Goal: Information Seeking & Learning: Learn about a topic

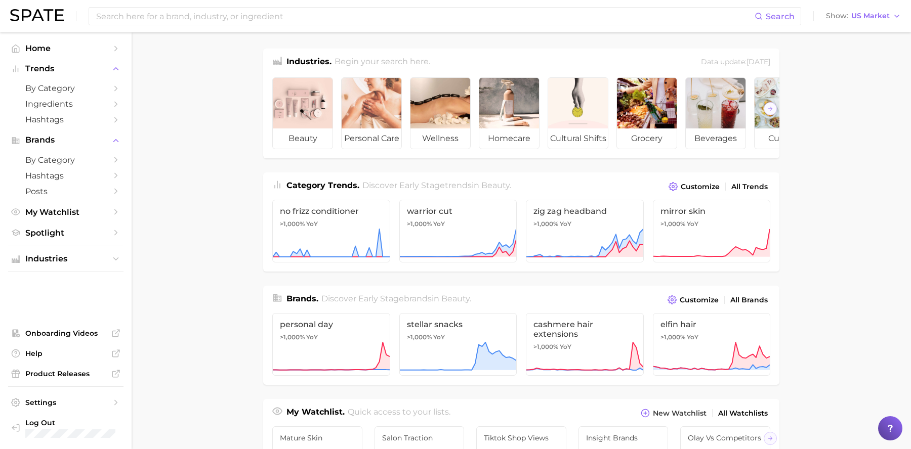
click at [888, 424] on icon at bounding box center [890, 429] width 10 height 10
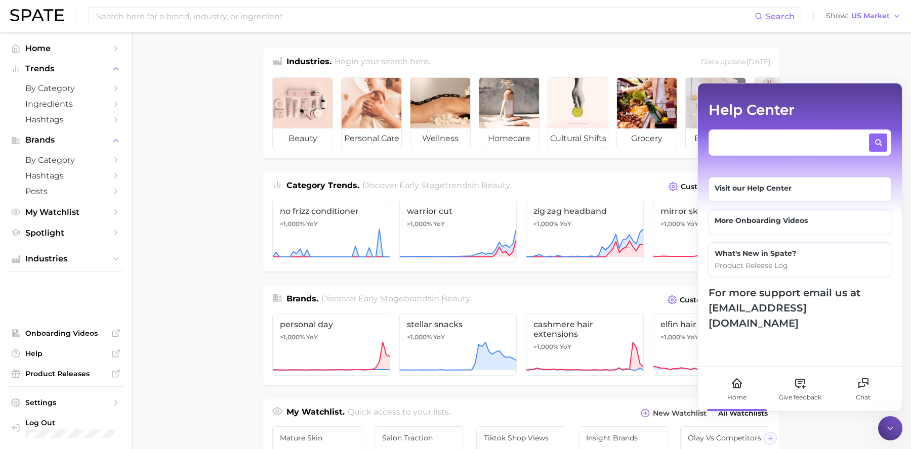
click at [772, 141] on textarea at bounding box center [791, 140] width 152 height 13
click at [880, 52] on main "Industries. Begin your search here. Data update: [DATE] beauty personal care we…" at bounding box center [521, 427] width 779 height 790
click at [898, 432] on div at bounding box center [890, 429] width 24 height 24
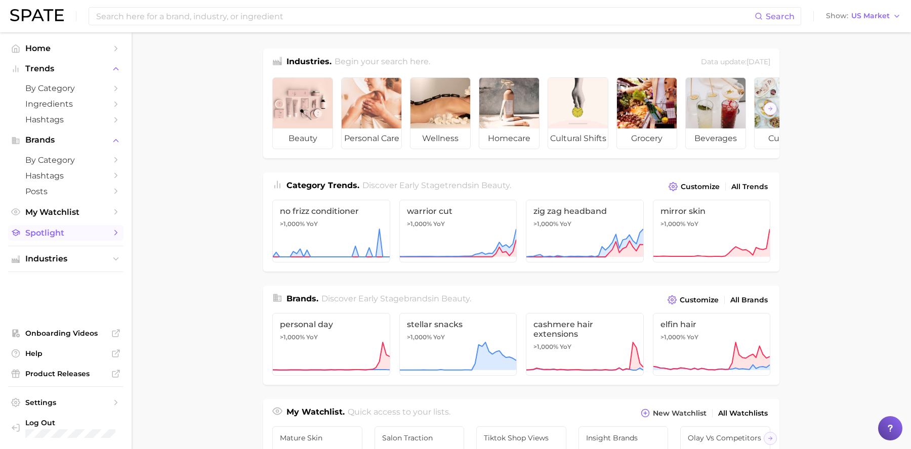
click at [80, 234] on span "Spotlight" at bounding box center [65, 233] width 81 height 10
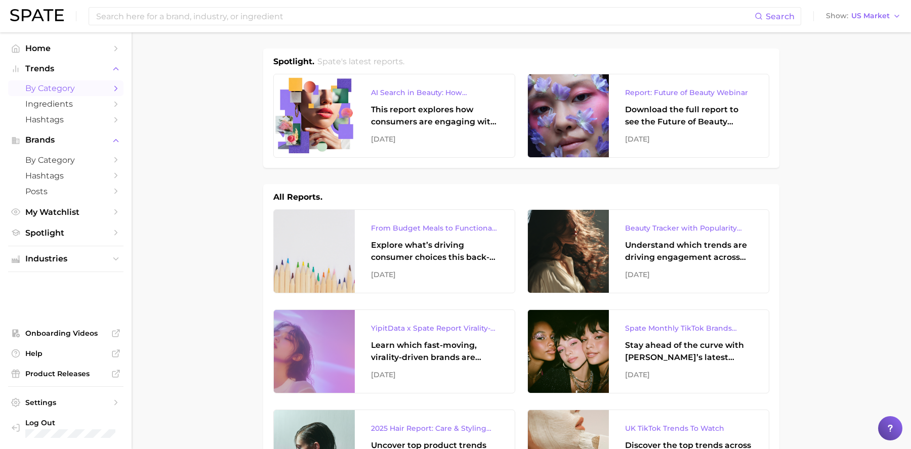
click at [56, 85] on span "by Category" at bounding box center [65, 89] width 81 height 10
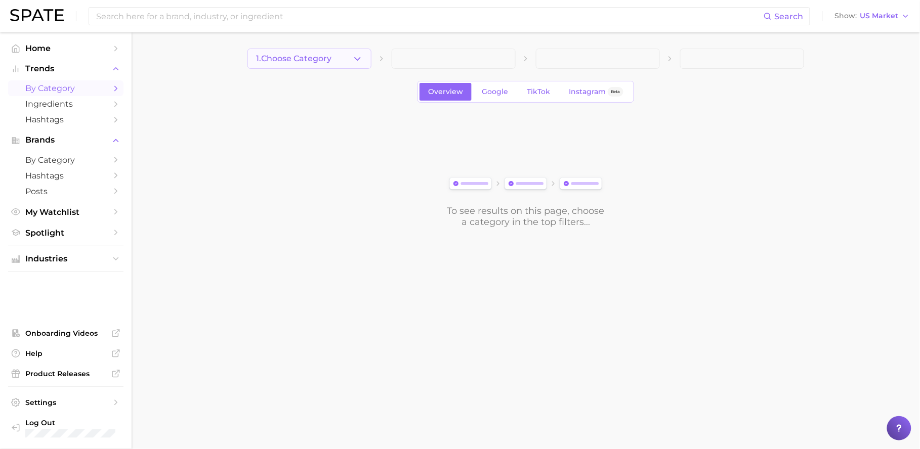
click at [326, 64] on button "1. Choose Category" at bounding box center [310, 59] width 124 height 20
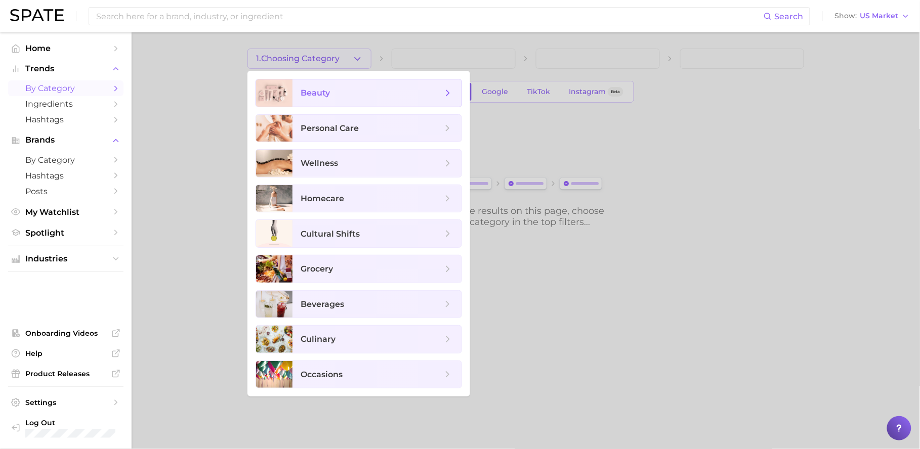
click at [334, 92] on span "beauty" at bounding box center [372, 93] width 142 height 11
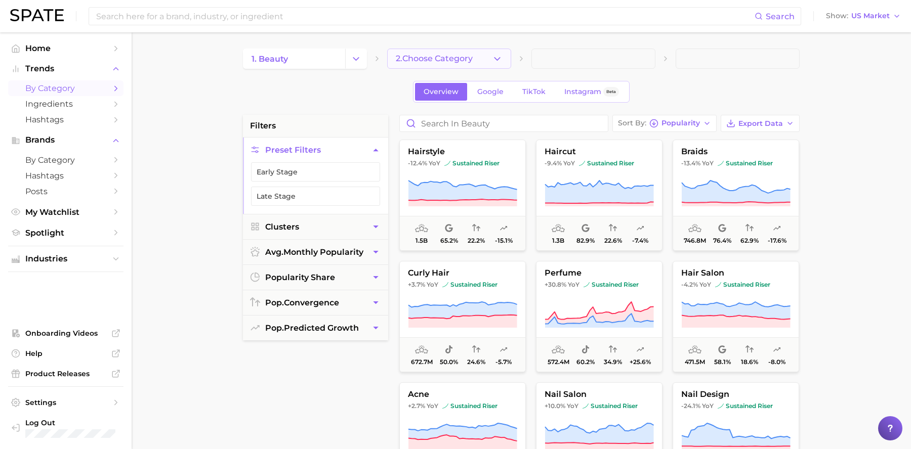
click at [426, 57] on span "2. Choose Category" at bounding box center [434, 58] width 77 height 9
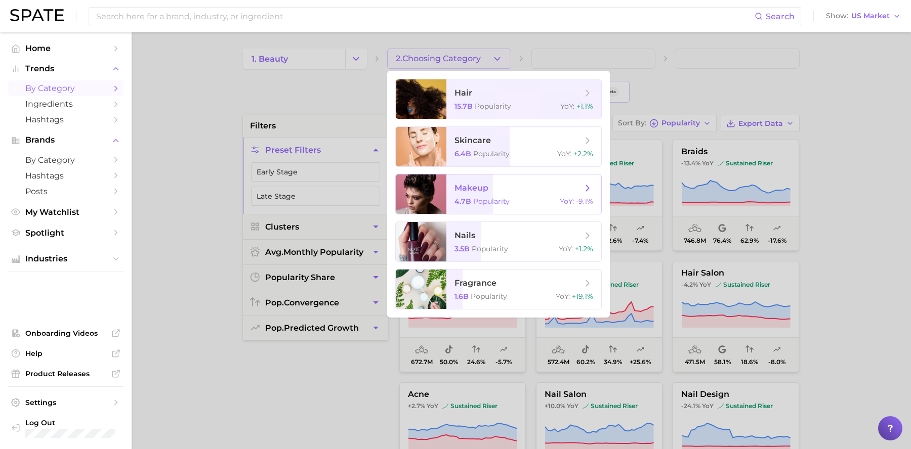
click at [486, 201] on span "Popularity" at bounding box center [491, 201] width 36 height 9
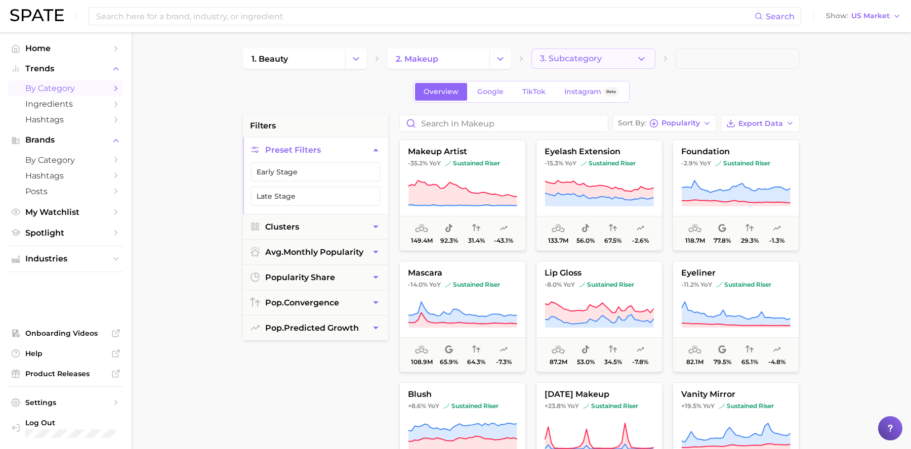
click at [595, 61] on span "3. Subcategory" at bounding box center [571, 58] width 62 height 9
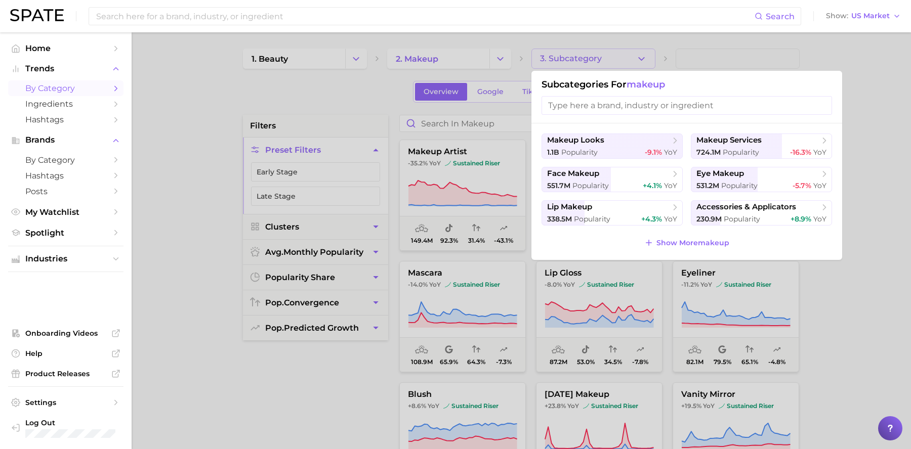
click at [858, 98] on div at bounding box center [455, 224] width 911 height 449
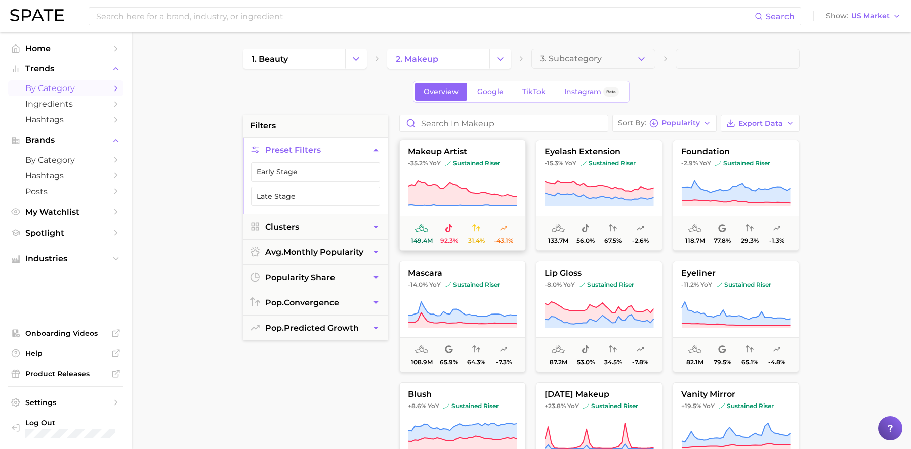
click at [469, 205] on icon at bounding box center [462, 204] width 109 height 1
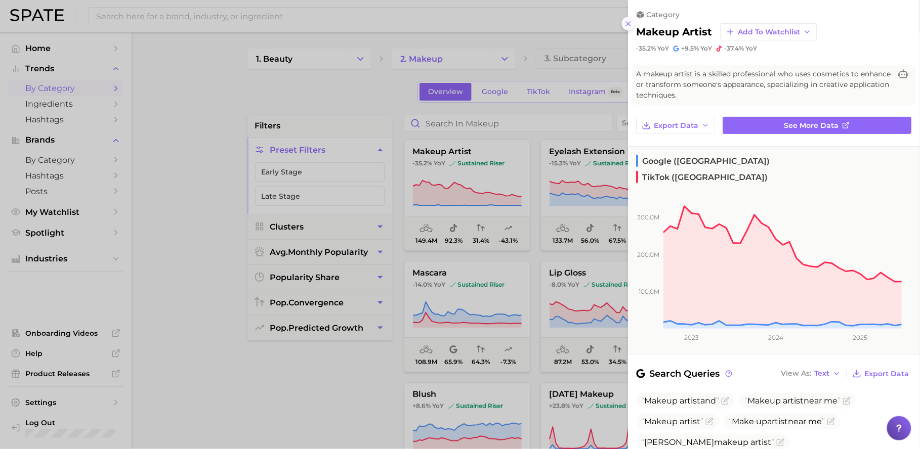
click at [631, 24] on icon at bounding box center [629, 24] width 8 height 8
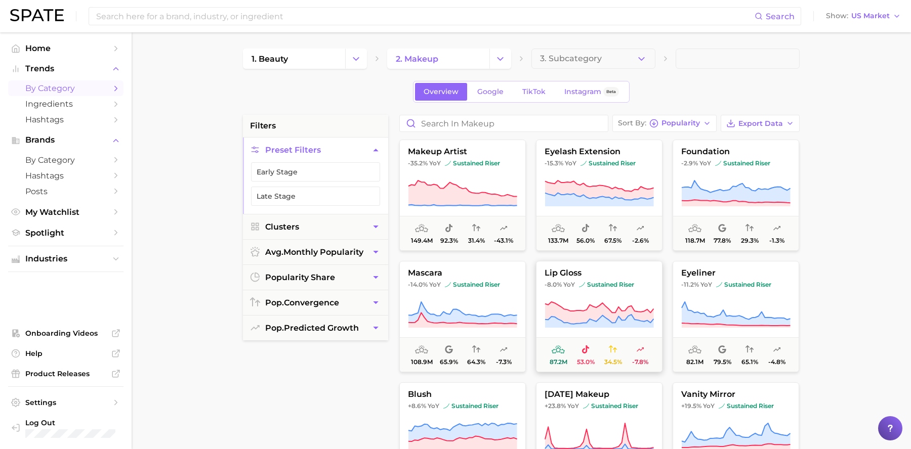
click at [589, 315] on icon at bounding box center [599, 313] width 109 height 22
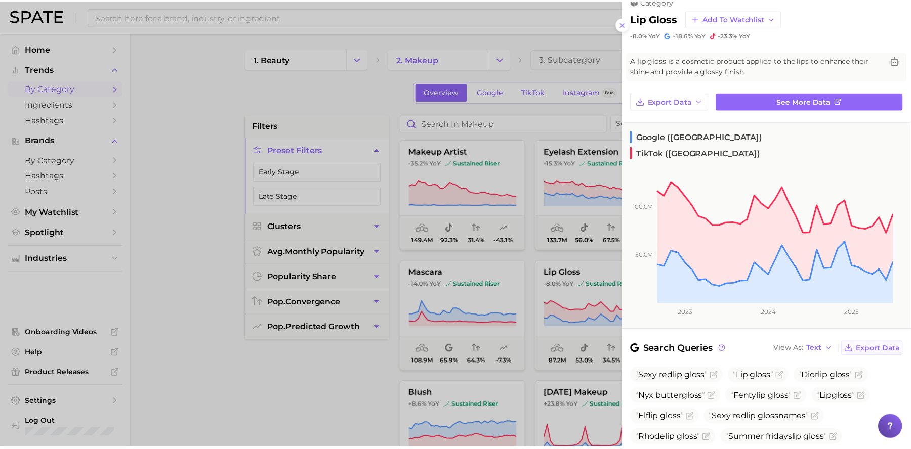
scroll to position [26, 0]
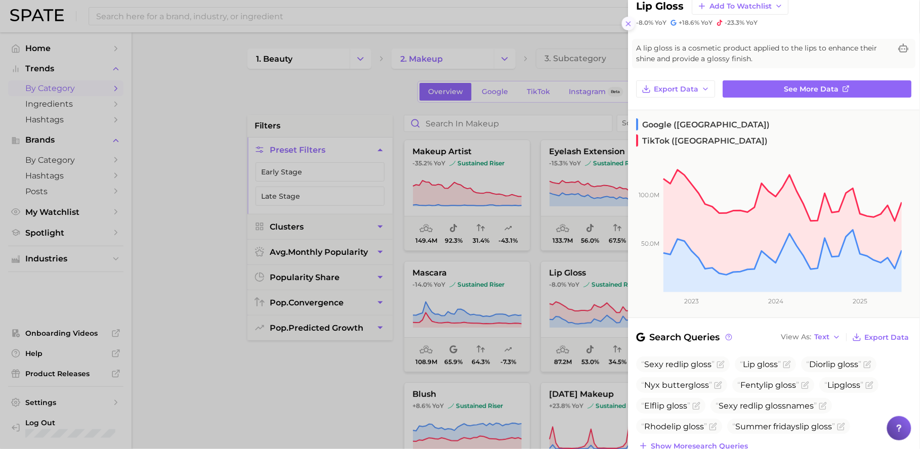
click at [630, 27] on icon at bounding box center [629, 24] width 8 height 8
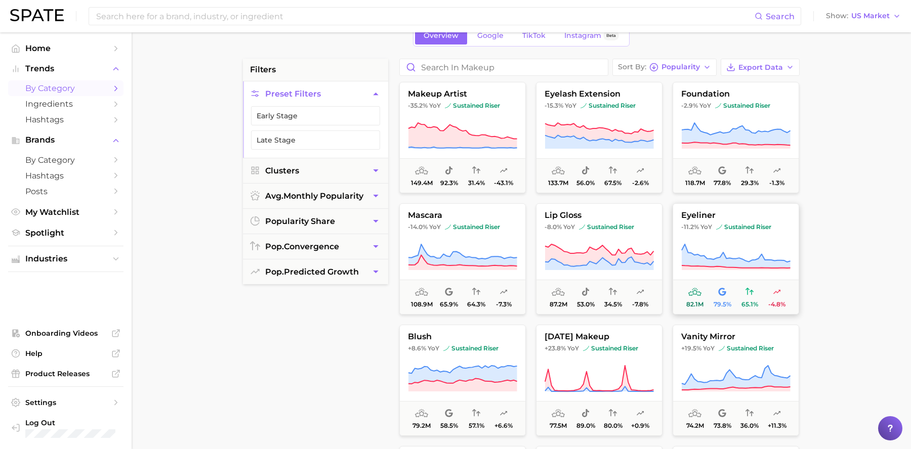
scroll to position [3, 0]
click at [770, 265] on icon at bounding box center [736, 255] width 109 height 24
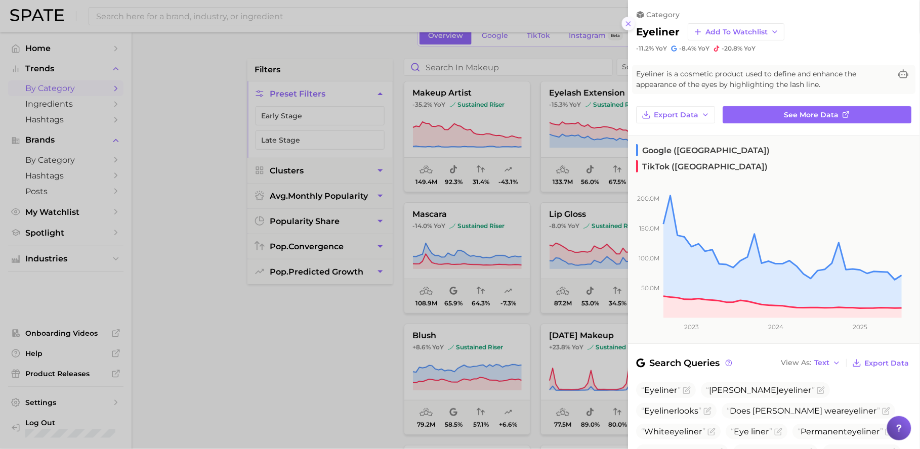
click at [632, 22] on icon at bounding box center [629, 24] width 8 height 8
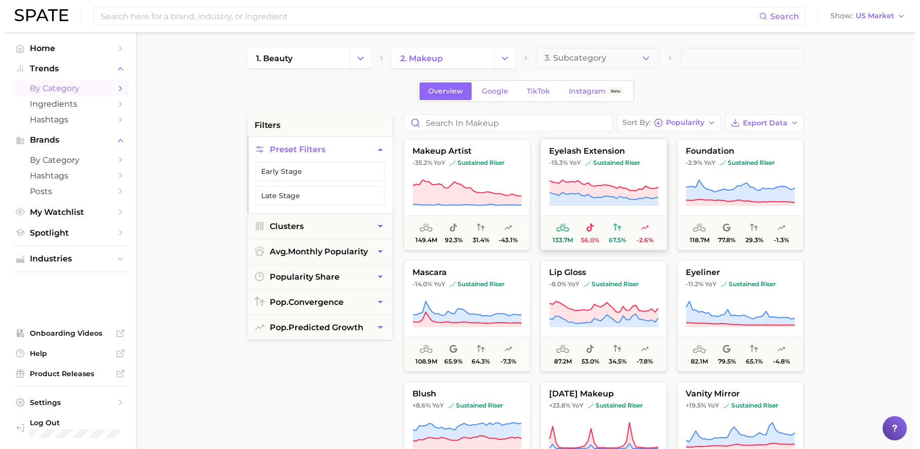
scroll to position [0, 0]
click at [478, 92] on span "Google" at bounding box center [490, 92] width 26 height 9
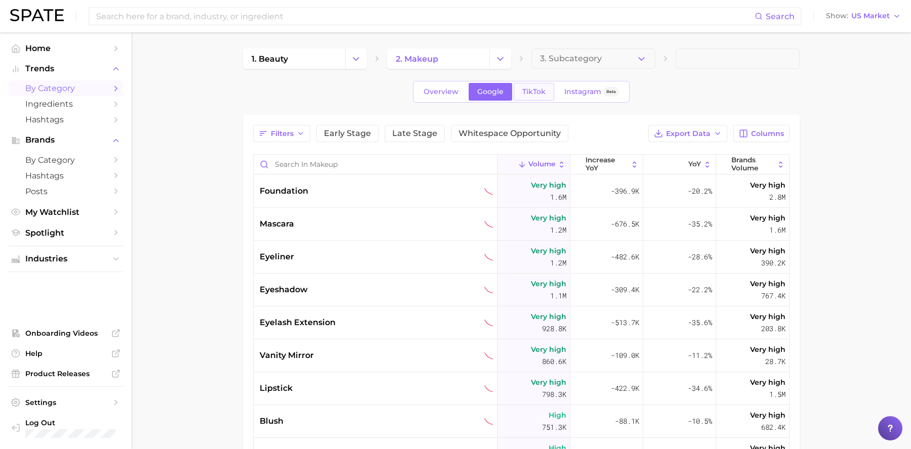
click at [535, 95] on span "TikTok" at bounding box center [533, 92] width 23 height 9
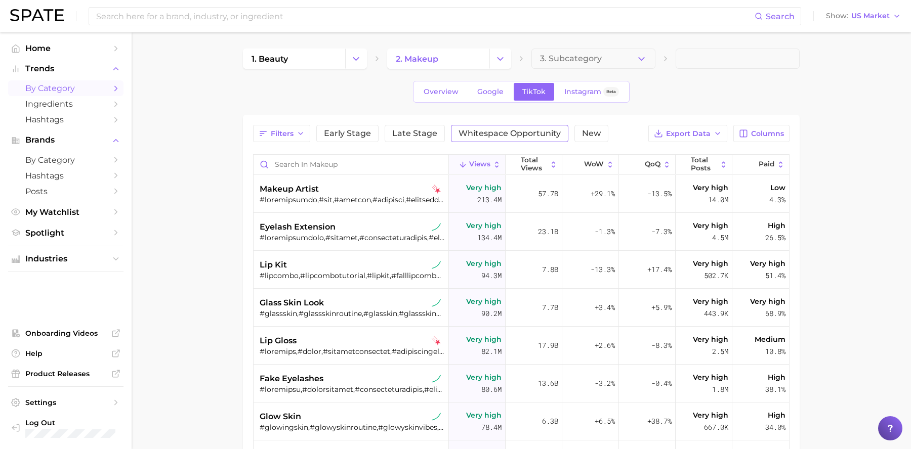
click at [477, 137] on span "Whitespace Opportunity" at bounding box center [510, 134] width 102 height 8
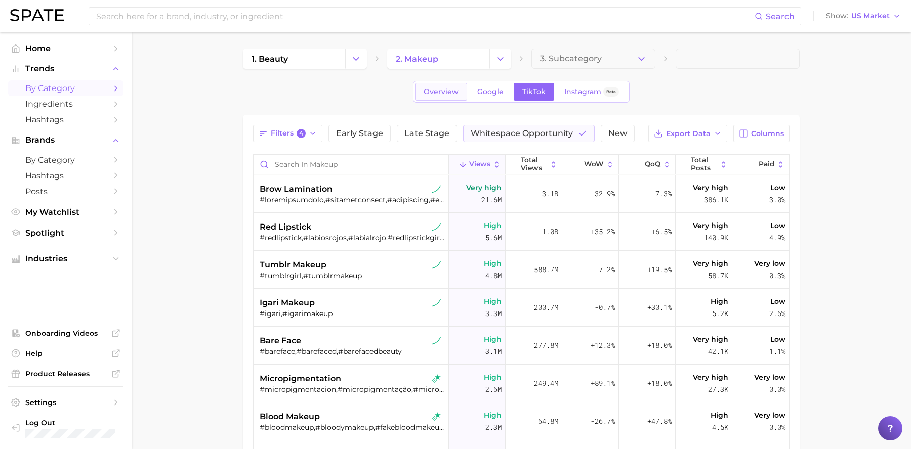
click at [441, 96] on span "Overview" at bounding box center [441, 92] width 35 height 9
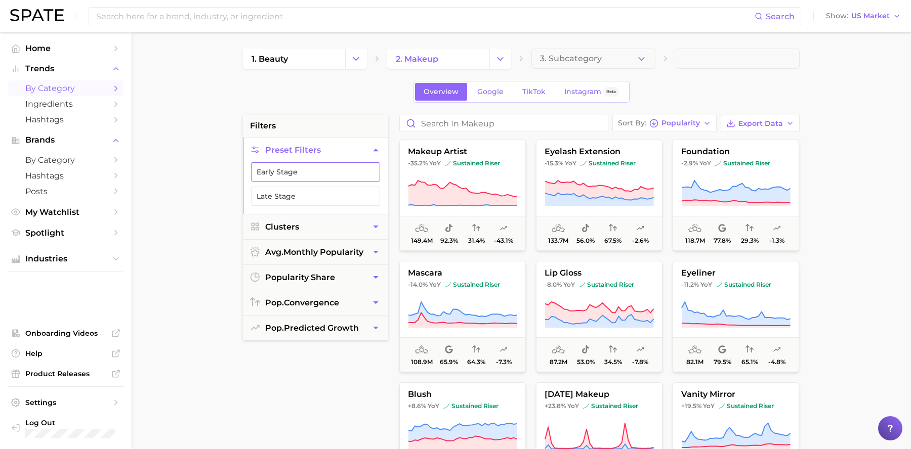
click at [321, 169] on button "Early Stage" at bounding box center [315, 171] width 129 height 19
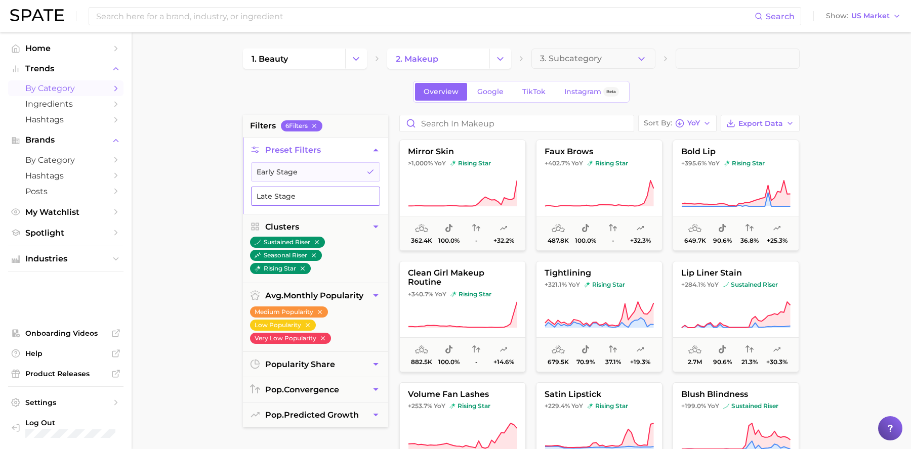
click at [313, 203] on button "Late Stage" at bounding box center [315, 196] width 129 height 19
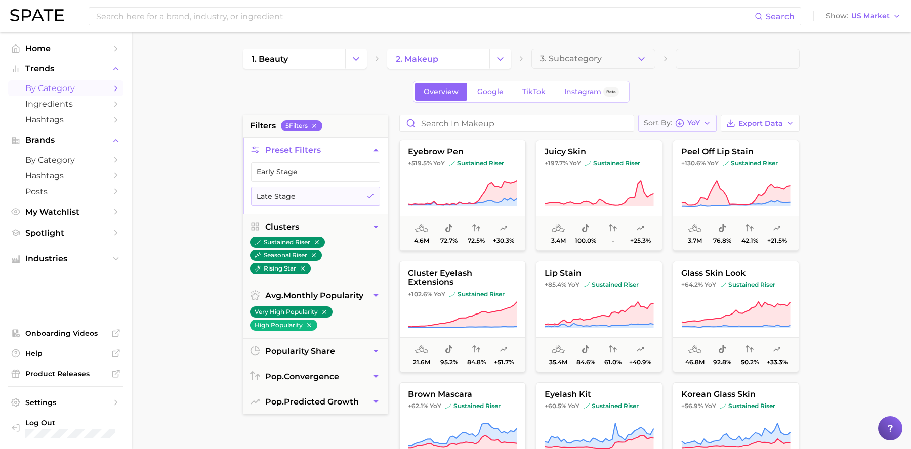
click at [700, 126] on button "Sort By [PERSON_NAME]" at bounding box center [677, 123] width 78 height 17
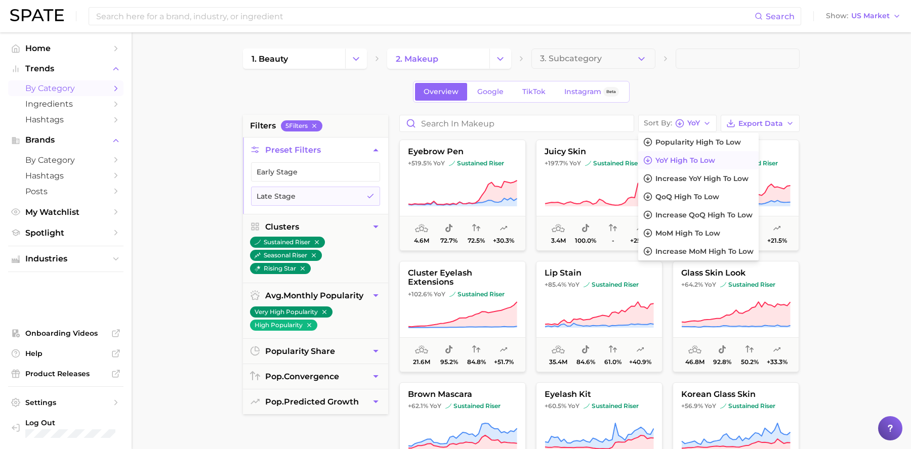
click at [884, 214] on main "1. beauty 2. makeup 3. Subcategory Overview Google TikTok Instagram Beta filter…" at bounding box center [521, 416] width 779 height 768
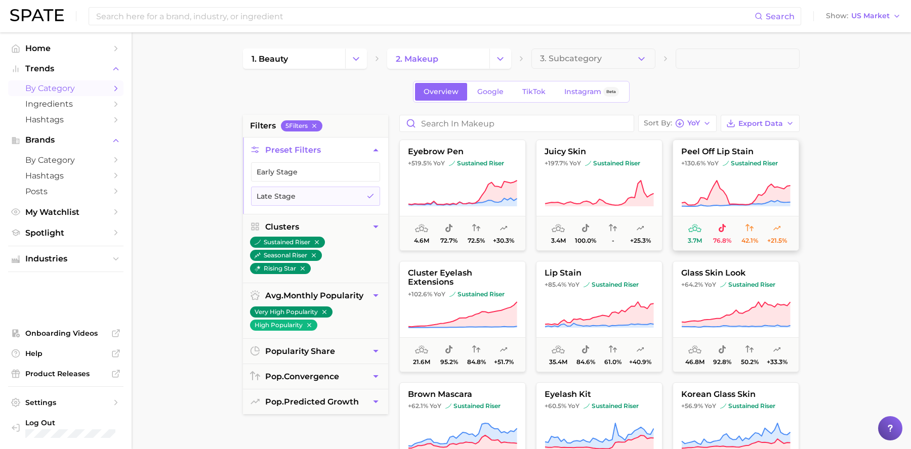
click at [759, 200] on icon at bounding box center [736, 194] width 109 height 26
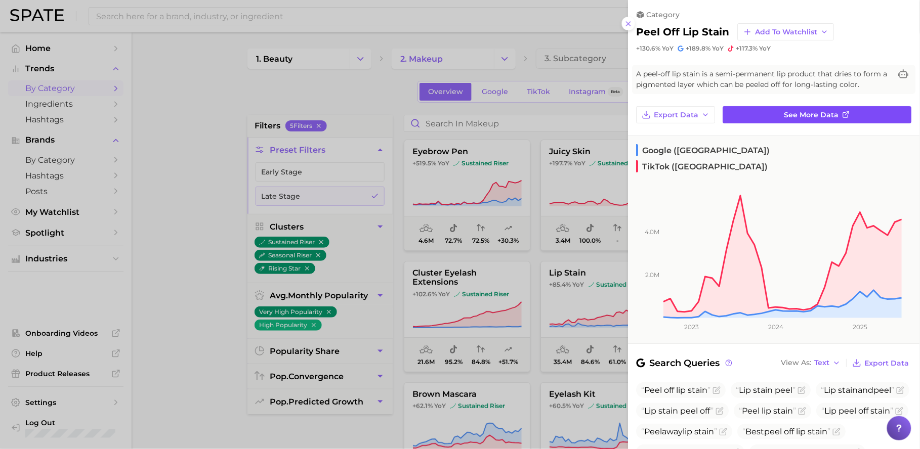
click at [785, 114] on span "See more data" at bounding box center [812, 115] width 55 height 9
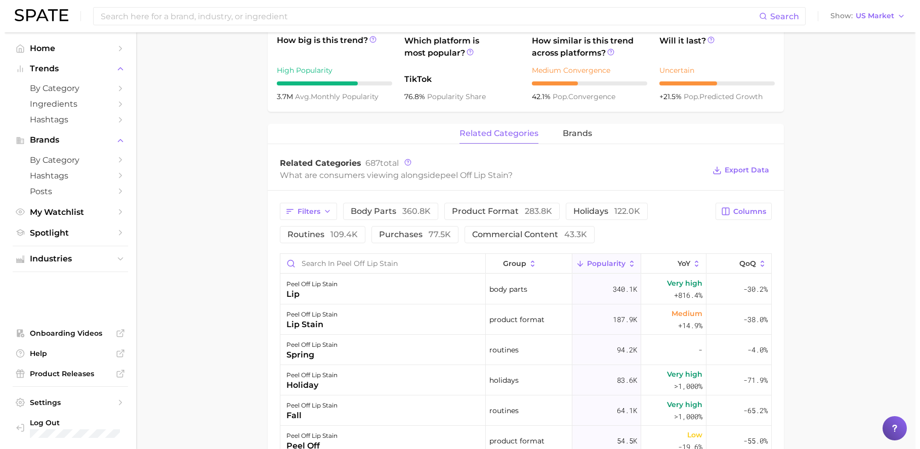
scroll to position [381, 0]
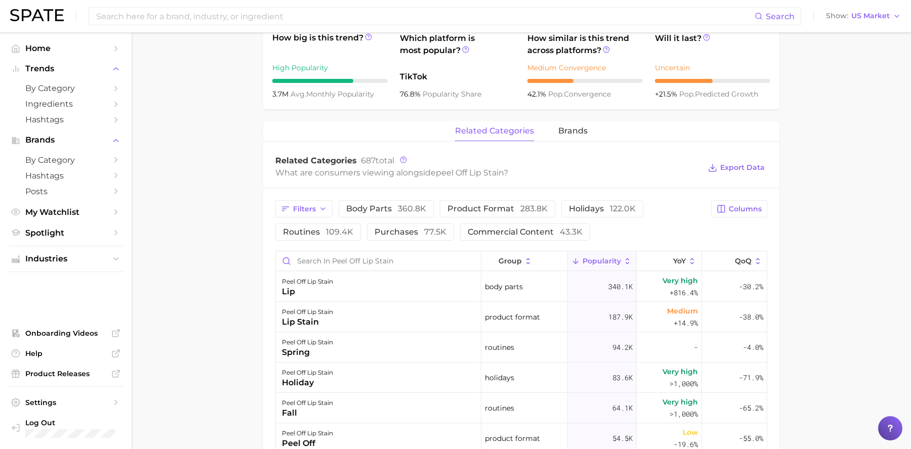
click at [589, 132] on div "related categories brands" at bounding box center [521, 131] width 516 height 20
click at [579, 131] on span "brands" at bounding box center [572, 131] width 29 height 9
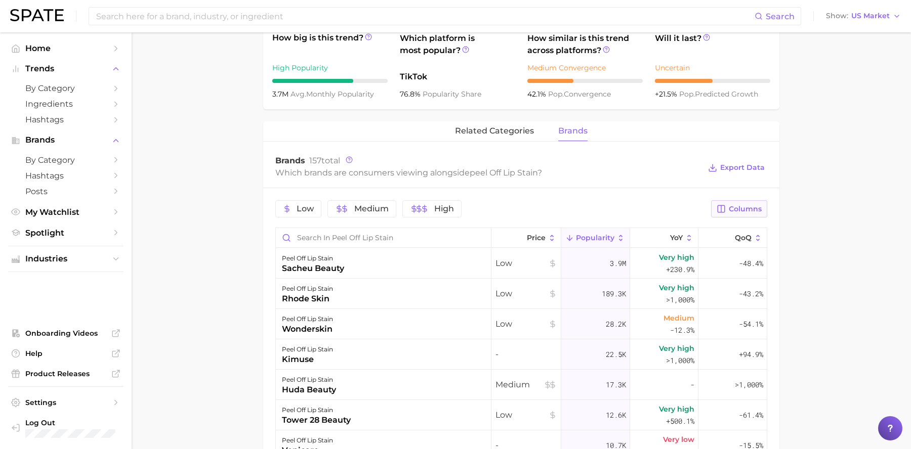
drag, startPoint x: 727, startPoint y: 206, endPoint x: 729, endPoint y: 214, distance: 8.0
click at [727, 206] on button "Columns" at bounding box center [739, 208] width 56 height 17
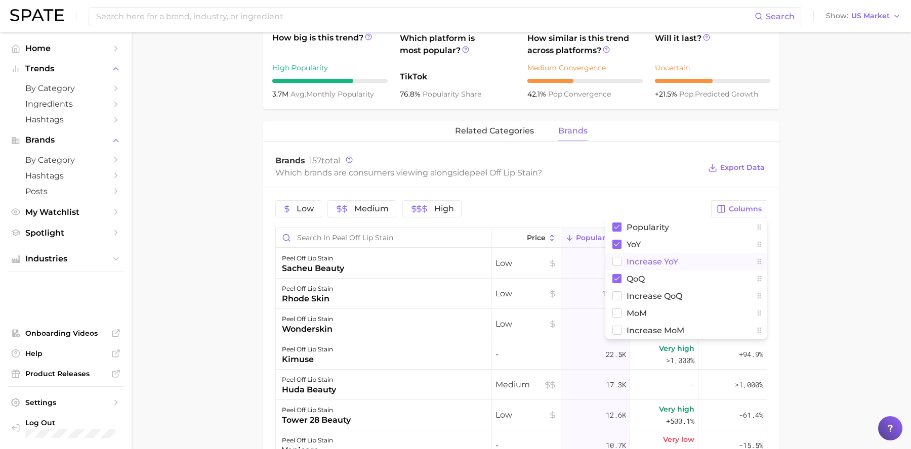
click at [679, 260] on button "Increase YoY" at bounding box center [686, 261] width 162 height 17
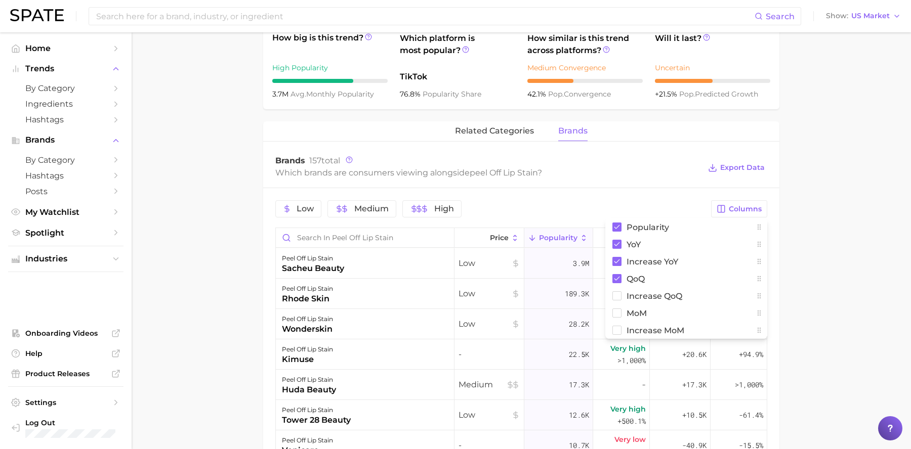
click at [855, 274] on main "1. makeup 2. lip makeup 3. lip stain products 4. peel off lip stain Overview Go…" at bounding box center [521, 195] width 779 height 1089
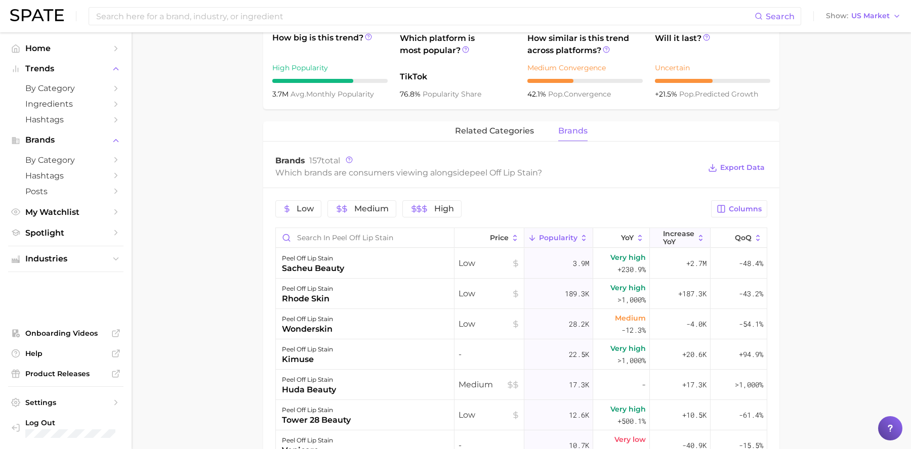
click at [668, 237] on span "Increase YoY" at bounding box center [678, 238] width 31 height 16
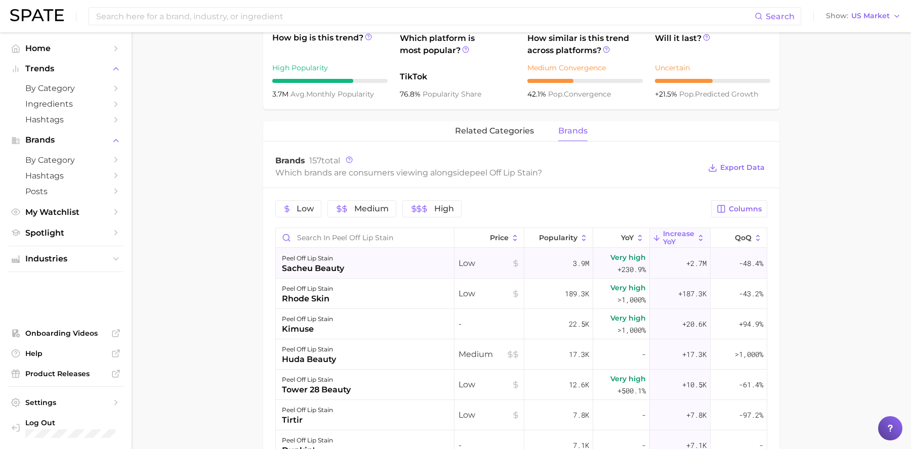
click at [341, 272] on div "sacheu beauty" at bounding box center [313, 269] width 62 height 12
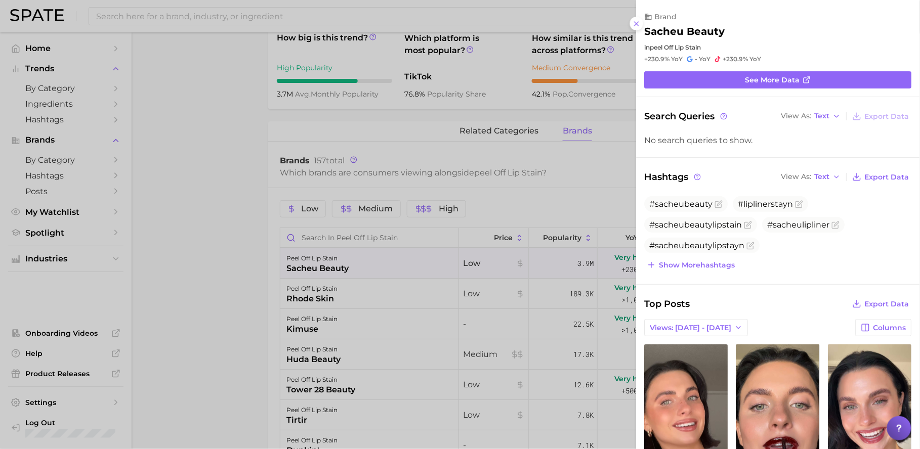
scroll to position [0, 0]
click at [802, 86] on link "See more data" at bounding box center [778, 79] width 267 height 17
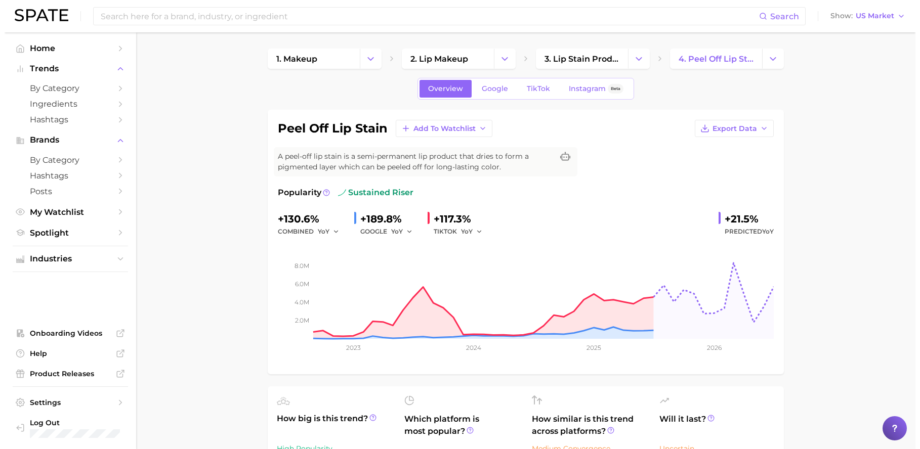
scroll to position [381, 0]
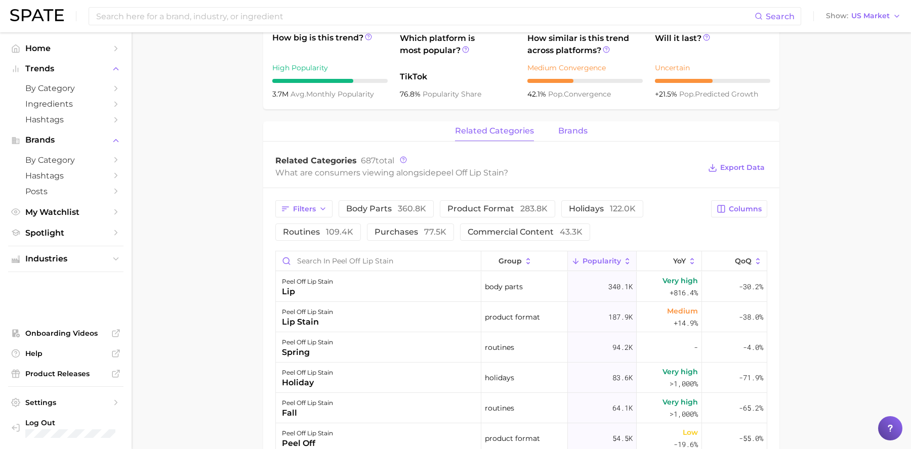
click at [568, 138] on button "brands" at bounding box center [572, 131] width 29 height 20
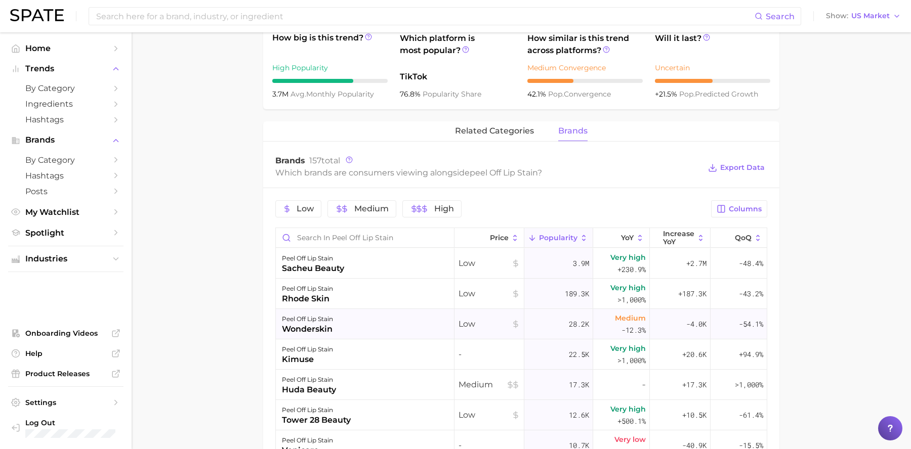
click at [353, 324] on div "peel off lip stain wonderskin" at bounding box center [365, 324] width 179 height 30
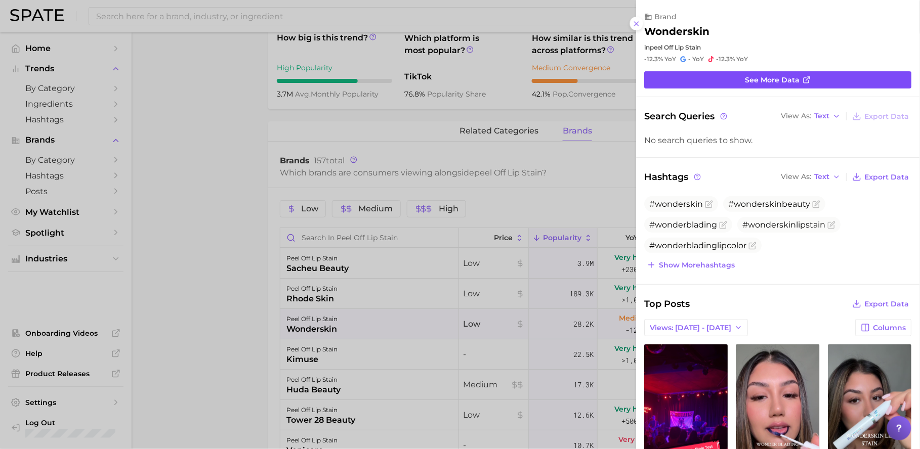
scroll to position [0, 0]
click at [752, 77] on span "See more data" at bounding box center [773, 80] width 55 height 9
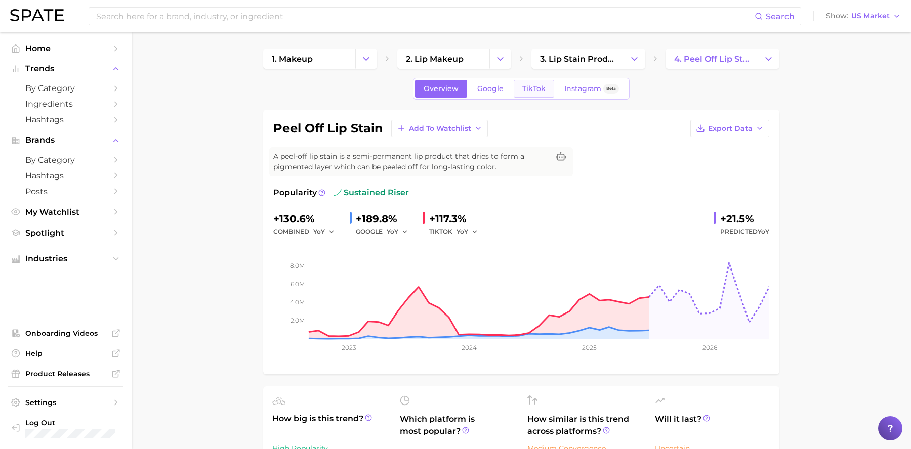
click at [538, 93] on span "TikTok" at bounding box center [533, 89] width 23 height 9
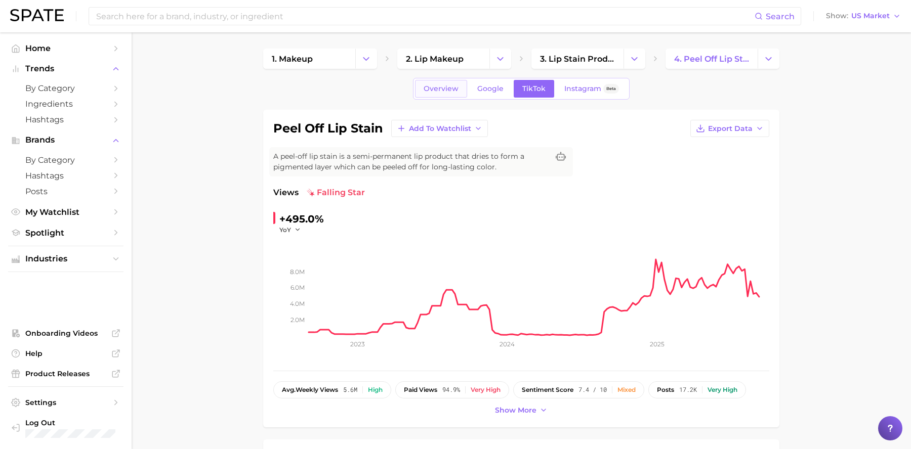
click at [435, 92] on span "Overview" at bounding box center [441, 89] width 35 height 9
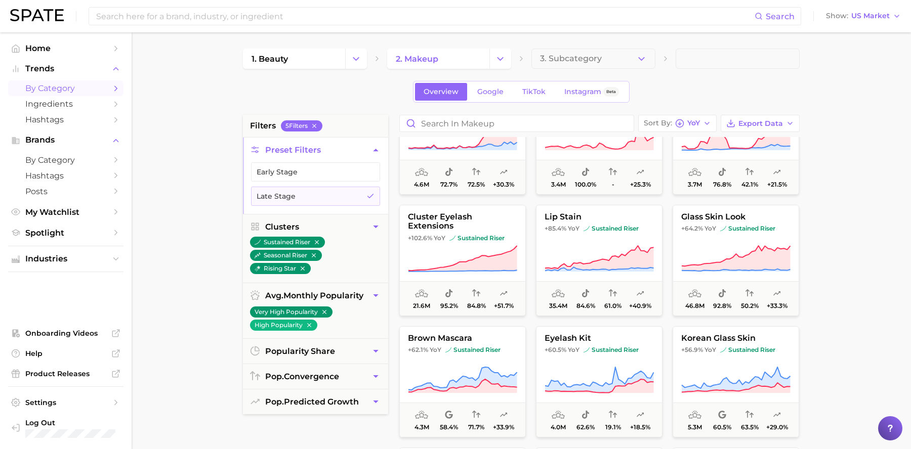
scroll to position [68, 0]
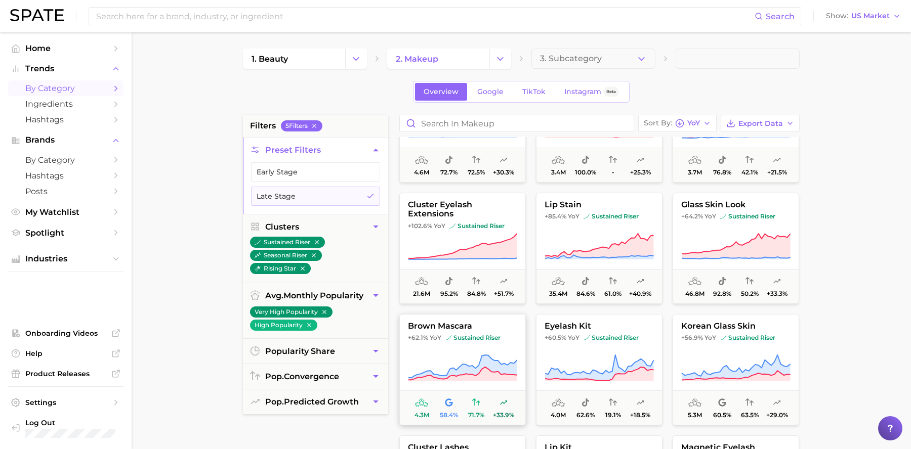
click at [486, 349] on button "brown mascara +62.1% YoY sustained riser 4.3m 58.4% 71.7% +33.9%" at bounding box center [462, 369] width 127 height 111
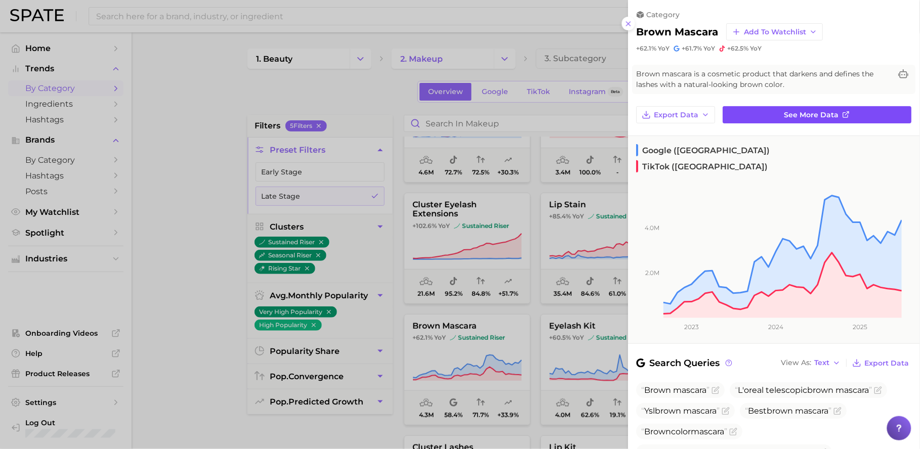
click at [795, 111] on span "See more data" at bounding box center [812, 115] width 55 height 9
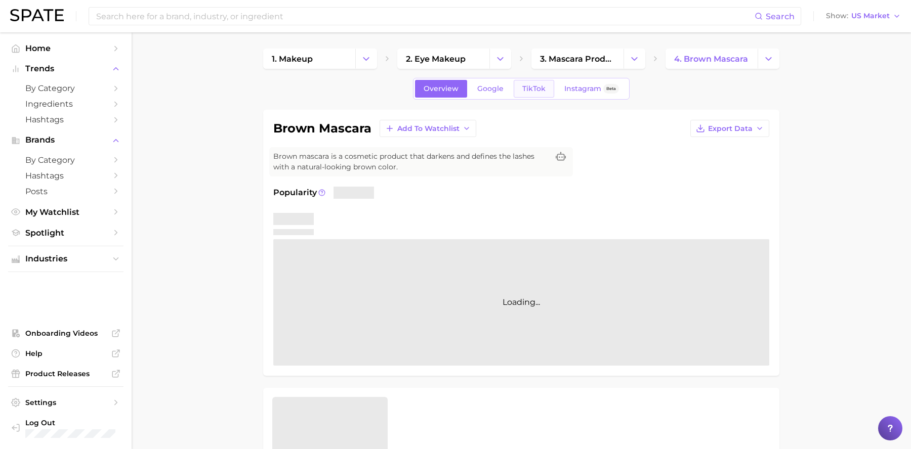
click at [540, 88] on span "TikTok" at bounding box center [533, 89] width 23 height 9
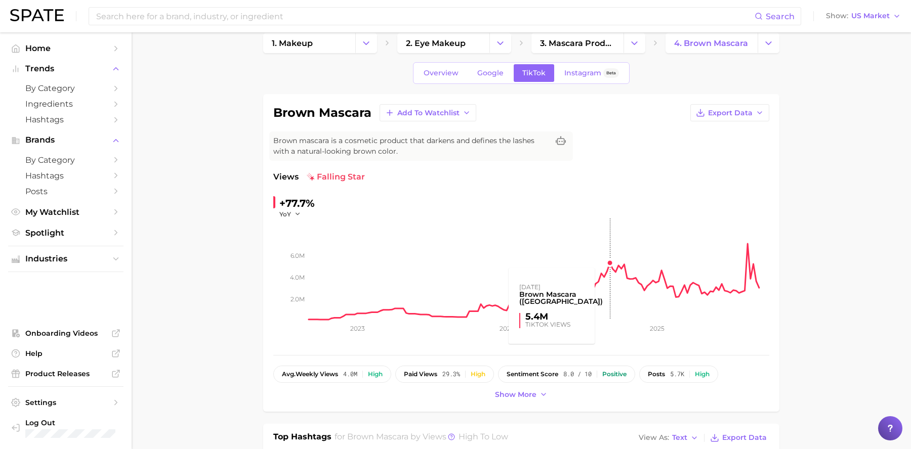
scroll to position [13, 0]
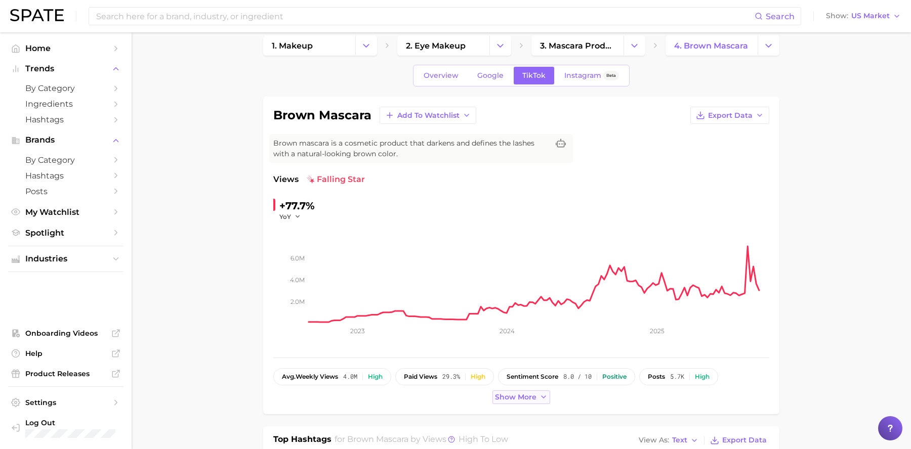
click at [508, 391] on button "Show more" at bounding box center [521, 398] width 58 height 14
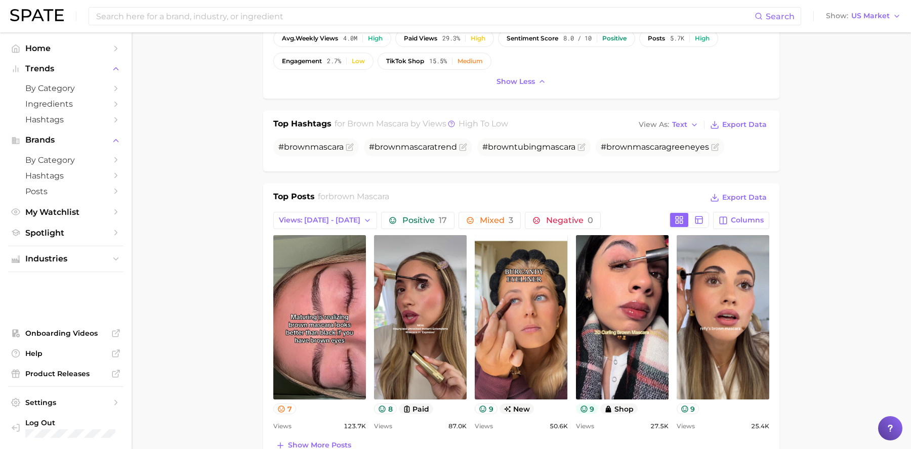
scroll to position [391, 0]
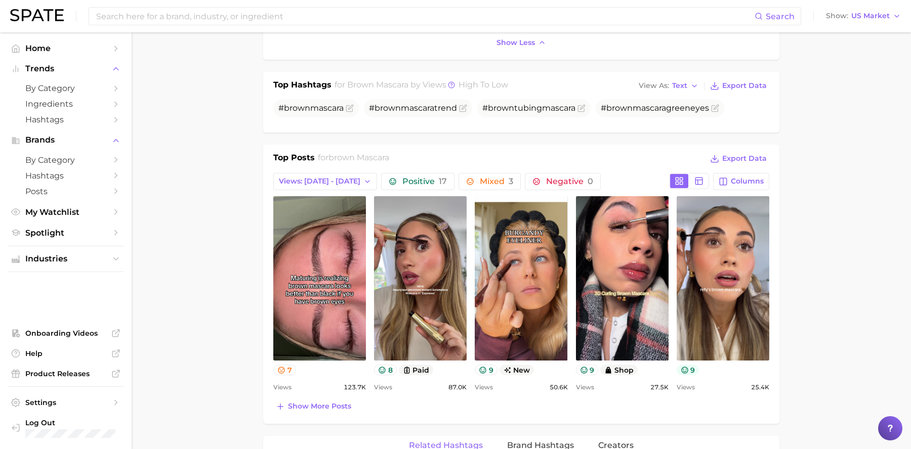
click at [689, 371] on button "9" at bounding box center [688, 370] width 23 height 11
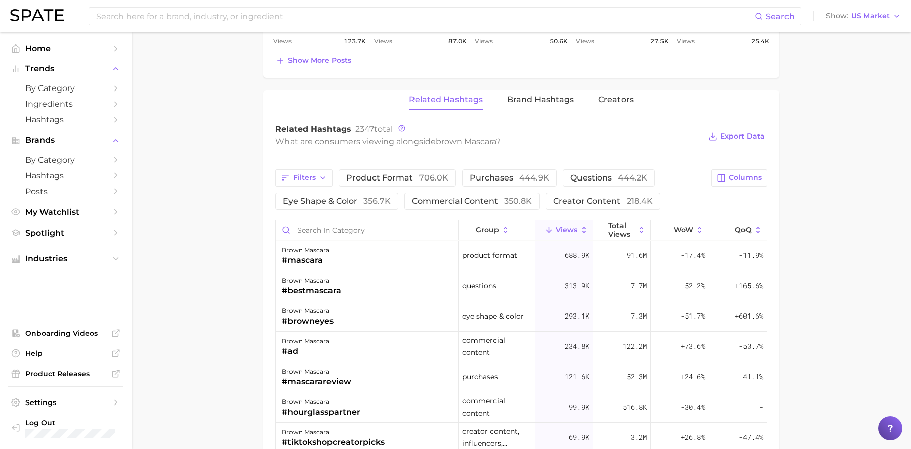
scroll to position [806, 0]
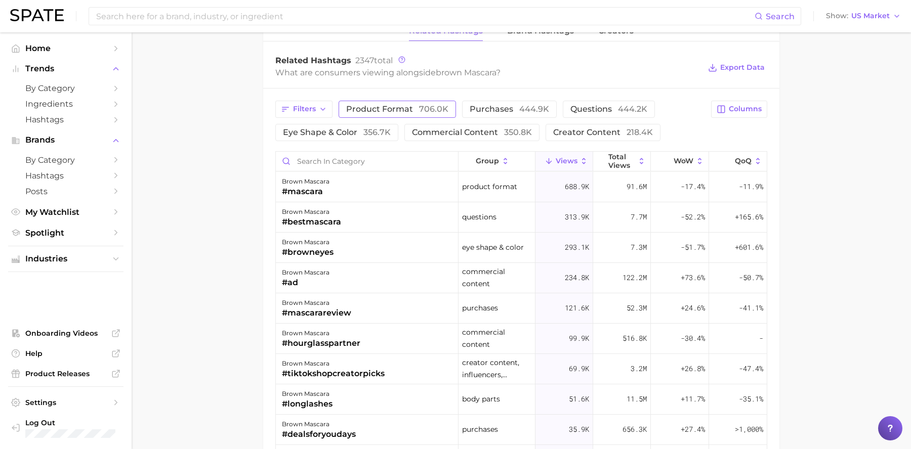
click at [386, 109] on span "product format 706.0k" at bounding box center [397, 109] width 102 height 8
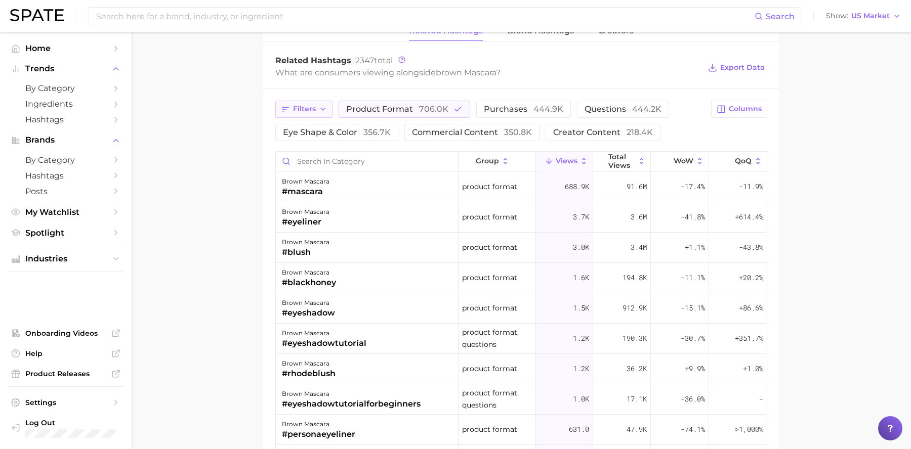
click at [308, 115] on button "Filters" at bounding box center [303, 109] width 57 height 17
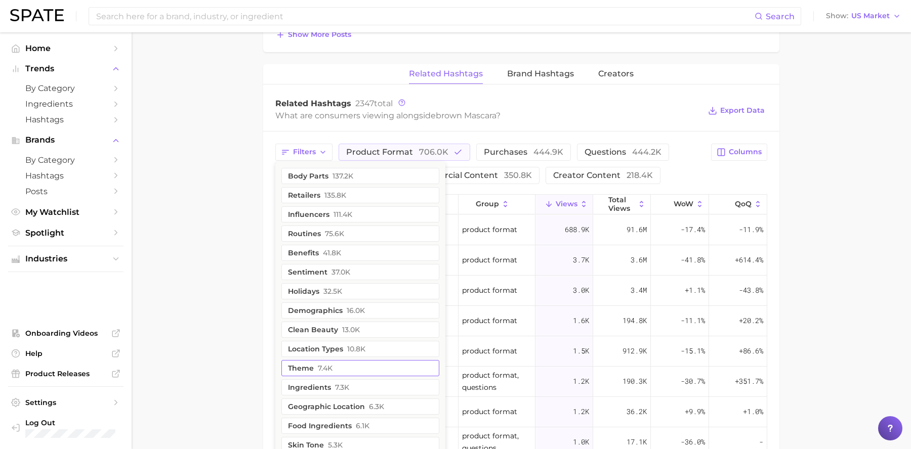
scroll to position [763, 0]
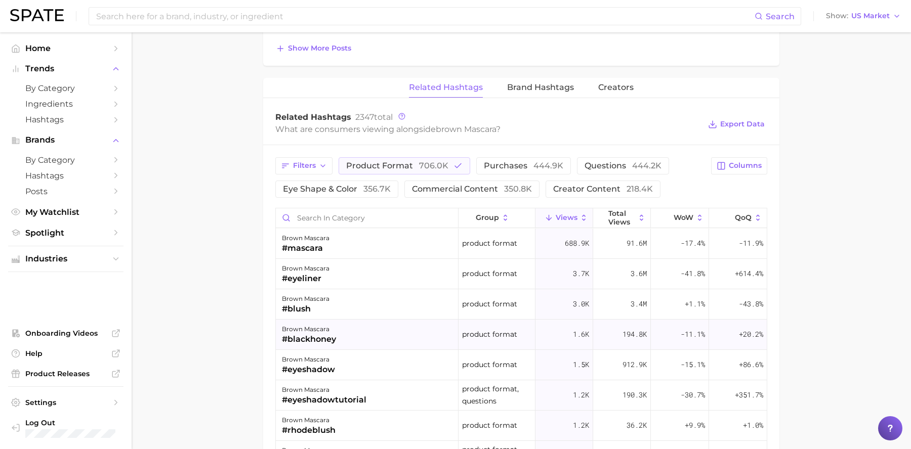
scroll to position [733, 0]
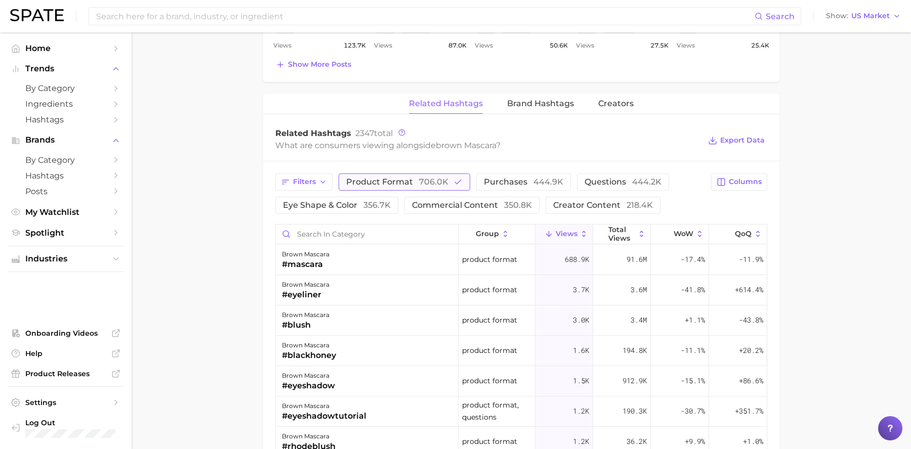
click at [420, 186] on span "706.0k" at bounding box center [433, 182] width 29 height 10
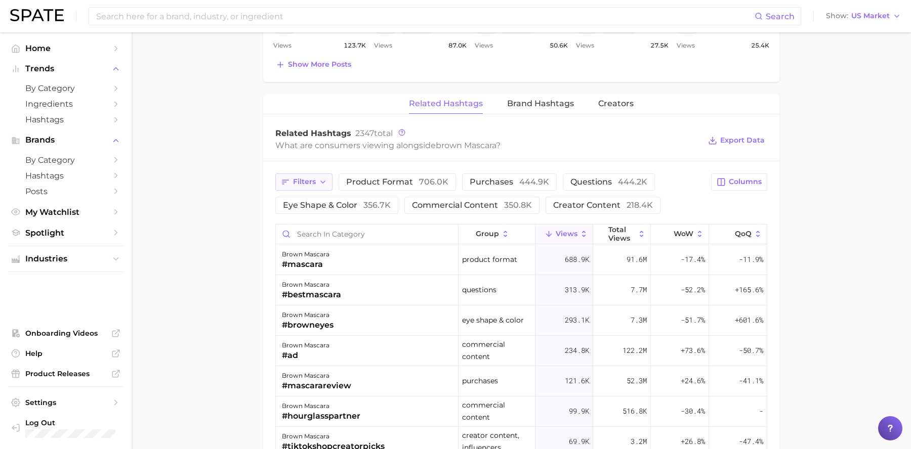
click at [306, 186] on span "Filters" at bounding box center [304, 182] width 23 height 9
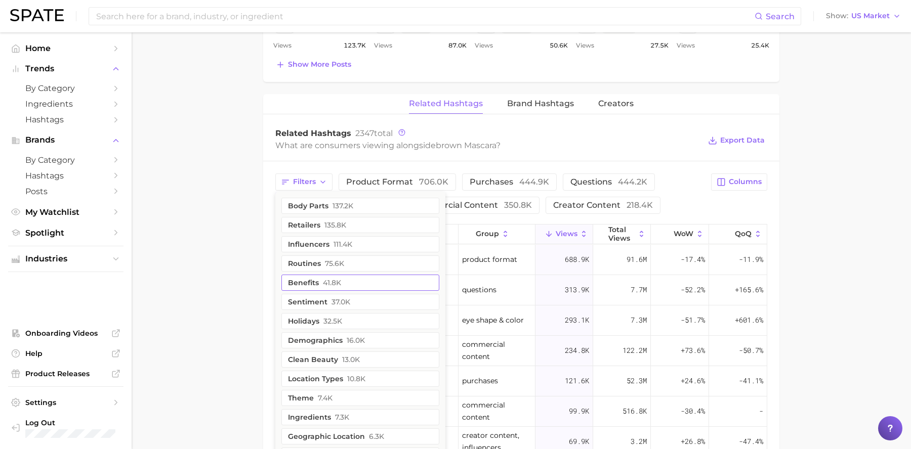
click at [347, 283] on button "benefits 41.8k" at bounding box center [360, 283] width 158 height 16
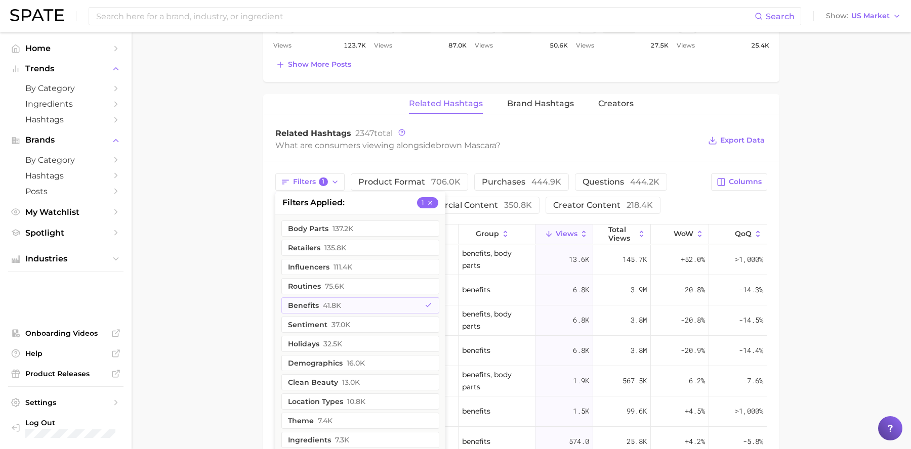
click at [846, 262] on main "1. makeup 2. eye makeup 3. mascara products 4. brown mascara Overview Google Ti…" at bounding box center [521, 18] width 779 height 1437
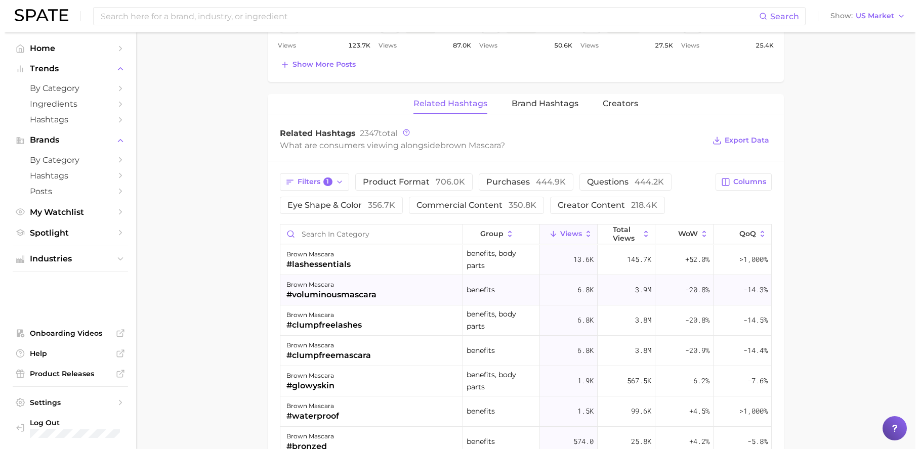
scroll to position [3, 0]
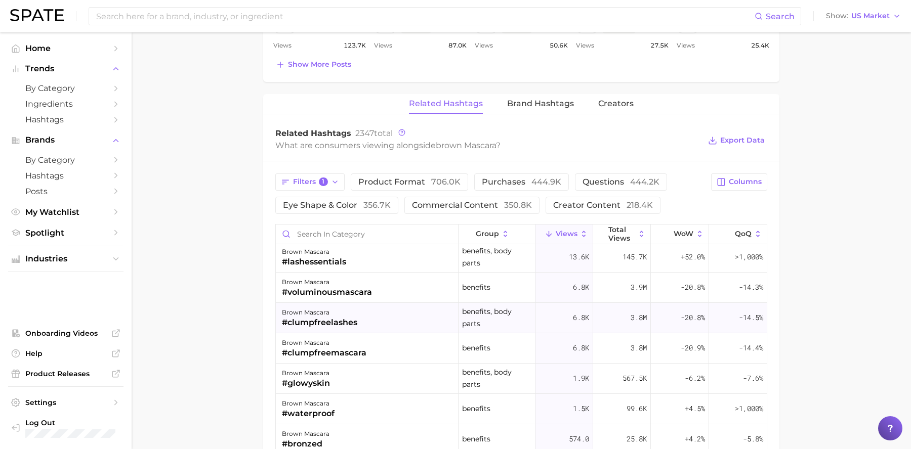
click at [355, 326] on div "#clumpfreelashes" at bounding box center [319, 323] width 75 height 12
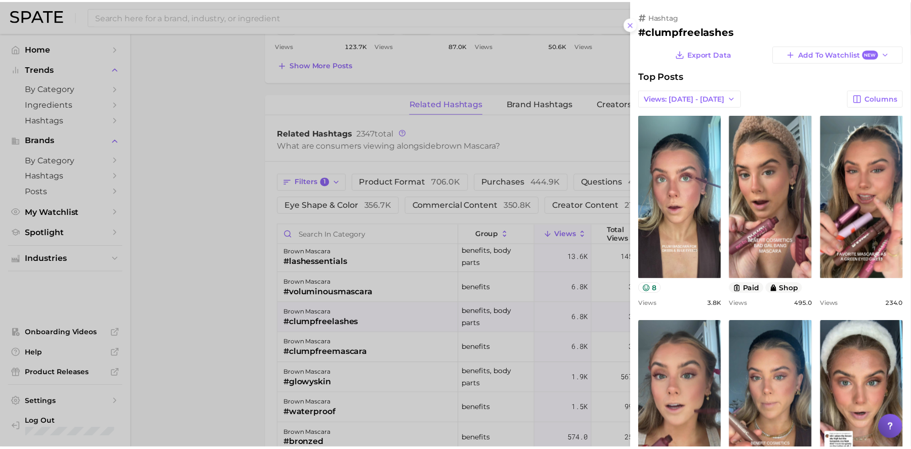
scroll to position [0, 0]
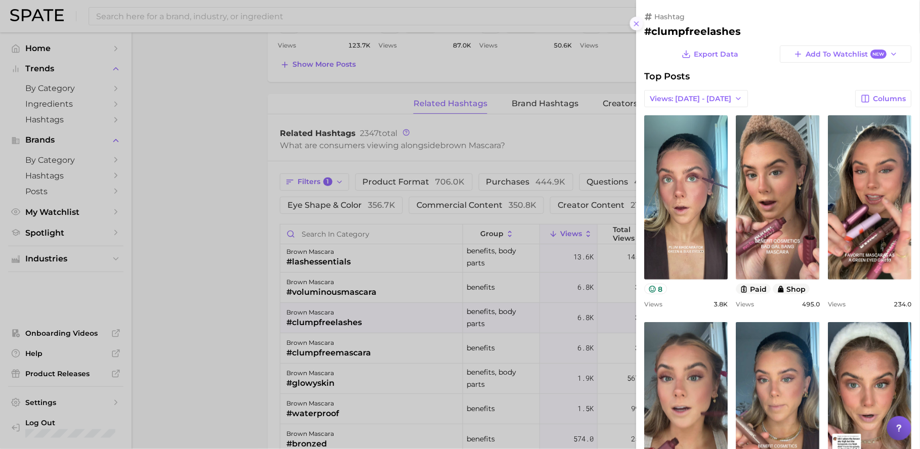
click at [634, 20] on icon at bounding box center [637, 24] width 8 height 8
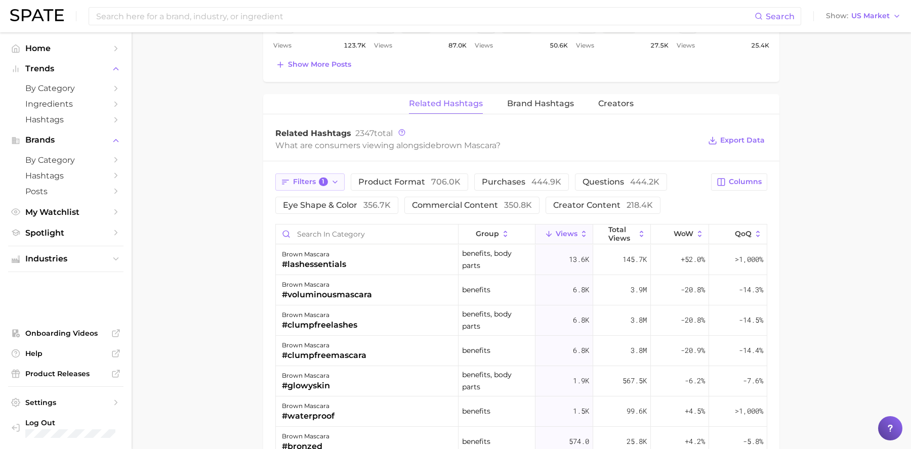
click at [333, 182] on polyline "button" at bounding box center [335, 182] width 4 height 2
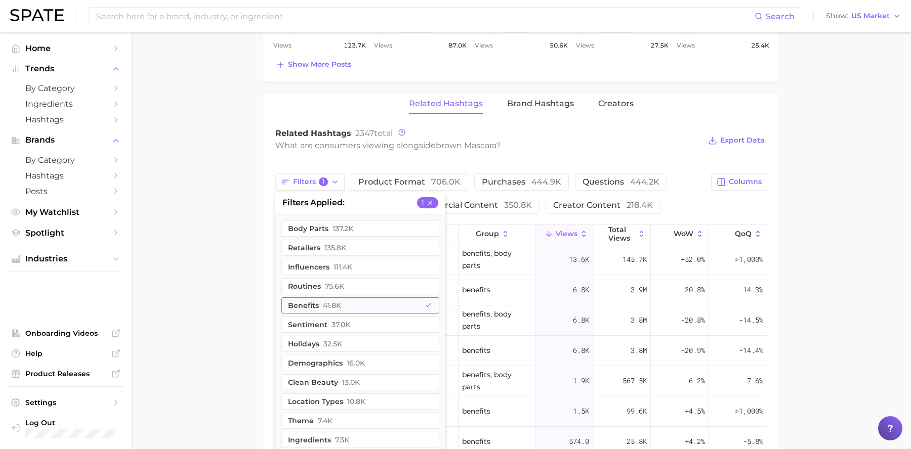
click at [362, 302] on button "benefits 41.8k" at bounding box center [360, 306] width 158 height 16
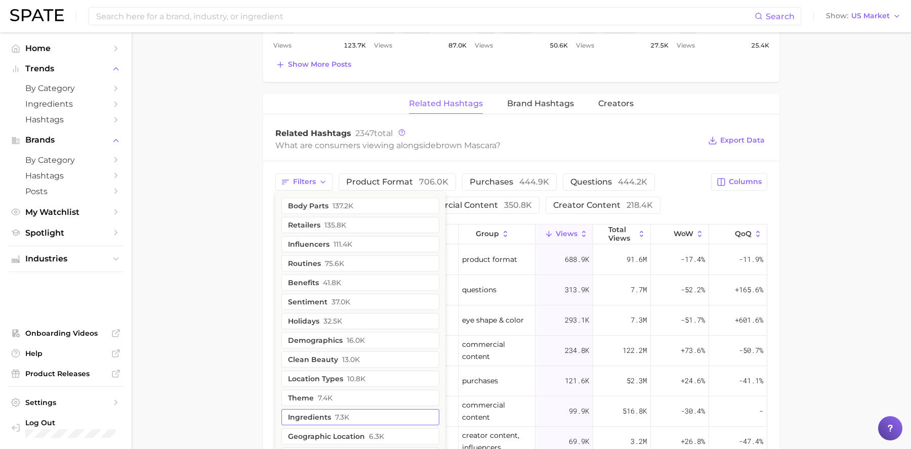
click at [372, 418] on button "ingredients 7.3k" at bounding box center [360, 417] width 158 height 16
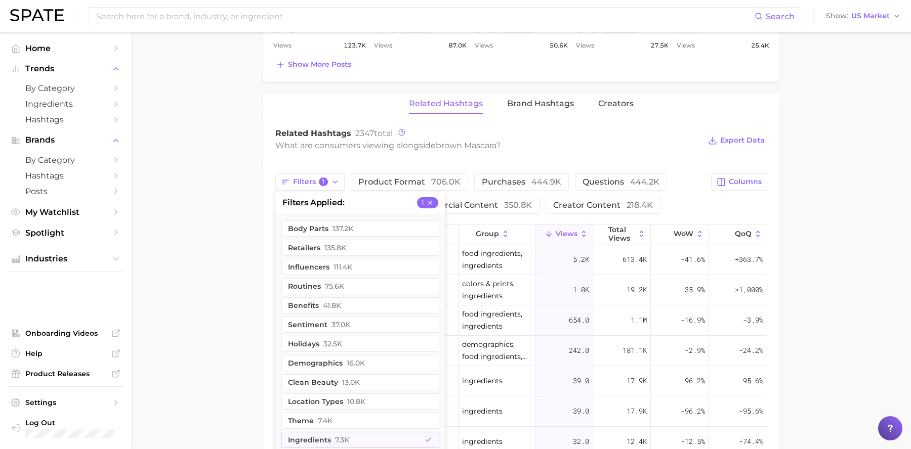
click at [843, 258] on main "1. makeup 2. eye makeup 3. mascara products 4. brown mascara Overview Google Ti…" at bounding box center [521, 18] width 779 height 1437
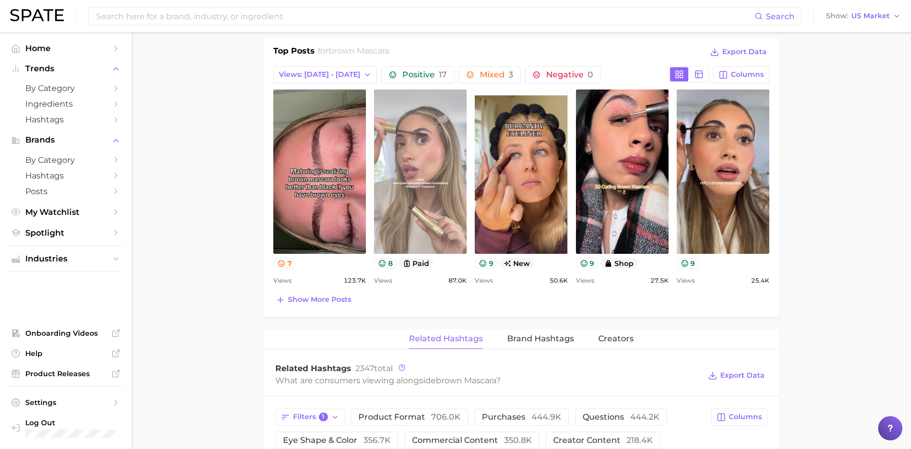
scroll to position [619, 0]
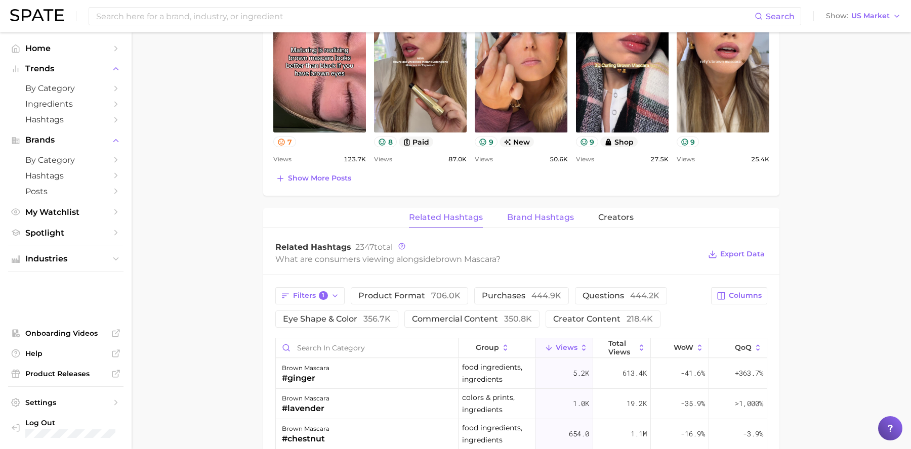
click at [550, 221] on span "Brand Hashtags" at bounding box center [540, 217] width 67 height 9
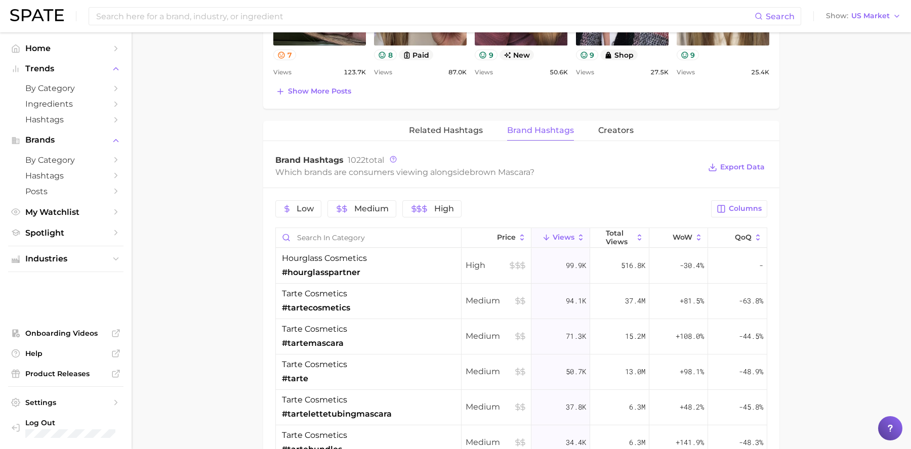
scroll to position [714, 0]
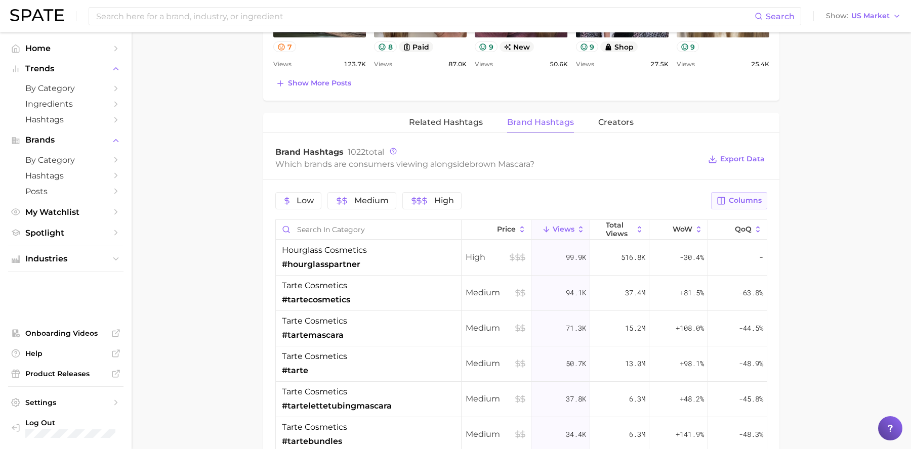
click at [743, 208] on button "Columns" at bounding box center [739, 200] width 56 height 17
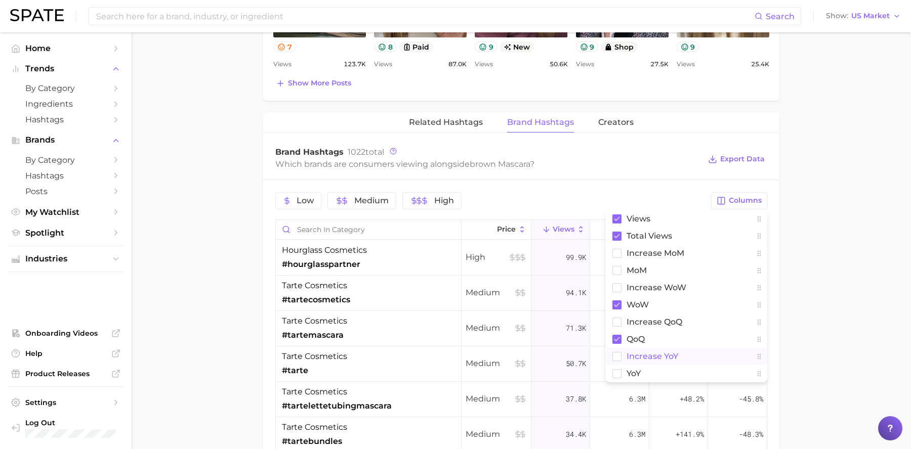
click at [667, 358] on span "increase YoY" at bounding box center [653, 356] width 52 height 9
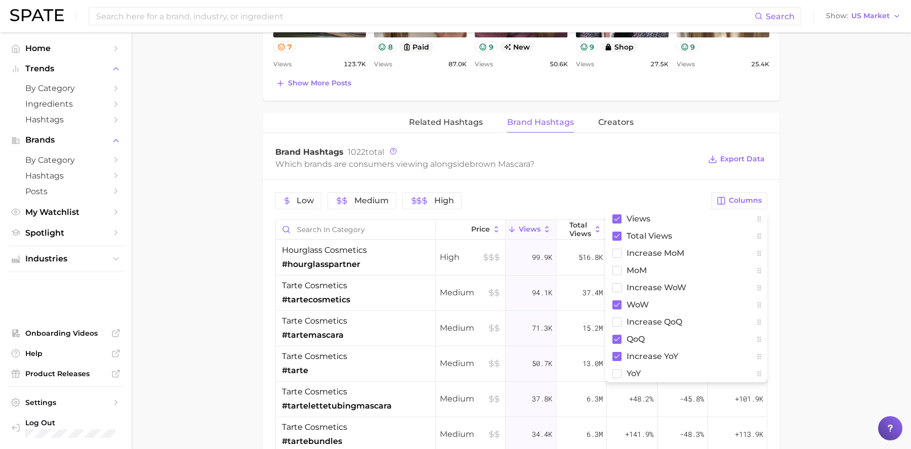
click at [817, 235] on main "1. makeup 2. eye makeup 3. mascara products 4. brown mascara Overview Google Ti…" at bounding box center [521, 25] width 779 height 1414
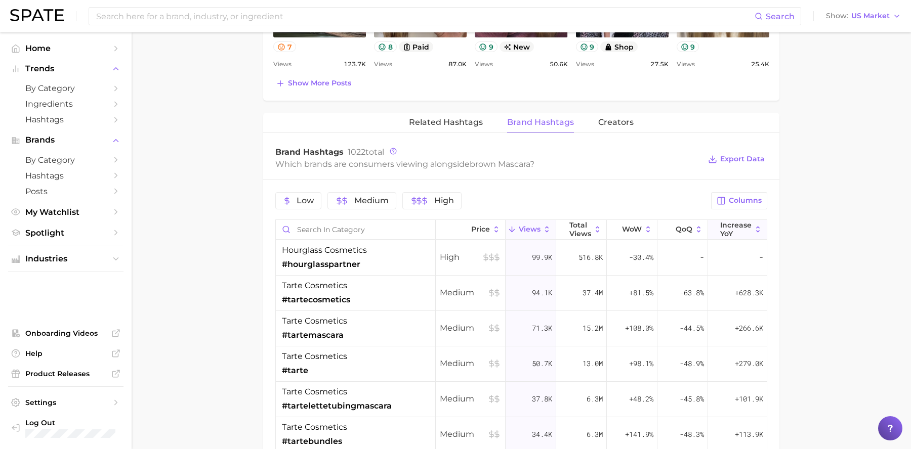
click at [720, 228] on span "increase YoY" at bounding box center [735, 229] width 31 height 16
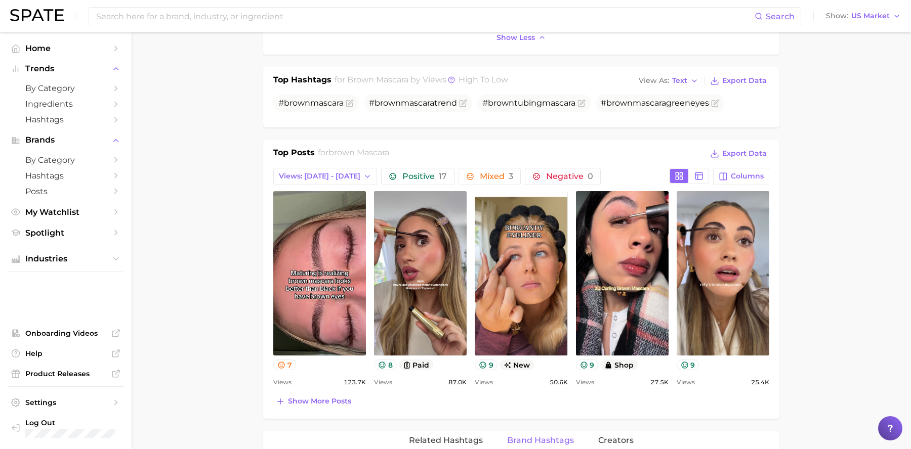
scroll to position [682, 0]
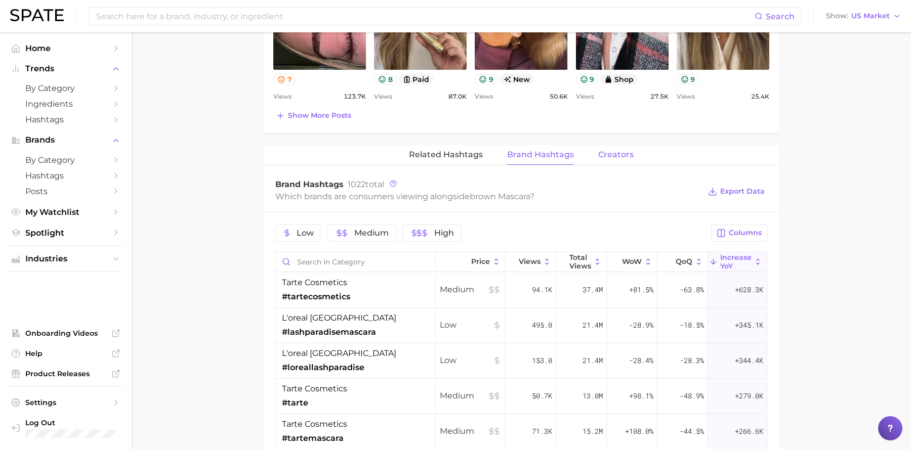
click at [621, 155] on span "Creators" at bounding box center [615, 154] width 35 height 9
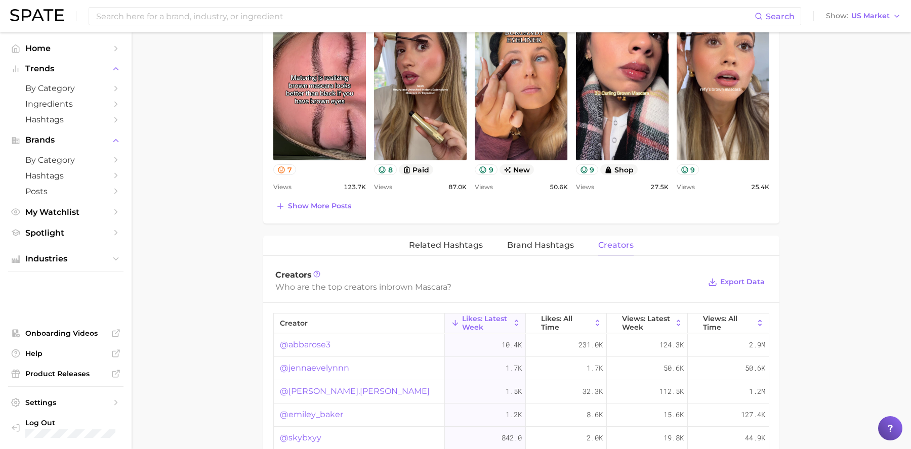
scroll to position [589, 0]
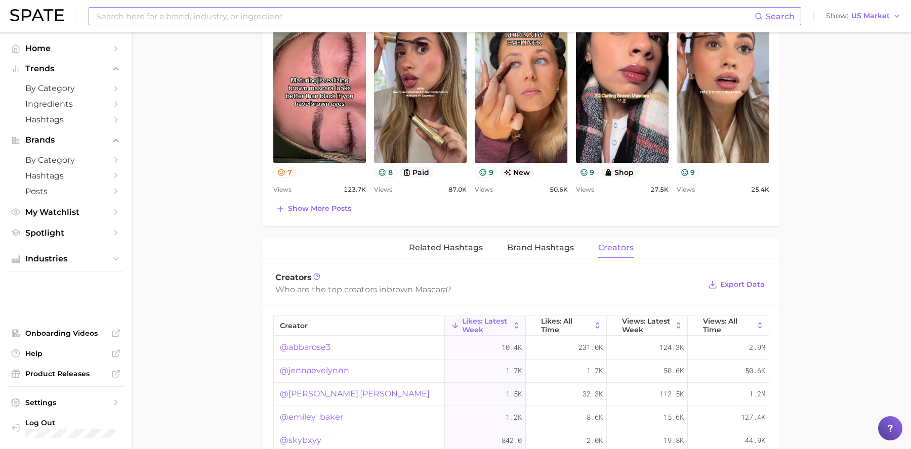
click at [168, 18] on input at bounding box center [425, 16] width 660 height 17
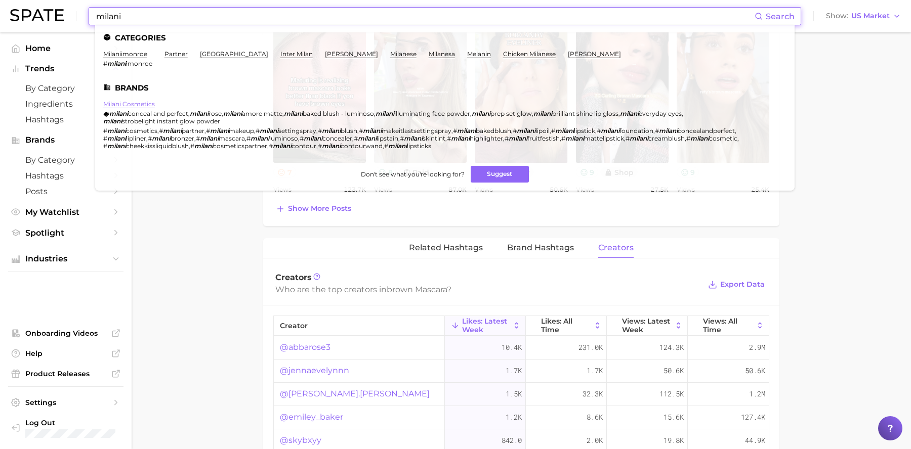
type input "milani"
click at [139, 101] on link "milani cosmetics" at bounding box center [129, 104] width 52 height 8
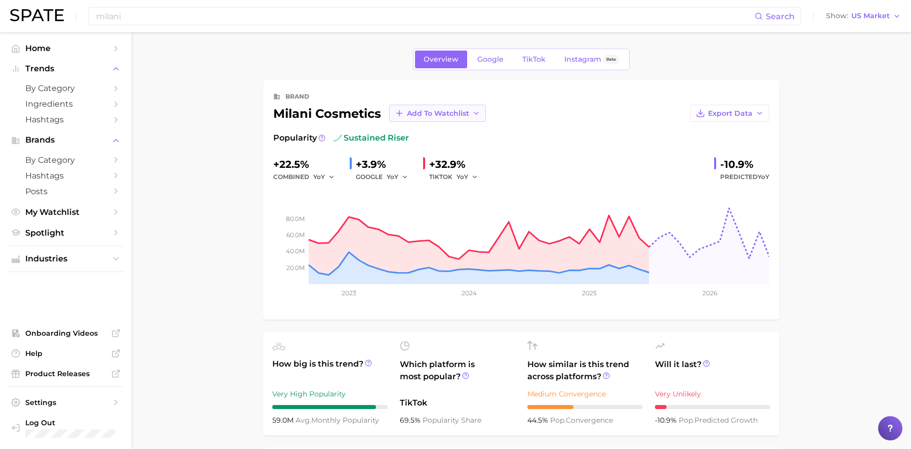
click at [438, 115] on span "Add to Watchlist" at bounding box center [438, 113] width 62 height 9
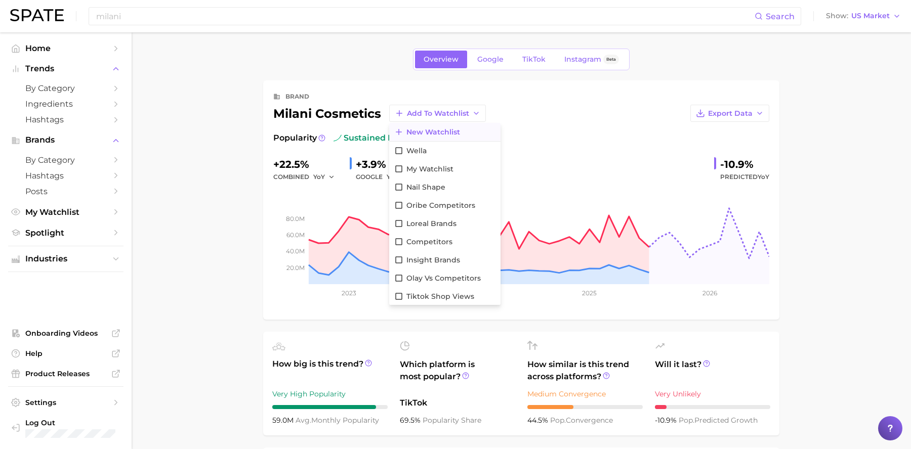
click at [457, 131] on span "New Watchlist" at bounding box center [433, 132] width 54 height 9
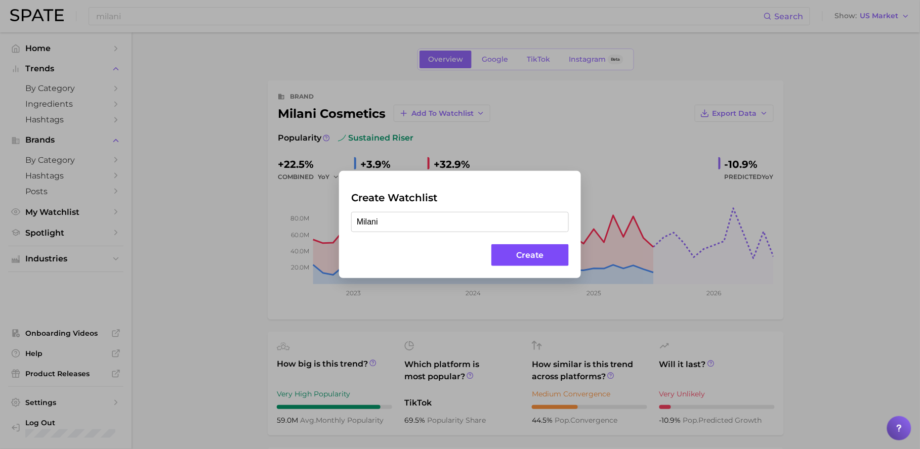
type input "Milani"
click at [534, 258] on button "Create" at bounding box center [529, 255] width 77 height 22
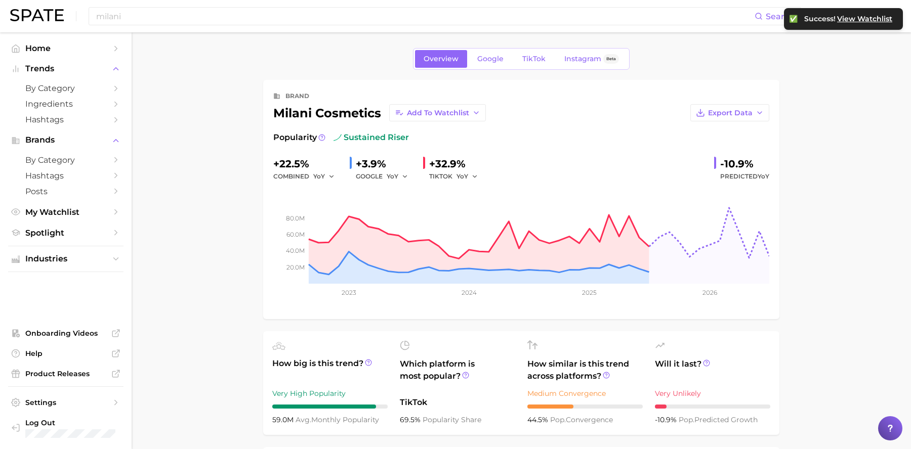
scroll to position [3, 0]
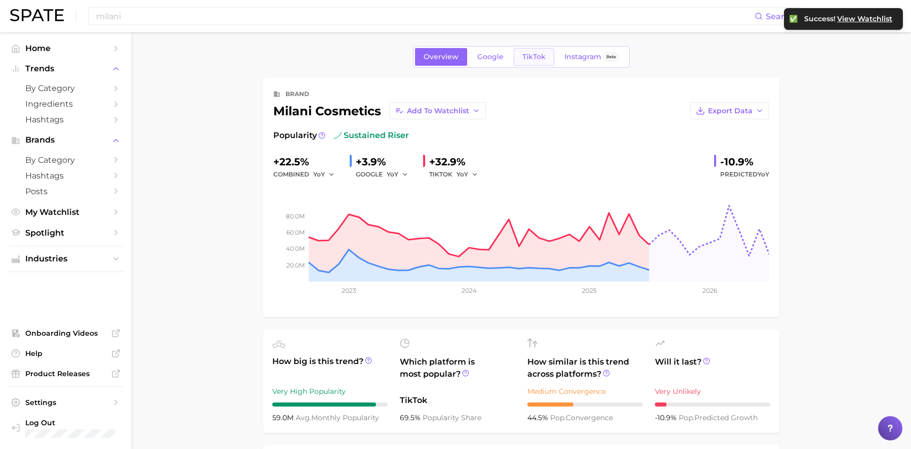
click at [540, 59] on span "TikTok" at bounding box center [533, 57] width 23 height 9
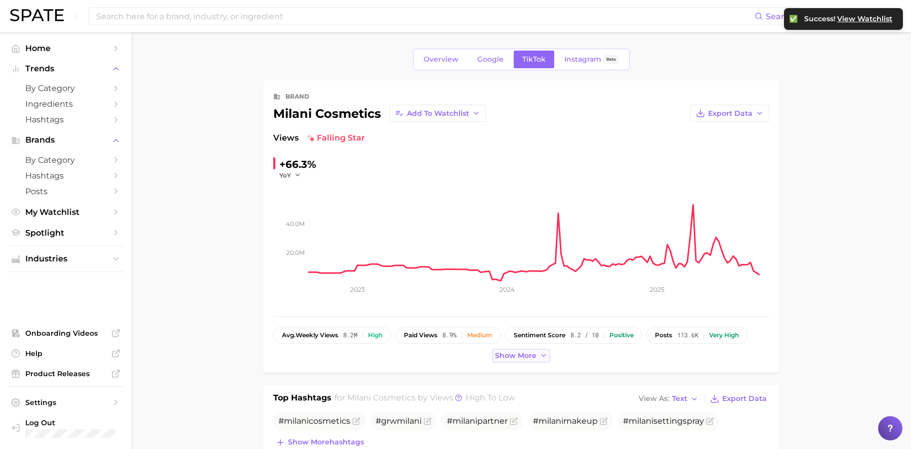
click at [543, 353] on icon at bounding box center [544, 356] width 8 height 8
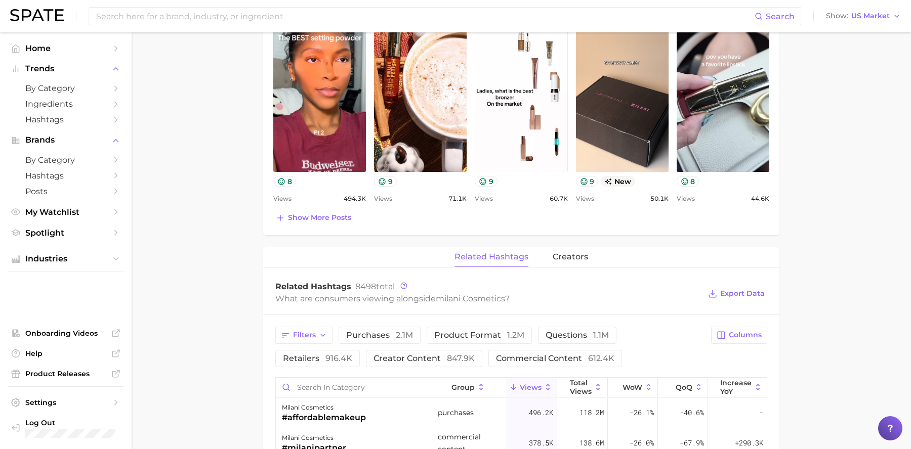
scroll to position [438, 0]
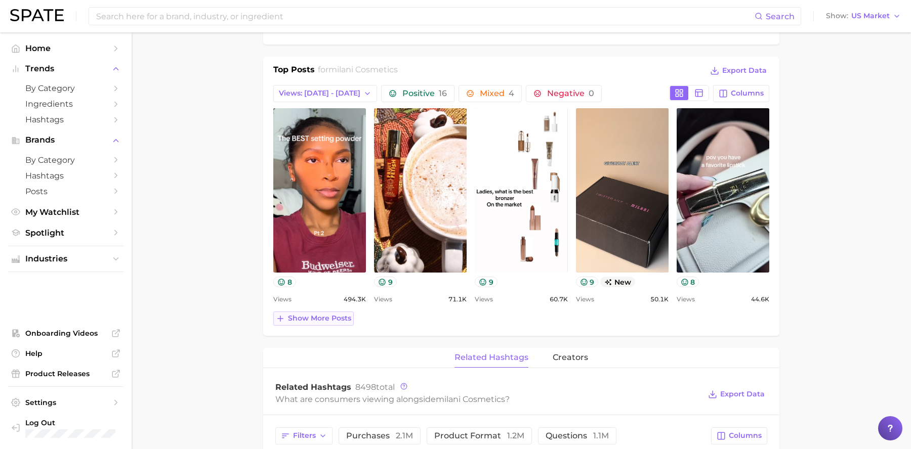
drag, startPoint x: 336, startPoint y: 320, endPoint x: 390, endPoint y: 302, distance: 57.6
click at [336, 320] on span "Show more posts" at bounding box center [319, 318] width 63 height 9
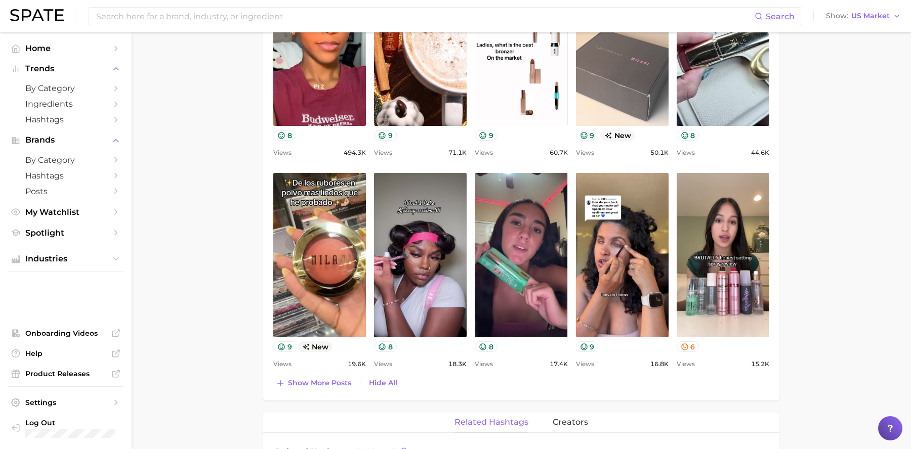
scroll to position [629, 0]
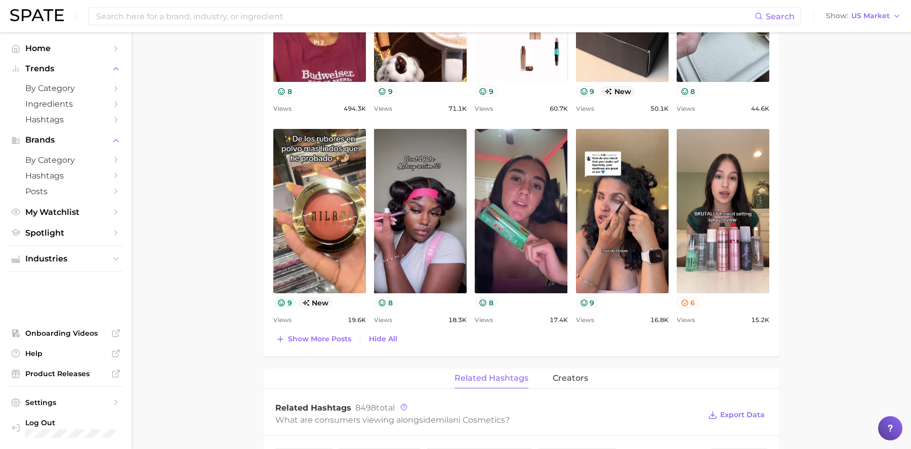
click at [287, 307] on button "9" at bounding box center [284, 303] width 23 height 11
click at [853, 235] on main "Overview Google TikTok Instagram Beta brand milani cosmetics Add to Watchlist E…" at bounding box center [521, 207] width 779 height 1608
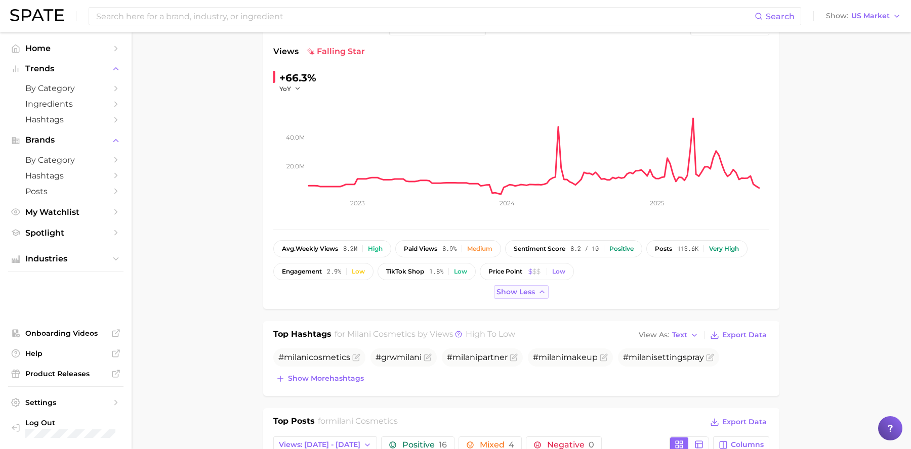
scroll to position [0, 0]
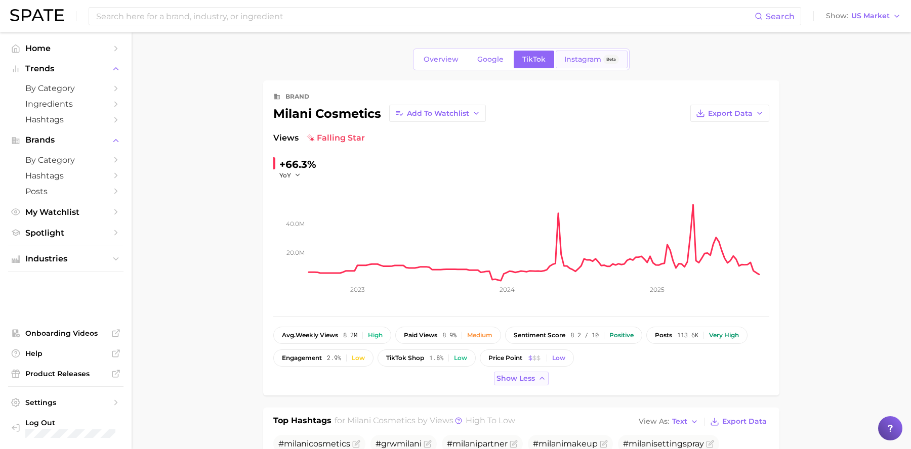
click at [585, 65] on link "Instagram Beta" at bounding box center [592, 60] width 72 height 18
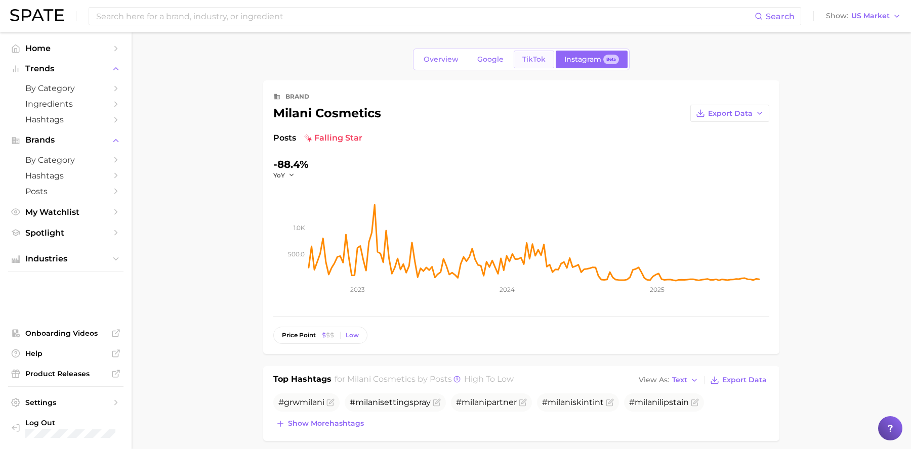
click at [526, 60] on span "TikTok" at bounding box center [533, 59] width 23 height 9
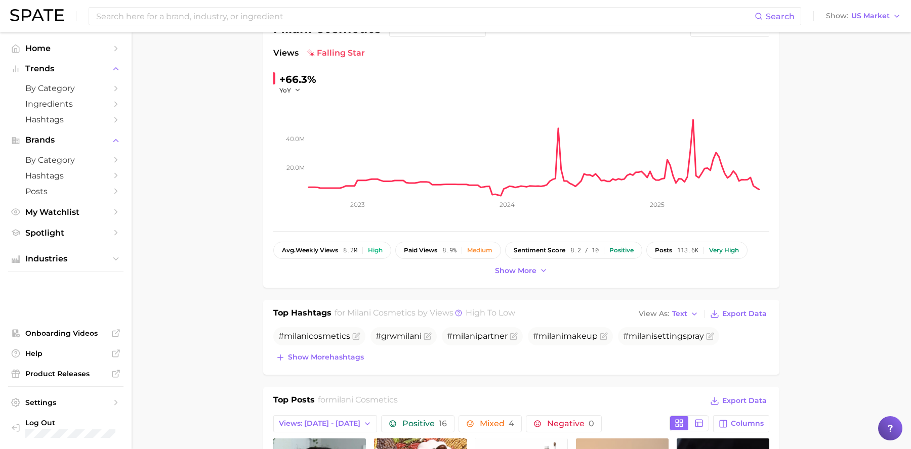
scroll to position [86, 0]
click at [307, 358] on span "Show more hashtags" at bounding box center [326, 356] width 76 height 9
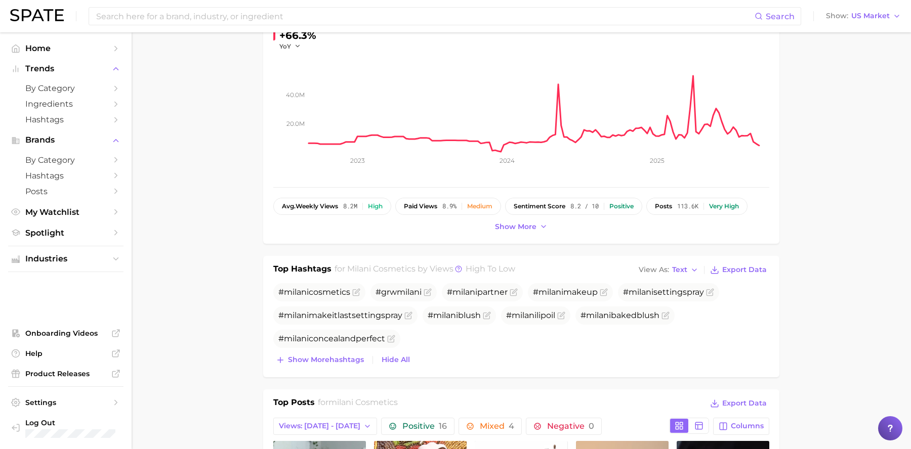
scroll to position [128, 0]
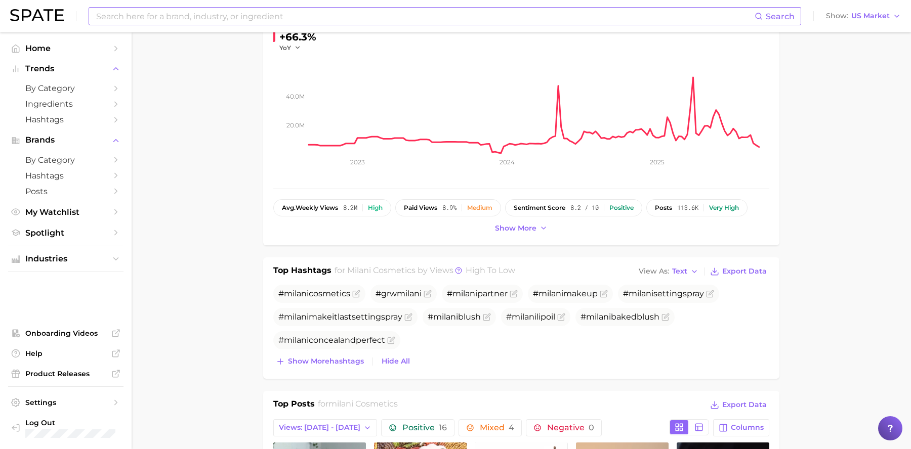
click at [262, 19] on input at bounding box center [425, 16] width 660 height 17
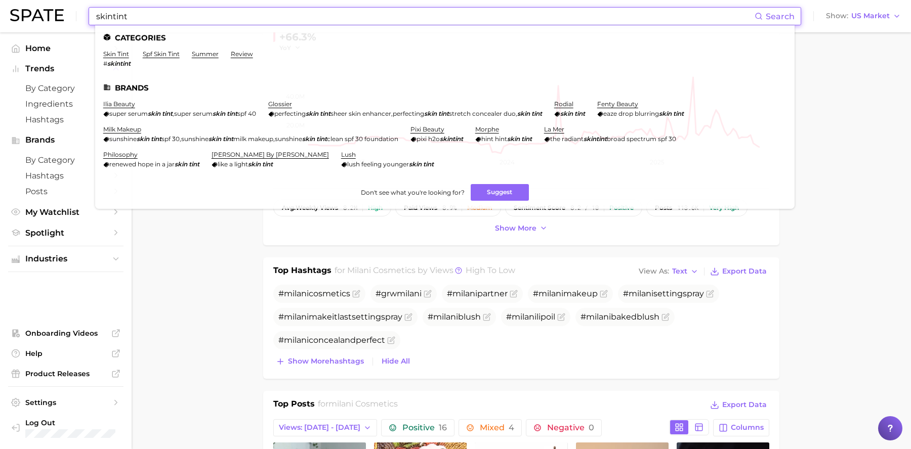
type input "skintint"
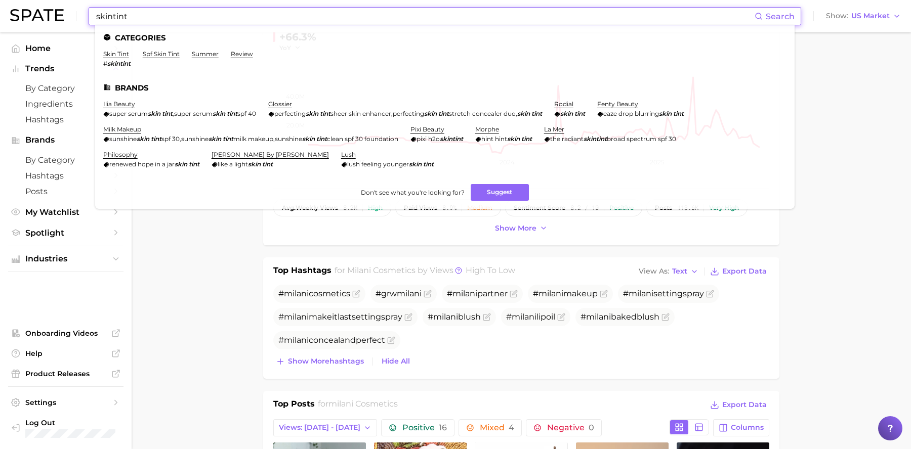
click at [192, 17] on input "skintint" at bounding box center [425, 16] width 660 height 17
click at [117, 55] on link "skin tint" at bounding box center [116, 54] width 26 height 8
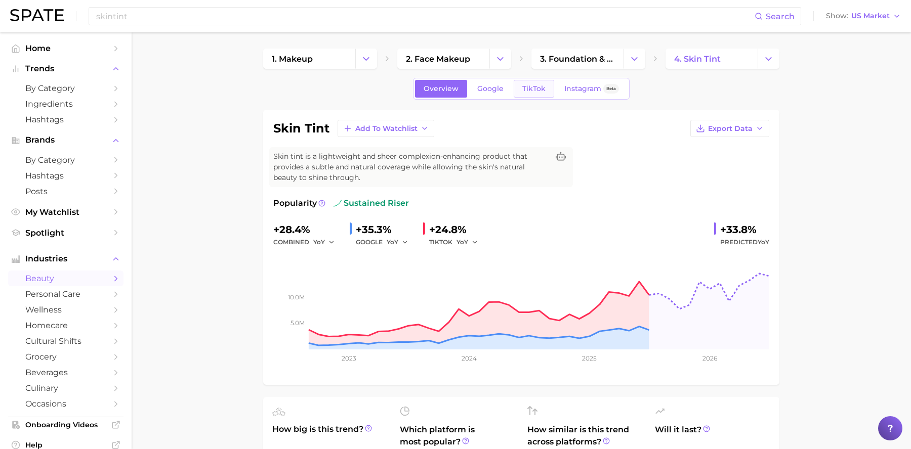
click at [541, 89] on span "TikTok" at bounding box center [533, 89] width 23 height 9
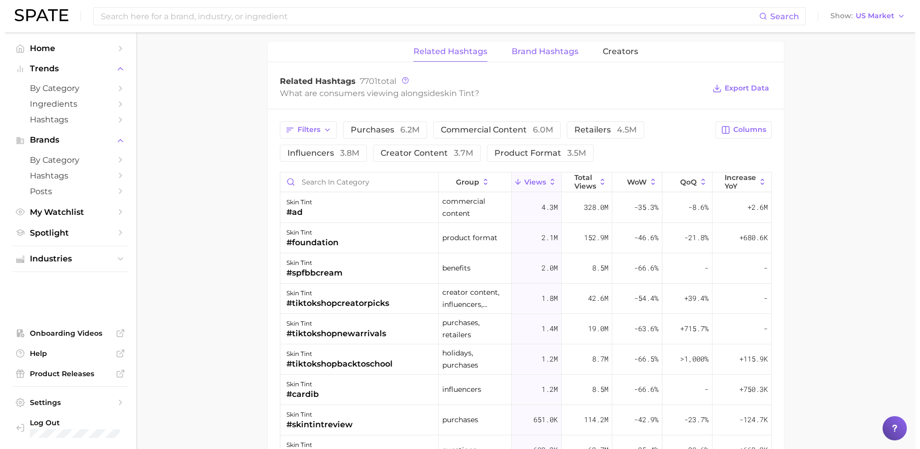
scroll to position [758, 0]
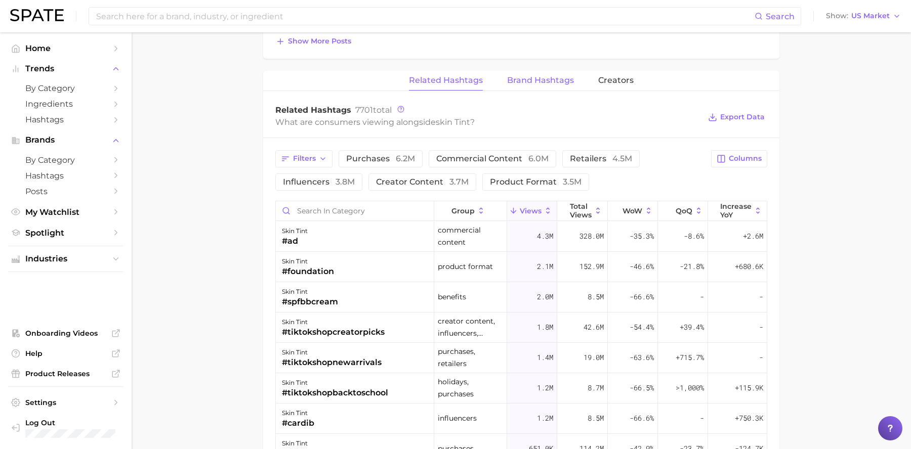
click at [551, 87] on button "Brand Hashtags" at bounding box center [540, 81] width 67 height 20
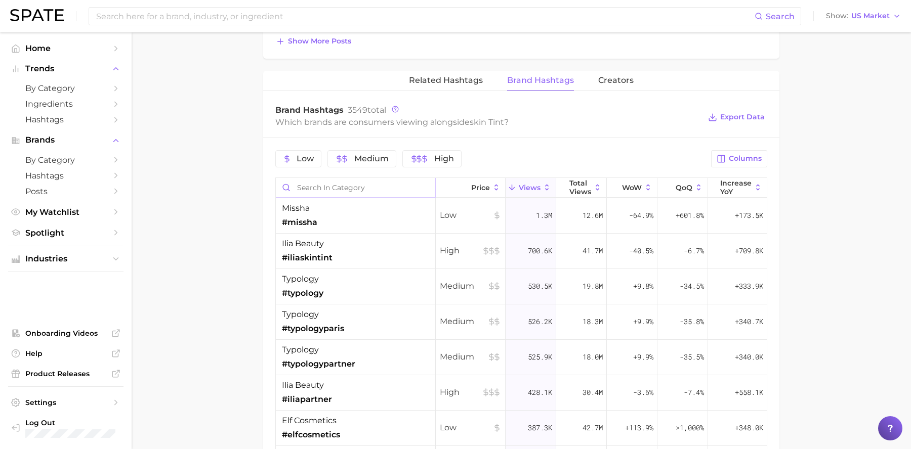
click at [369, 186] on input "Search in category" at bounding box center [355, 187] width 159 height 19
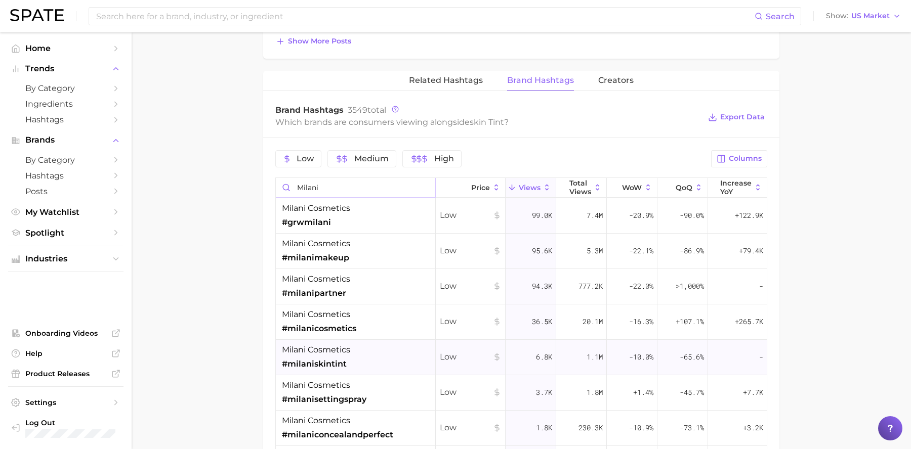
type input "milani"
drag, startPoint x: 353, startPoint y: 366, endPoint x: 277, endPoint y: 368, distance: 75.9
click at [277, 368] on div "milani cosmetics #milaniskintint" at bounding box center [356, 357] width 160 height 35
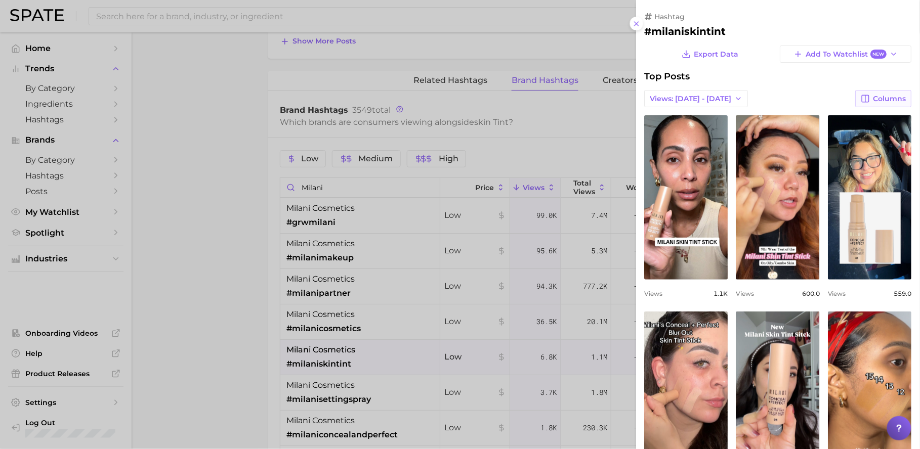
scroll to position [0, 0]
click at [634, 27] on icon at bounding box center [637, 24] width 8 height 8
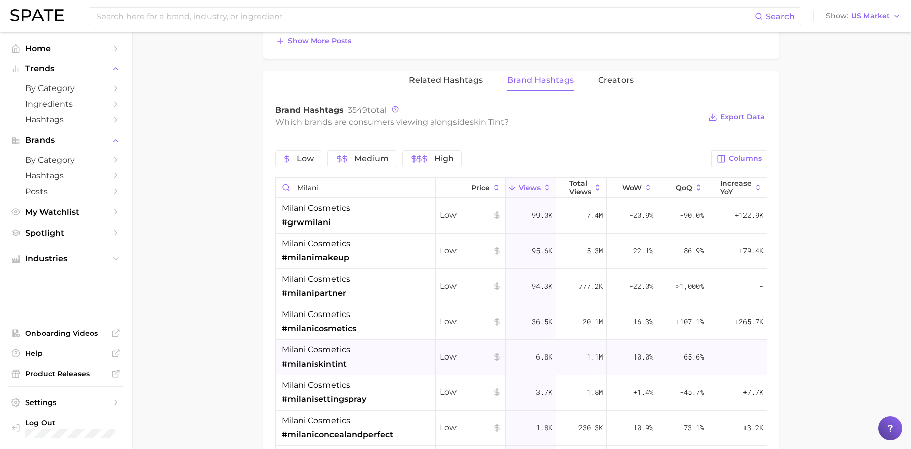
click at [325, 361] on span "#milaniskintint" at bounding box center [314, 364] width 65 height 12
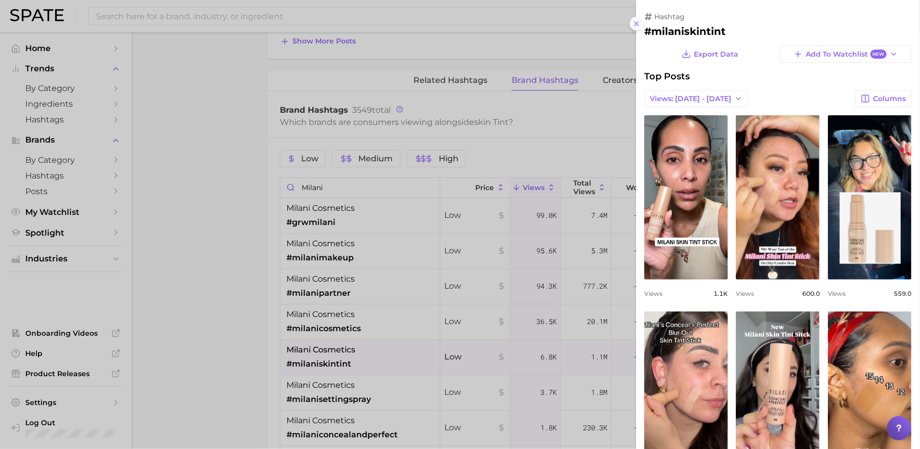
click at [636, 26] on icon at bounding box center [637, 24] width 8 height 8
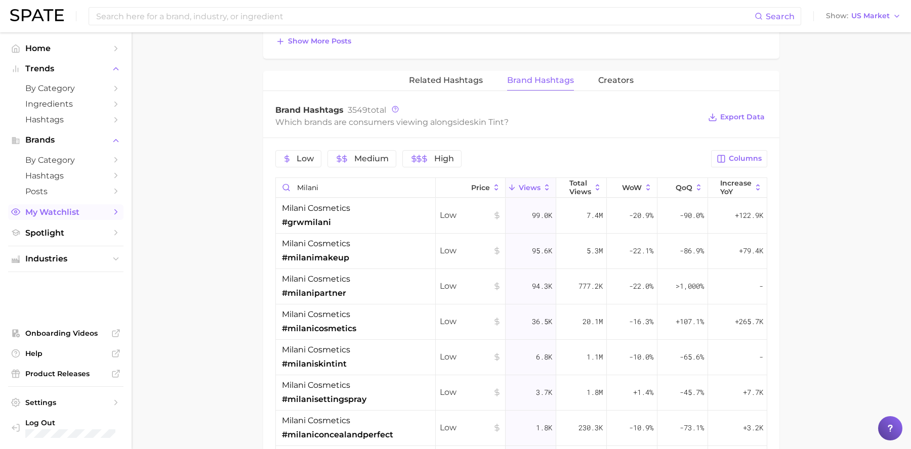
click at [34, 213] on span "My Watchlist" at bounding box center [65, 213] width 81 height 10
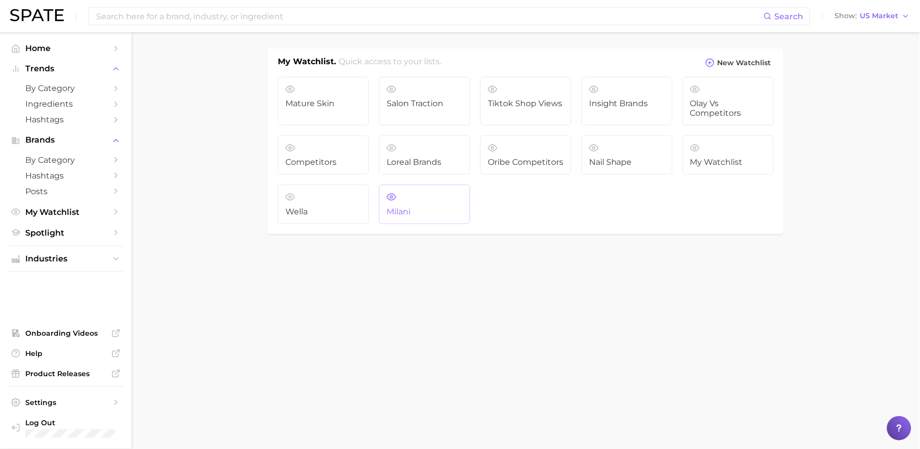
click at [422, 198] on link "Milani" at bounding box center [424, 204] width 91 height 39
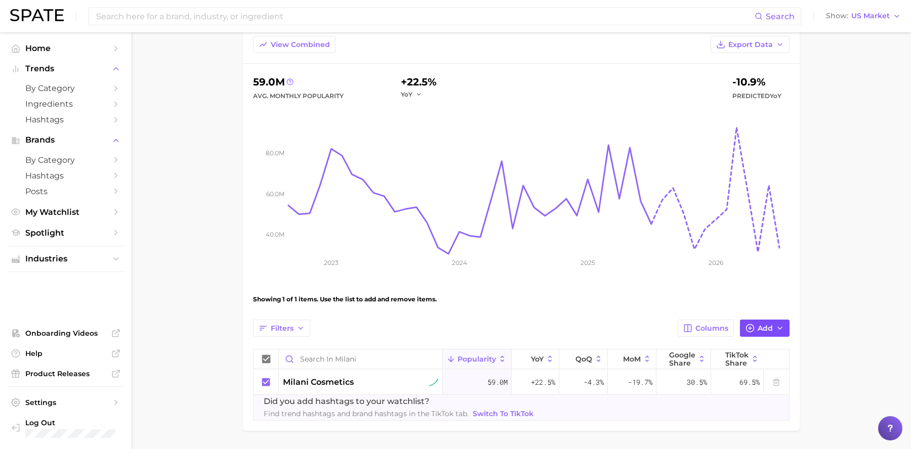
click at [765, 327] on span "Add" at bounding box center [765, 328] width 15 height 9
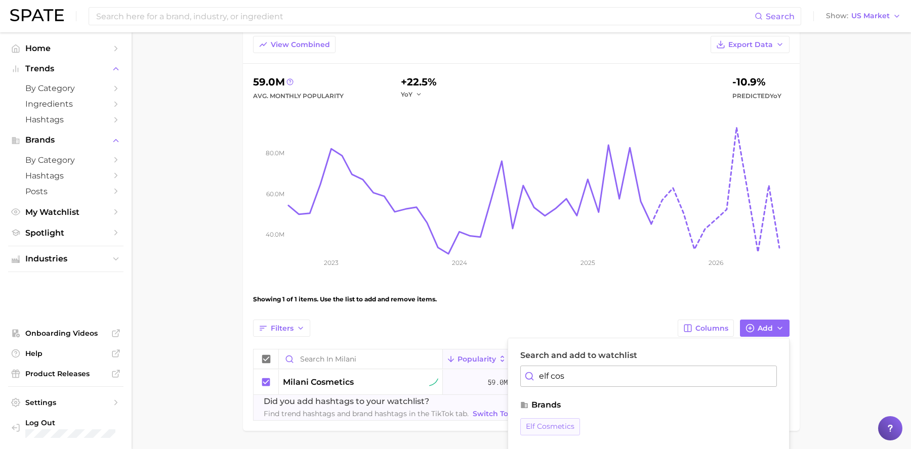
type input "elf cos"
click at [553, 431] on span "elf cosmetics" at bounding box center [550, 427] width 49 height 9
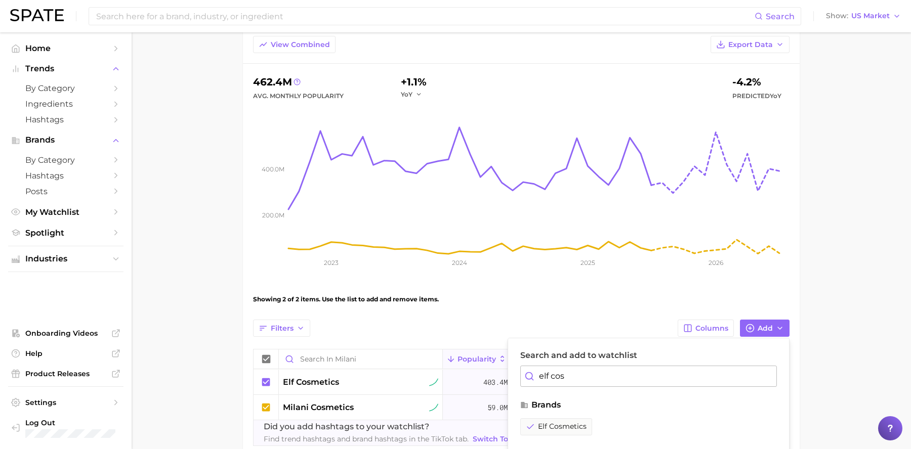
click at [859, 321] on main "Milani Settings Overview Google TikTok View Combined Export Data 462.4m Avg. Mo…" at bounding box center [521, 231] width 779 height 551
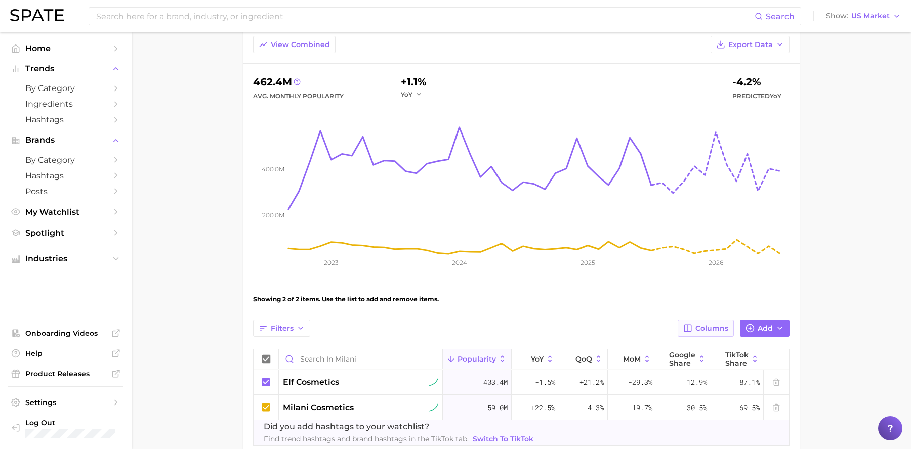
click at [708, 326] on span "Columns" at bounding box center [711, 328] width 33 height 9
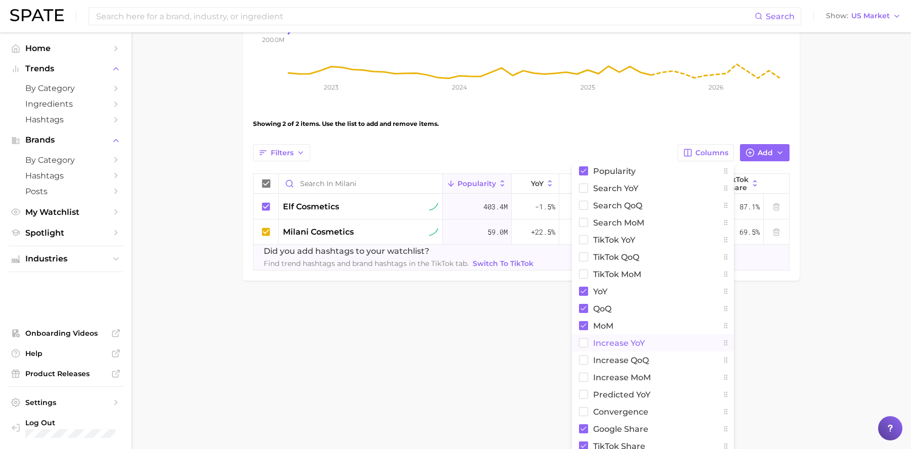
scroll to position [257, 0]
click at [764, 321] on main "Milani Settings Overview Google TikTok View Combined Export Data 462.4m Avg. Mo…" at bounding box center [521, 56] width 779 height 551
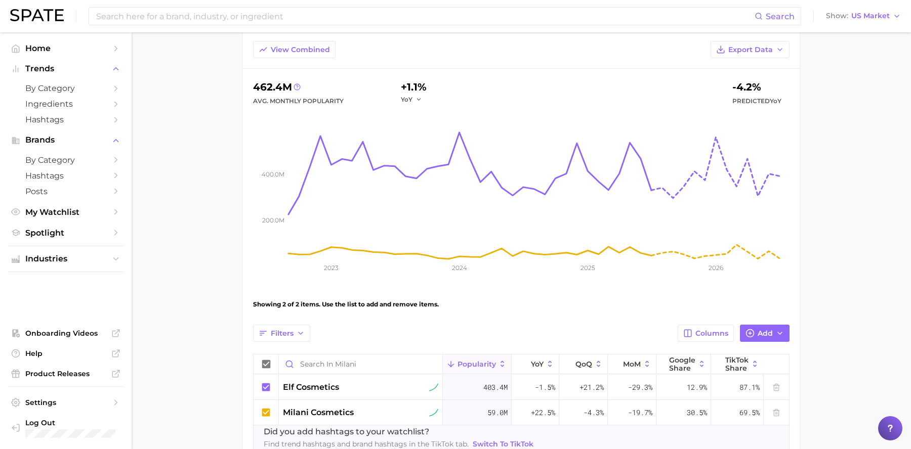
scroll to position [0, 0]
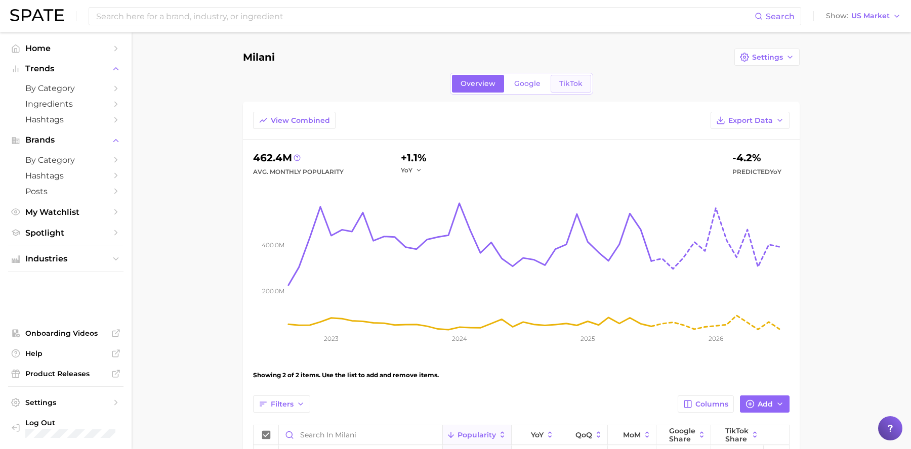
click at [560, 81] on span "TikTok" at bounding box center [570, 83] width 23 height 9
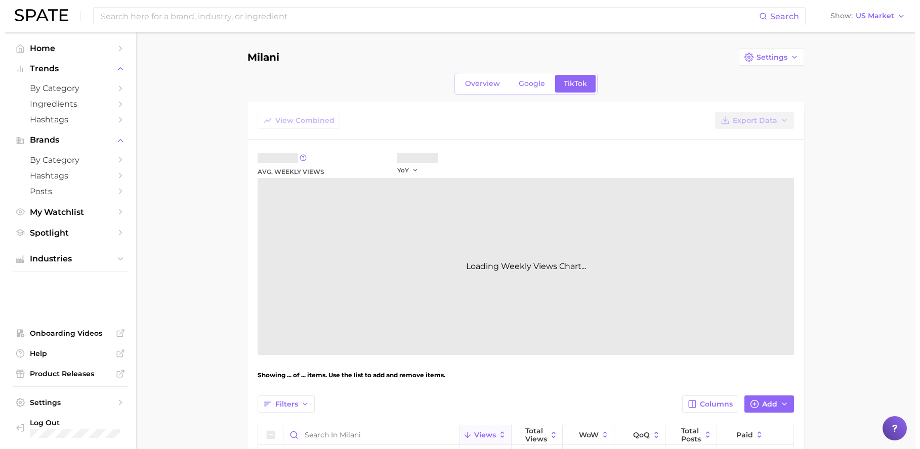
scroll to position [84, 0]
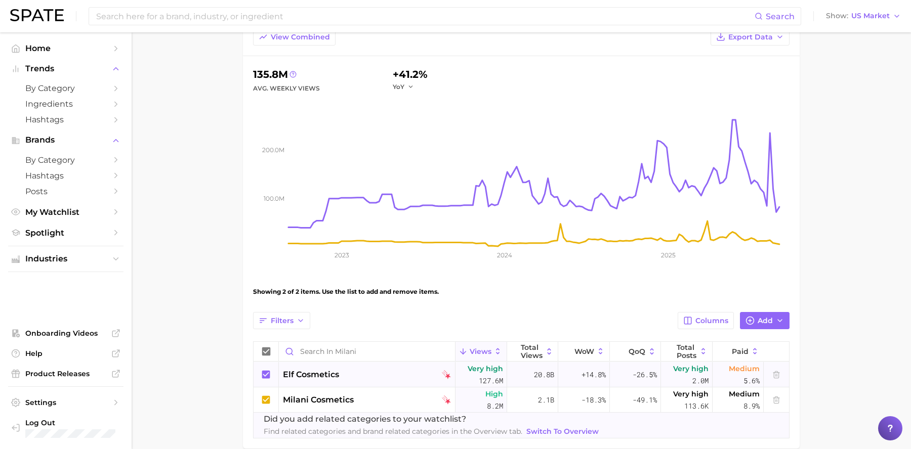
click at [317, 376] on span "elf cosmetics" at bounding box center [311, 375] width 56 height 12
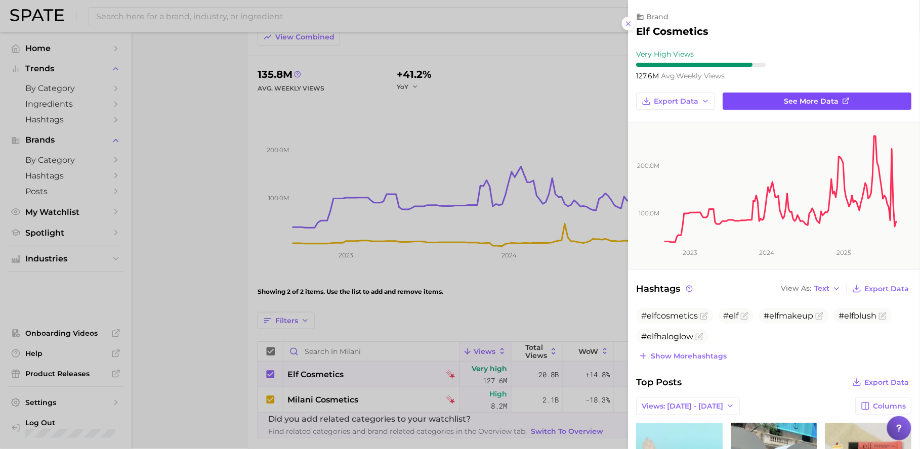
scroll to position [0, 0]
click at [695, 352] on span "Show more hashtags" at bounding box center [689, 356] width 76 height 9
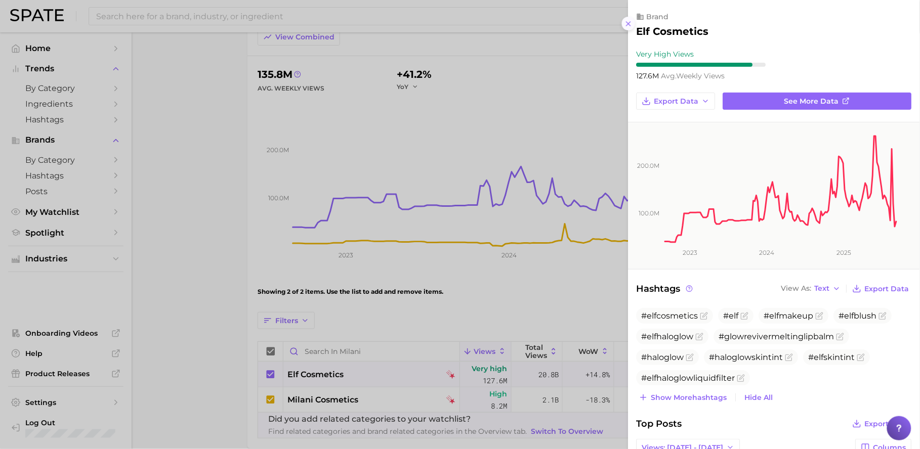
click at [628, 29] on button at bounding box center [629, 24] width 14 height 14
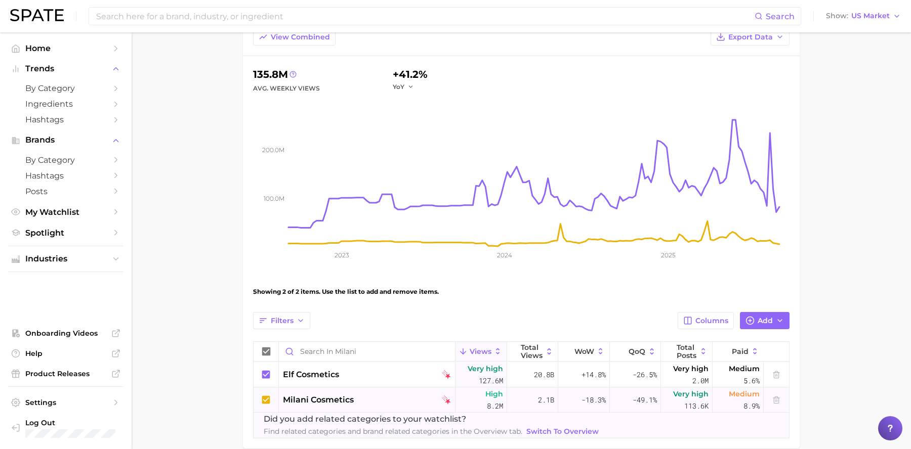
click at [322, 404] on span "milani cosmetics" at bounding box center [318, 400] width 71 height 12
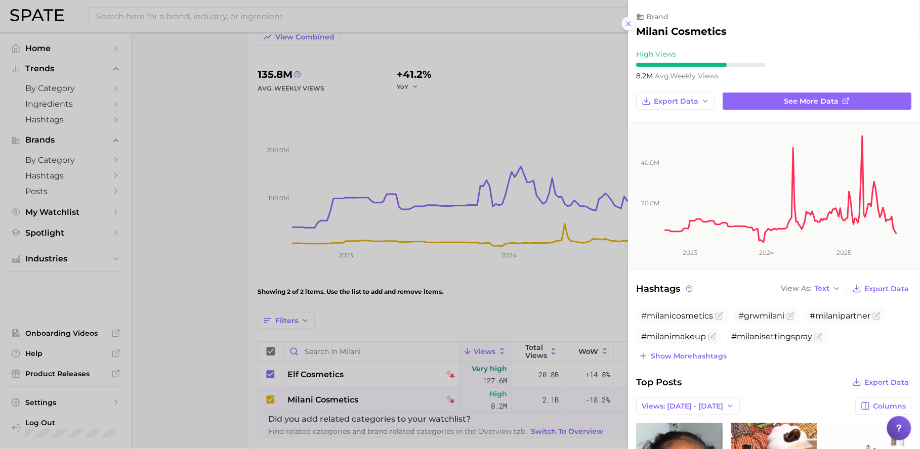
click at [628, 20] on icon at bounding box center [629, 24] width 8 height 8
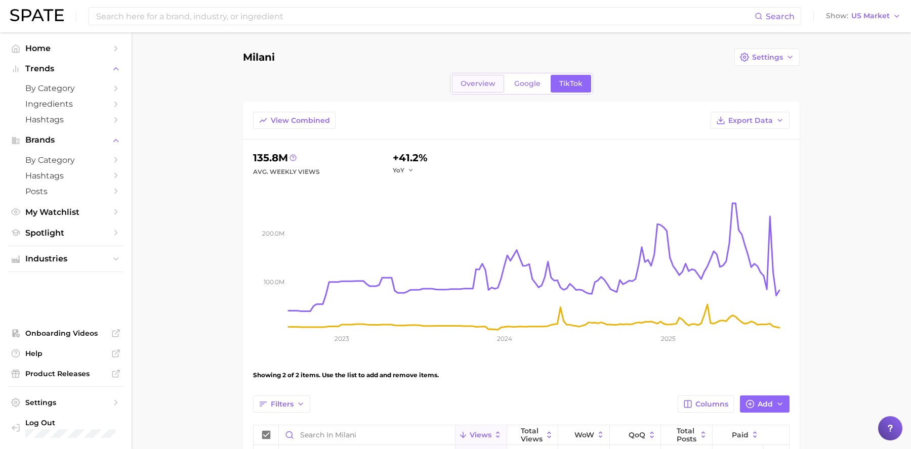
click at [489, 84] on span "Overview" at bounding box center [478, 83] width 35 height 9
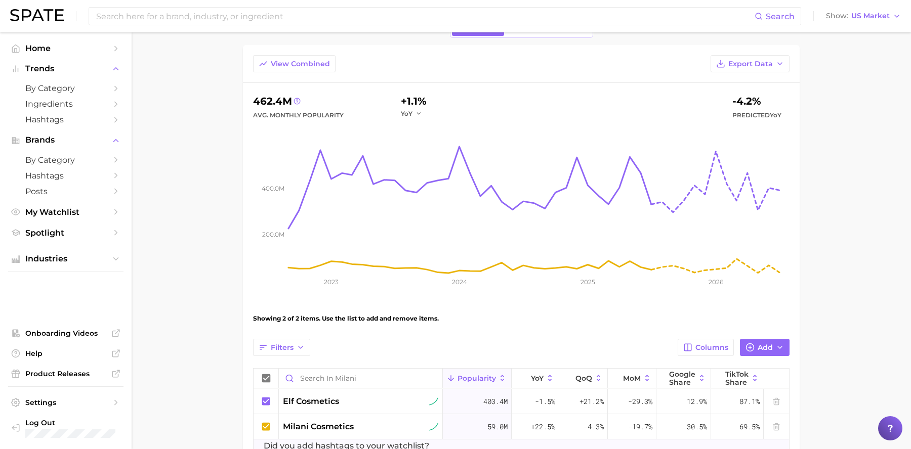
scroll to position [134, 0]
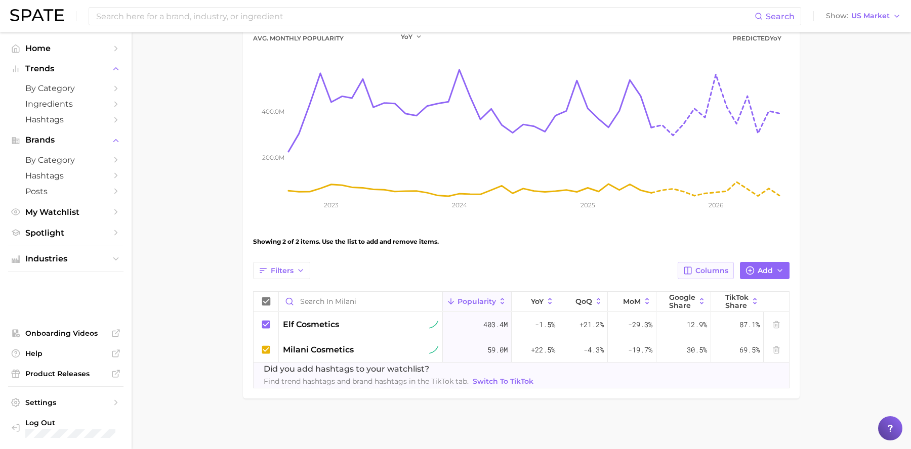
click at [713, 269] on span "Columns" at bounding box center [711, 271] width 33 height 9
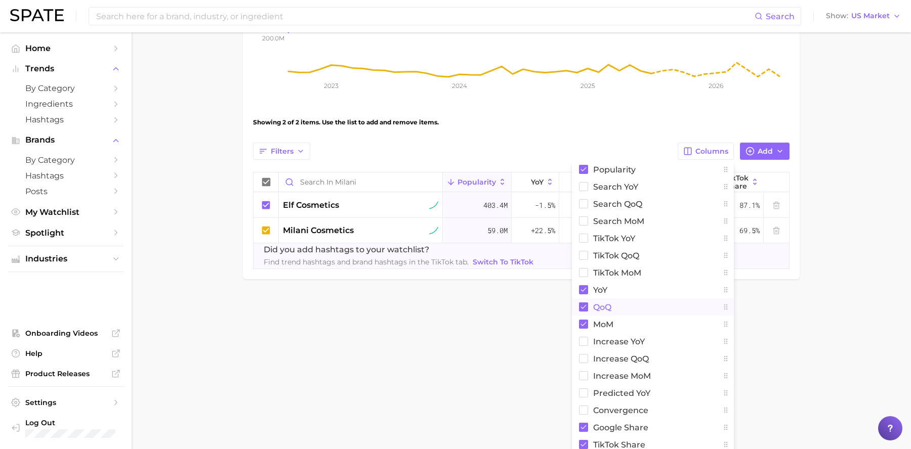
scroll to position [257, 0]
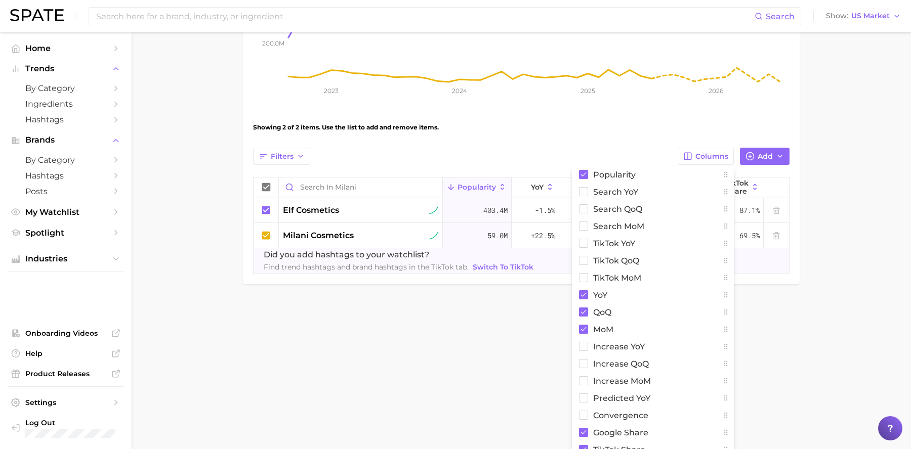
drag, startPoint x: 798, startPoint y: 306, endPoint x: 788, endPoint y: 304, distance: 10.2
click at [798, 306] on main "Milani Settings Overview Google TikTok View Combined Export Data 462.4m Avg. Mo…" at bounding box center [521, 59] width 779 height 551
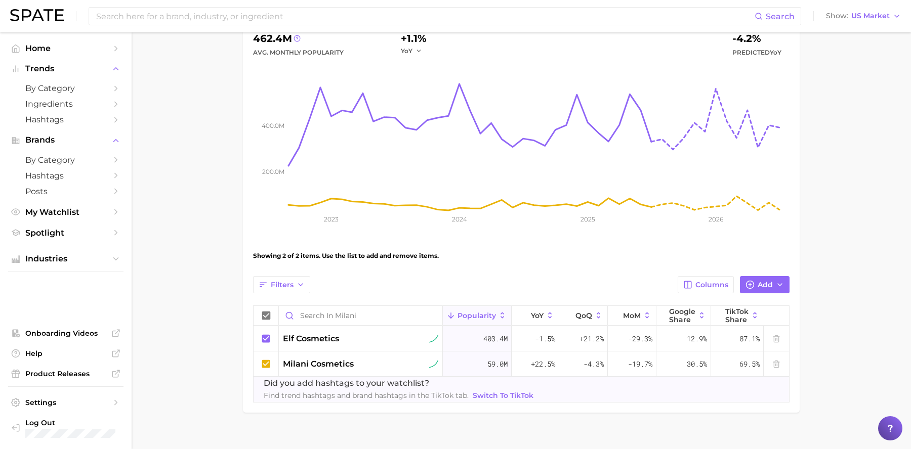
scroll to position [119, 0]
click at [80, 87] on span "by Category" at bounding box center [65, 89] width 81 height 10
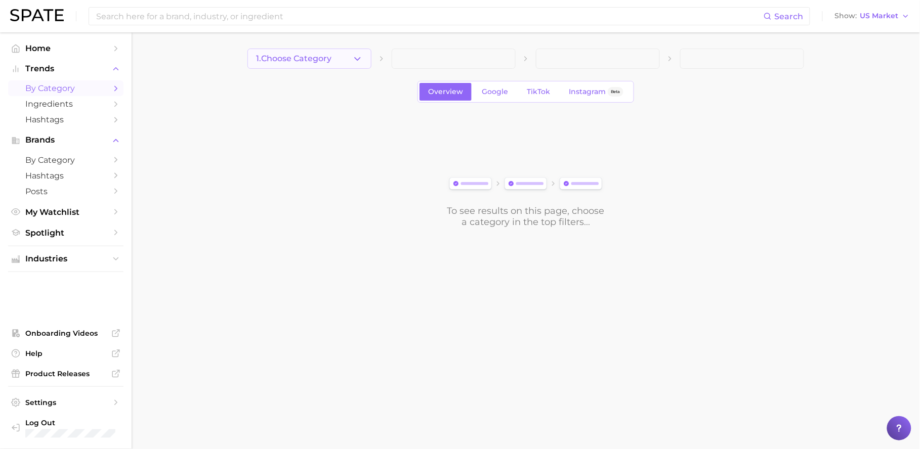
click at [315, 60] on span "1. Choose Category" at bounding box center [293, 58] width 75 height 9
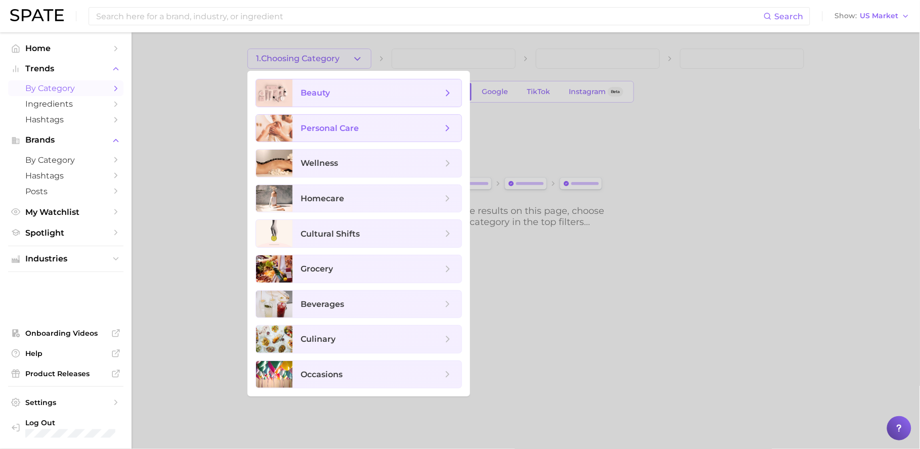
click at [355, 94] on span "beauty" at bounding box center [372, 93] width 142 height 11
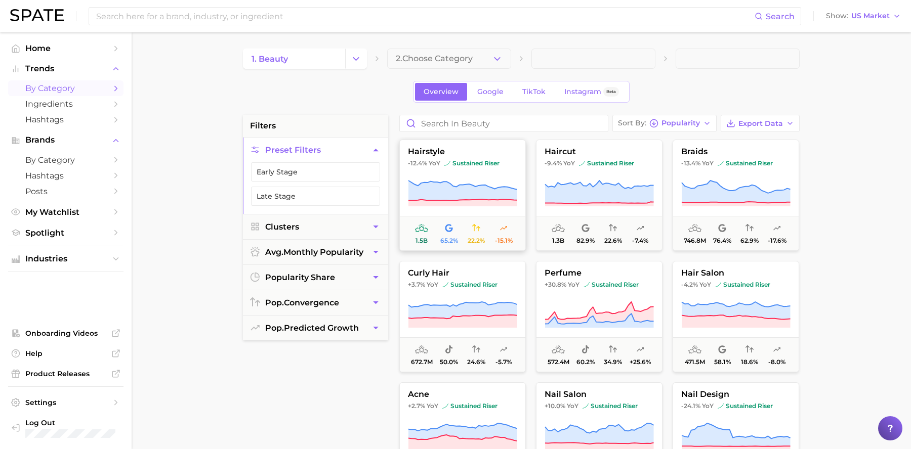
click at [481, 192] on icon at bounding box center [462, 191] width 109 height 20
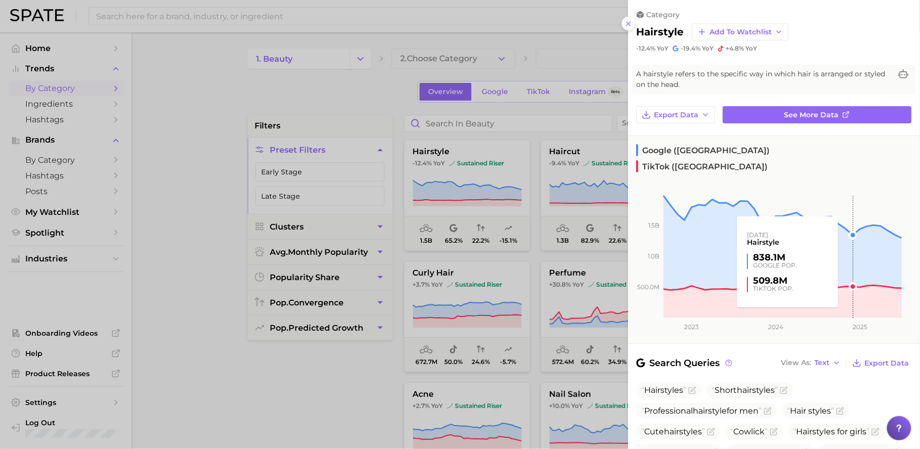
click at [847, 276] on rect at bounding box center [766, 245] width 274 height 148
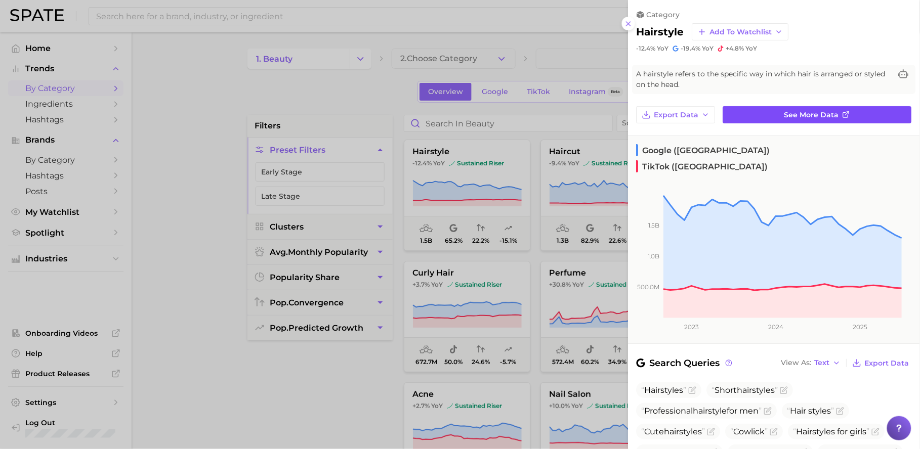
click at [820, 111] on span "See more data" at bounding box center [812, 115] width 55 height 9
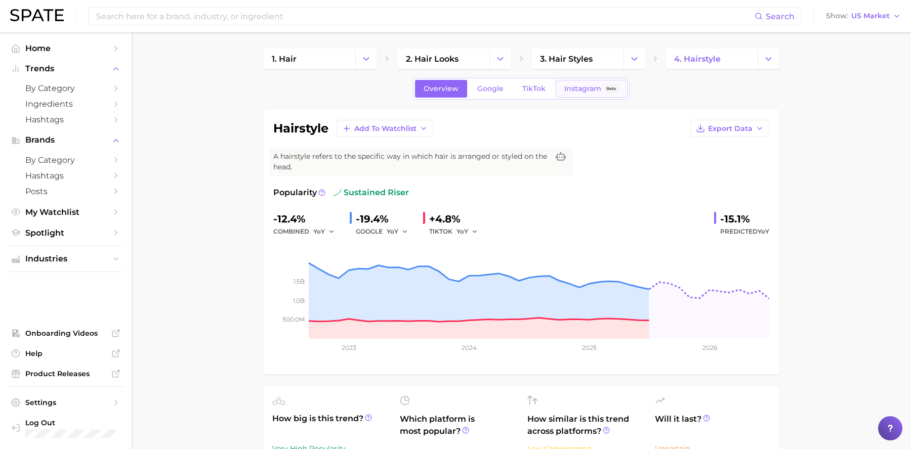
click at [593, 86] on span "Instagram" at bounding box center [582, 89] width 37 height 9
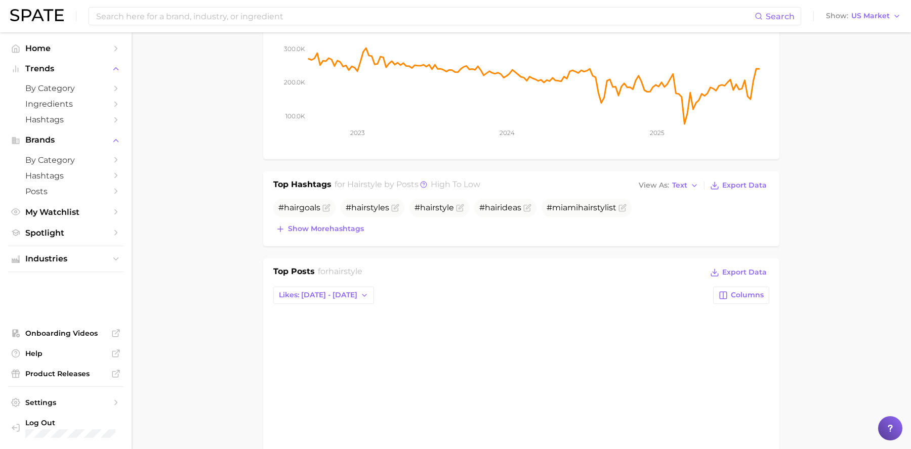
scroll to position [211, 0]
click at [337, 228] on span "Show more hashtags" at bounding box center [326, 229] width 76 height 9
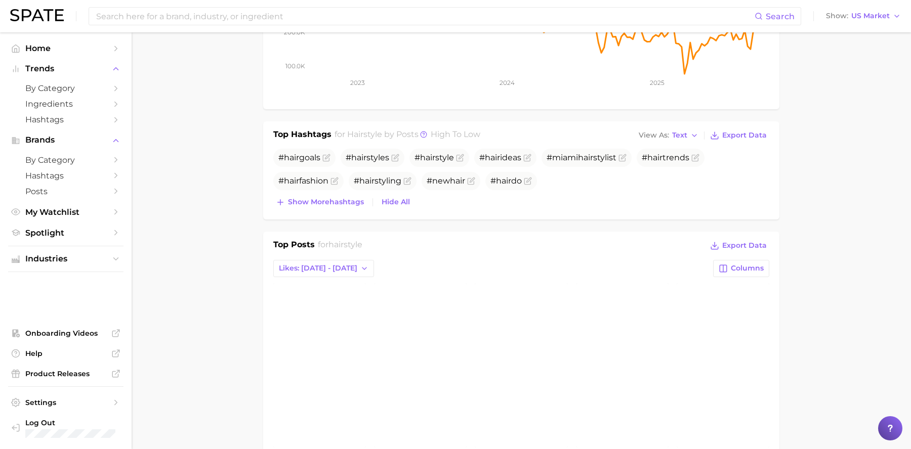
scroll to position [0, 0]
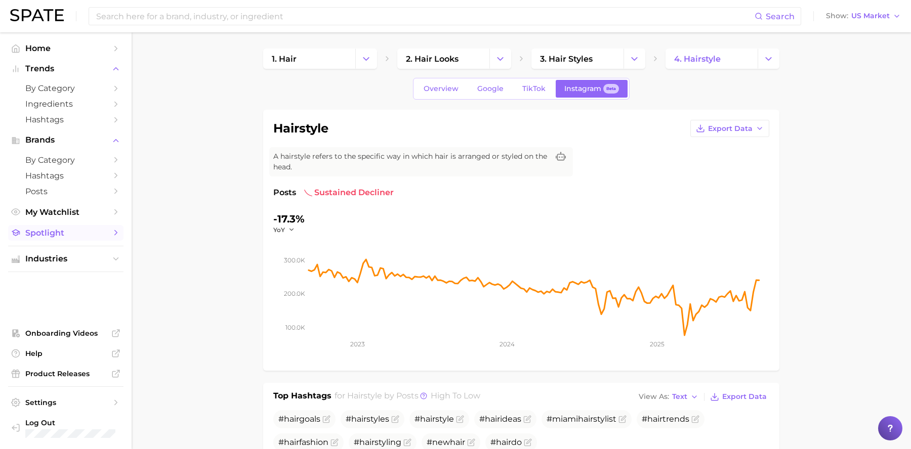
click at [76, 236] on span "Spotlight" at bounding box center [65, 233] width 81 height 10
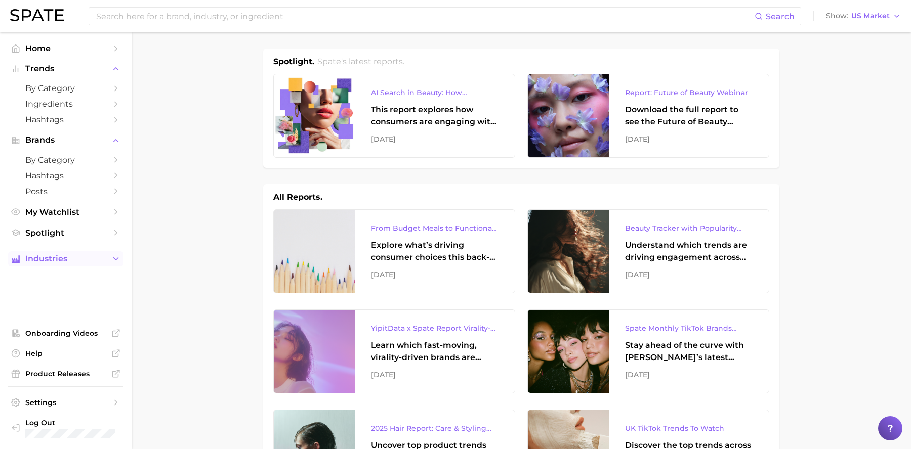
click at [68, 258] on span "Industries" at bounding box center [65, 259] width 81 height 9
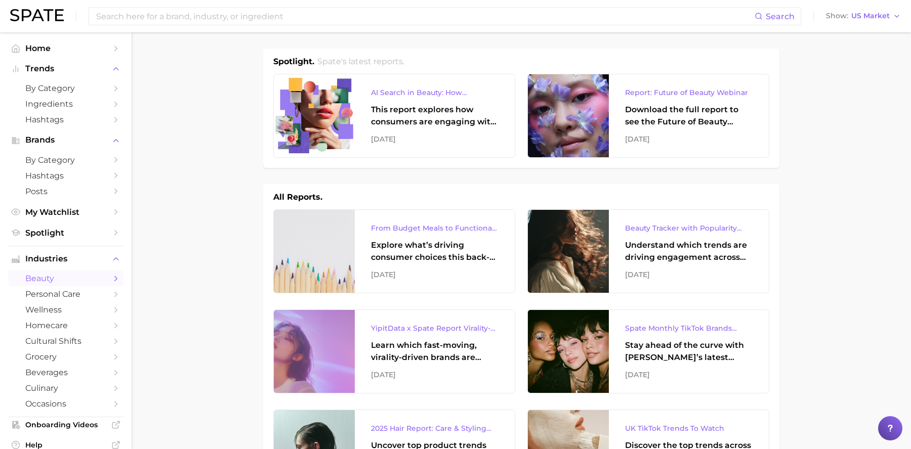
click at [86, 277] on span "beauty" at bounding box center [65, 279] width 81 height 10
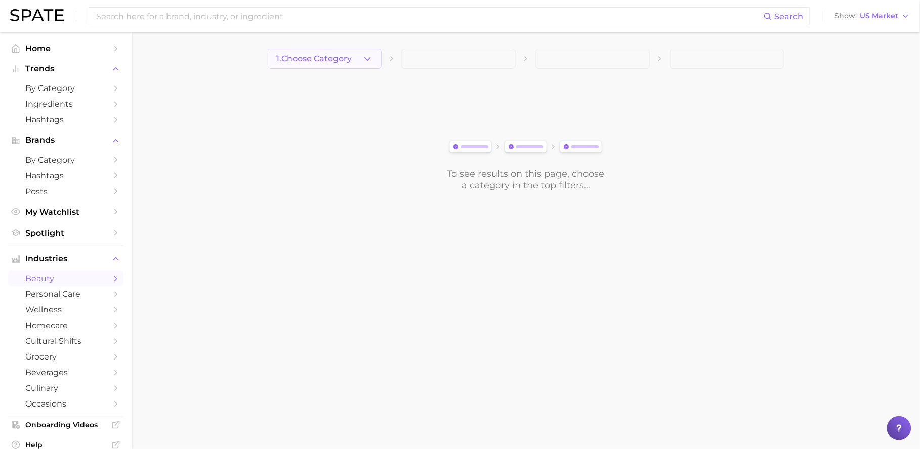
click at [353, 64] on button "1. Choose Category" at bounding box center [325, 59] width 114 height 20
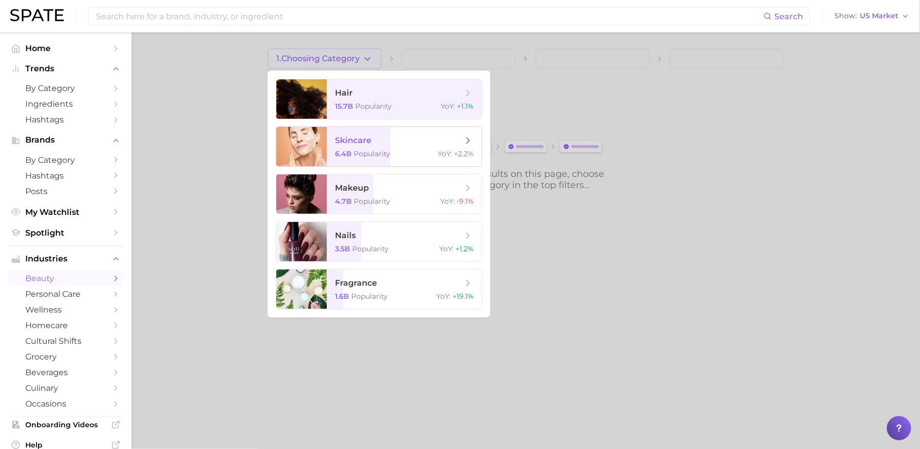
click at [380, 152] on span "Popularity" at bounding box center [372, 153] width 36 height 9
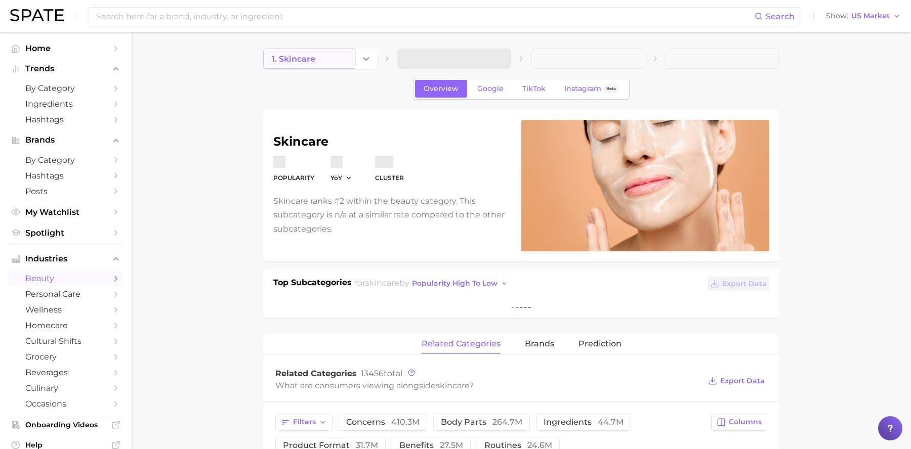
click at [341, 63] on link "1. skincare" at bounding box center [309, 59] width 92 height 20
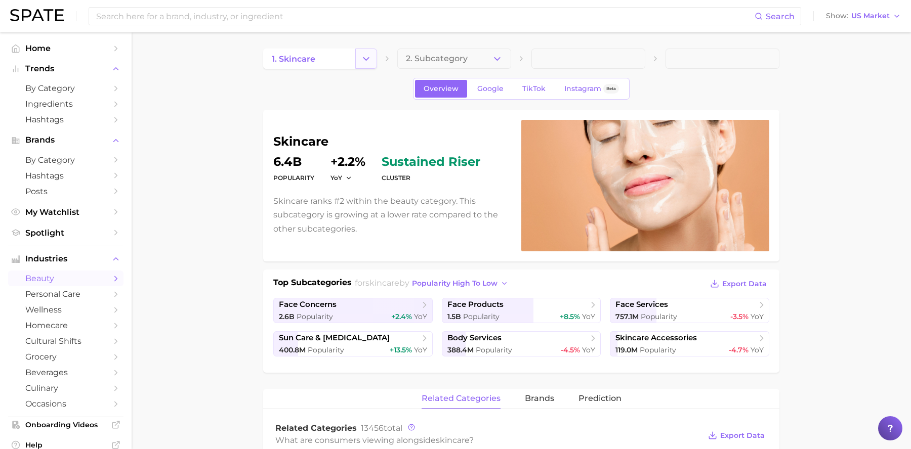
click at [370, 57] on icon "Change Category" at bounding box center [366, 59] width 11 height 11
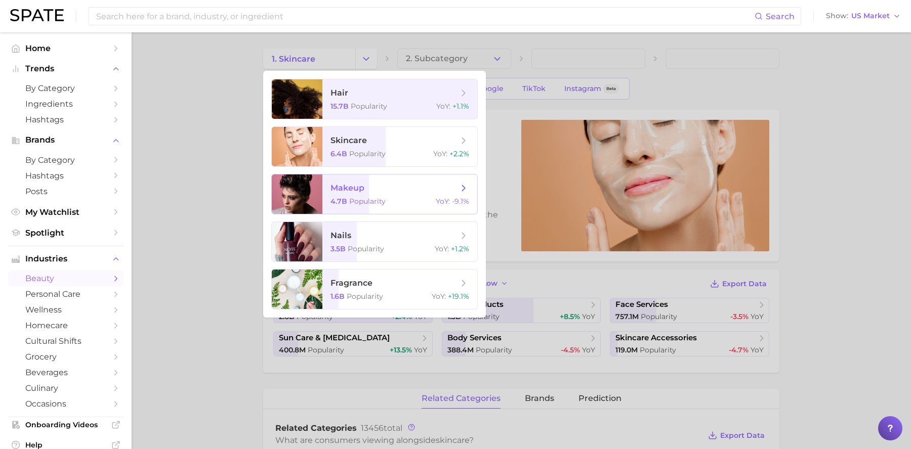
click at [374, 194] on span "makeup 4.7b Popularity YoY : -9.1%" at bounding box center [399, 194] width 155 height 39
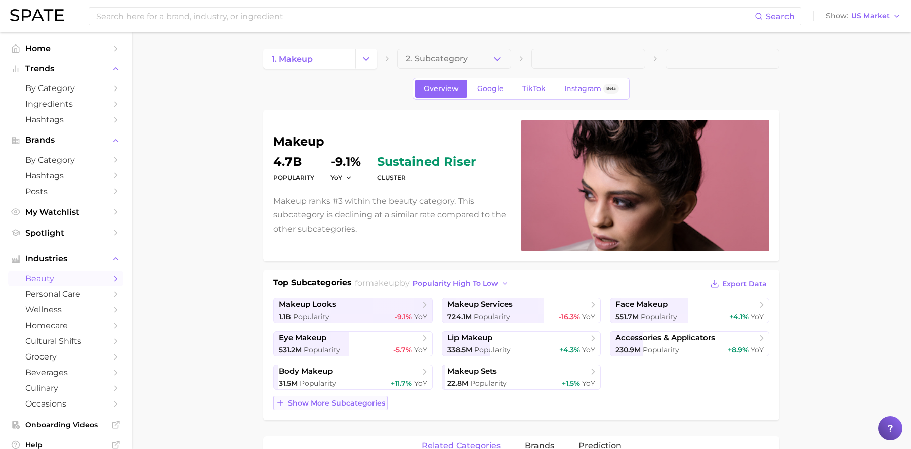
click at [350, 399] on span "Show more subcategories" at bounding box center [336, 403] width 97 height 9
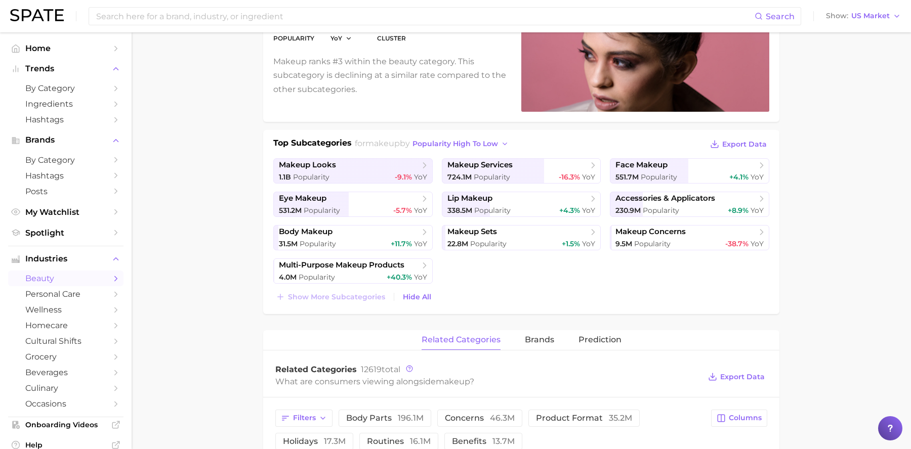
scroll to position [142, 0]
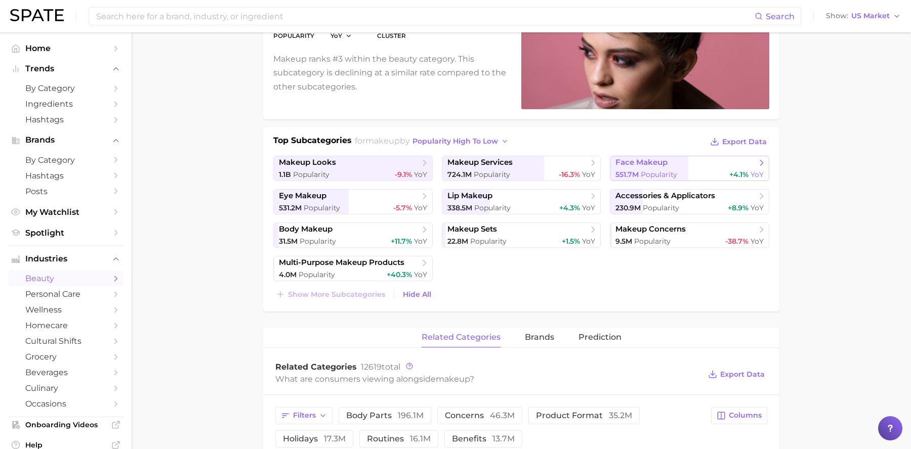
click at [666, 163] on span "face makeup" at bounding box center [641, 163] width 52 height 10
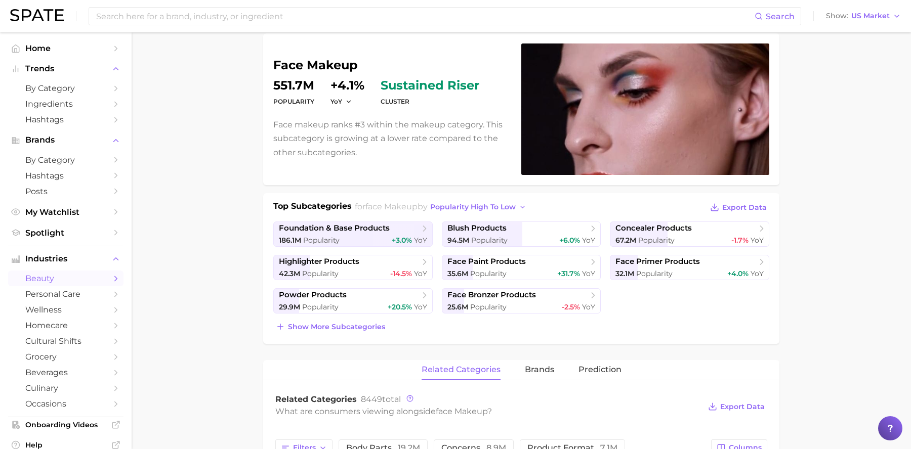
scroll to position [85, 0]
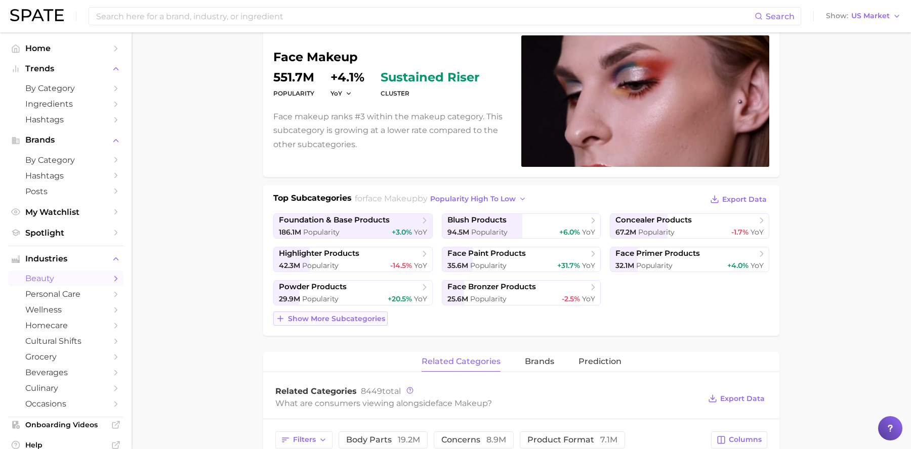
click at [374, 321] on span "Show more subcategories" at bounding box center [336, 319] width 97 height 9
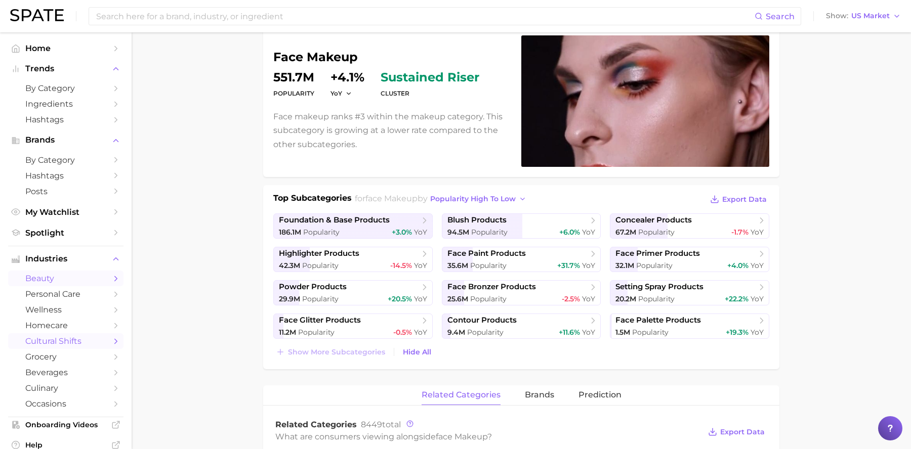
click at [69, 341] on span "cultural shifts" at bounding box center [65, 342] width 81 height 10
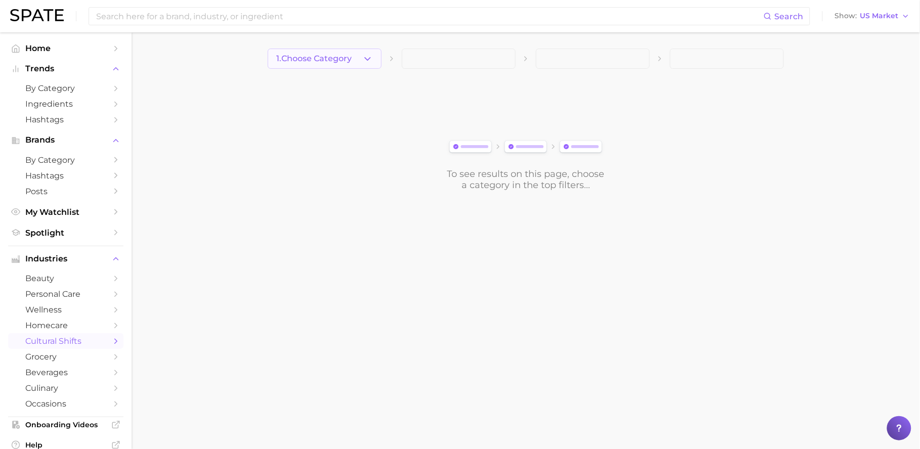
click at [341, 68] on button "1. Choose Category" at bounding box center [325, 59] width 114 height 20
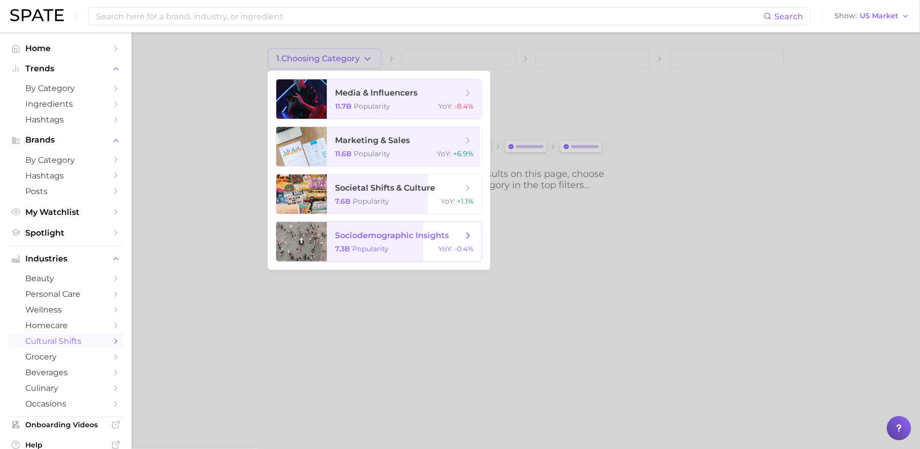
click at [400, 238] on span "sociodemographic insights" at bounding box center [392, 236] width 114 height 10
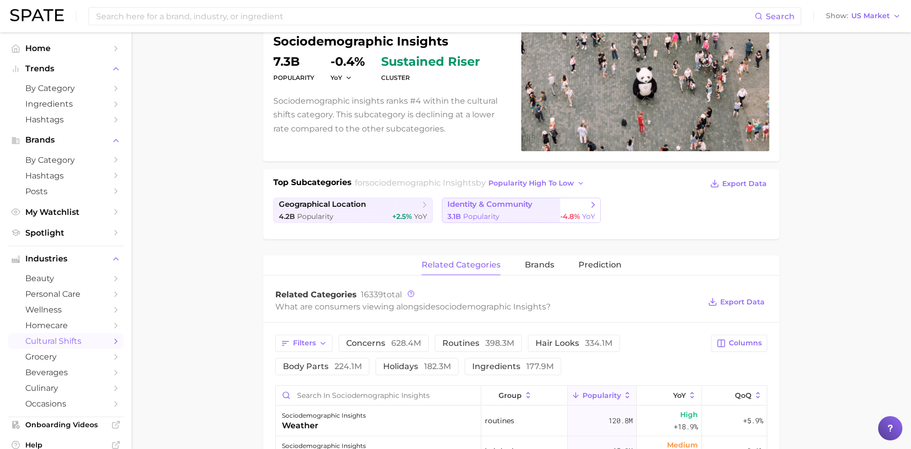
scroll to position [122, 0]
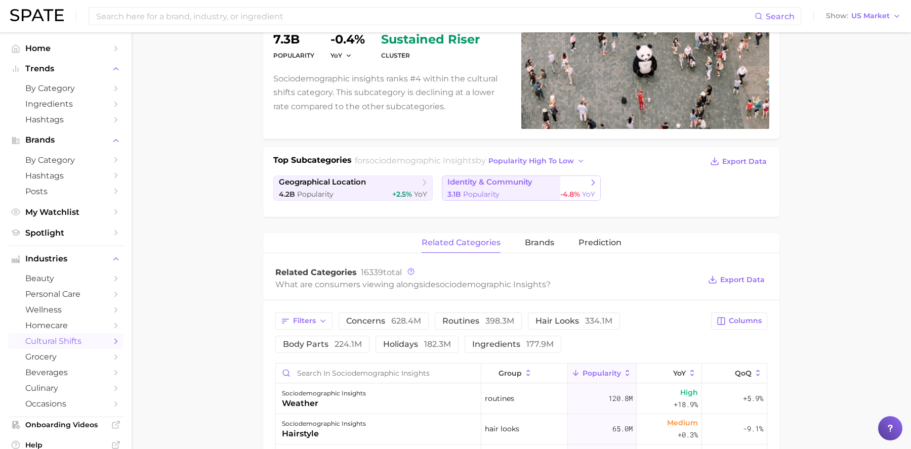
click at [481, 190] on span "Popularity" at bounding box center [481, 194] width 36 height 9
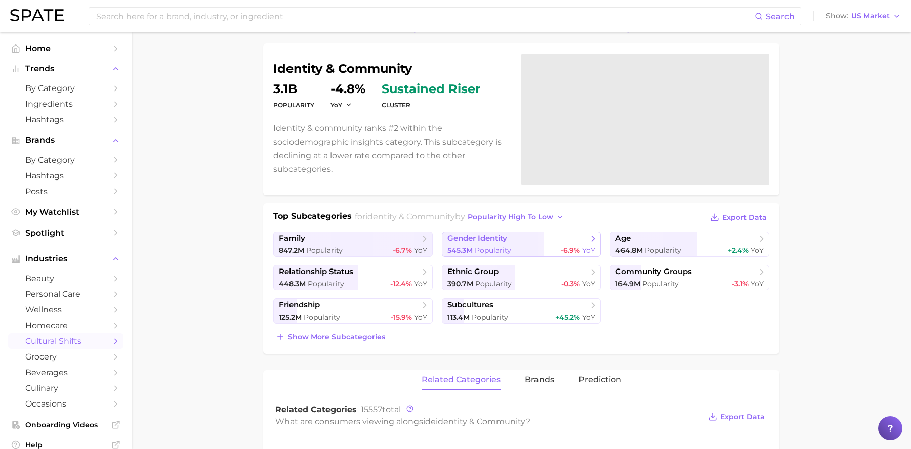
scroll to position [81, 0]
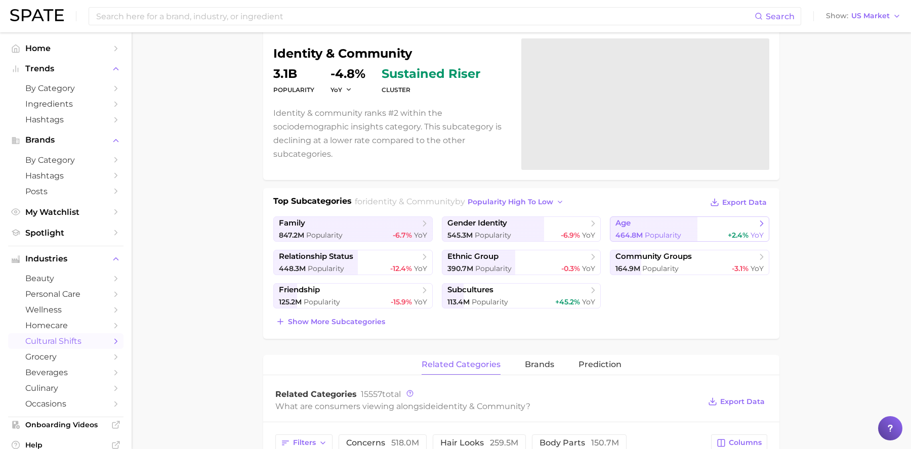
click at [662, 238] on span "Popularity" at bounding box center [663, 235] width 36 height 9
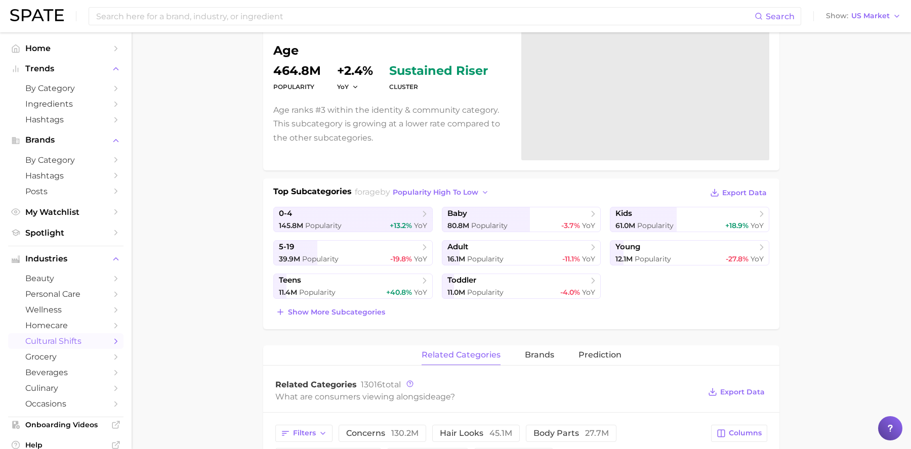
scroll to position [93, 0]
click at [351, 310] on span "Show more subcategories" at bounding box center [336, 311] width 97 height 9
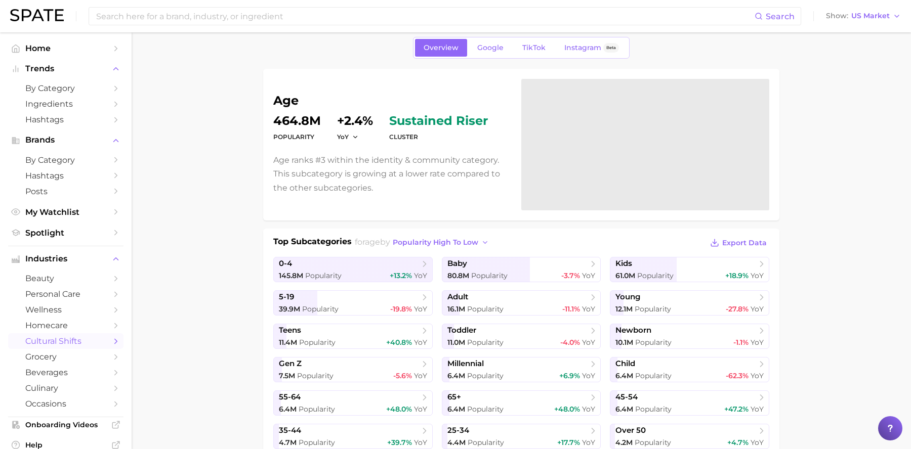
scroll to position [0, 0]
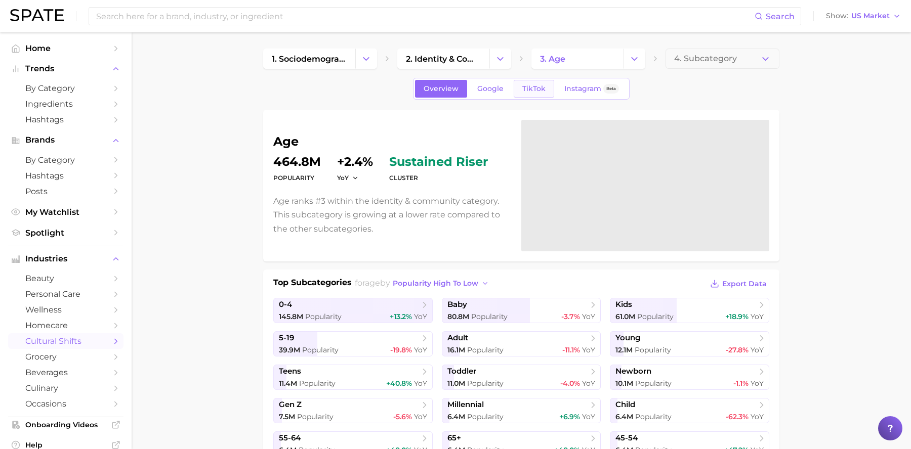
click at [536, 91] on span "TikTok" at bounding box center [533, 89] width 23 height 9
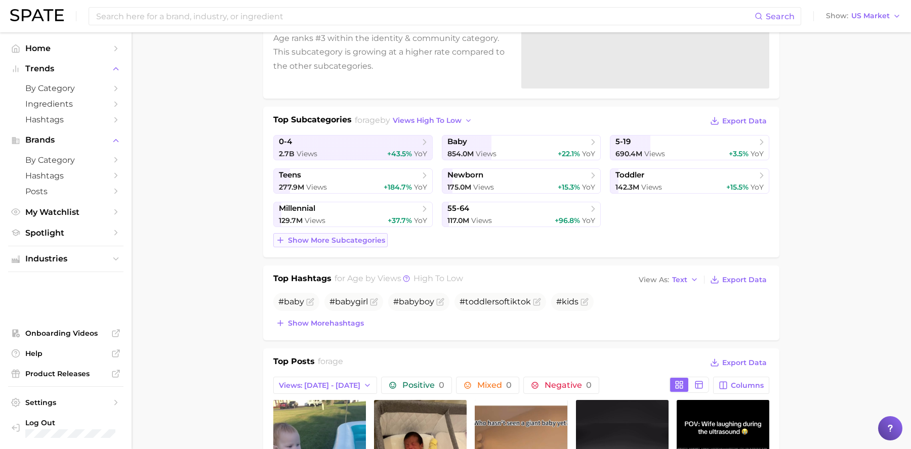
click at [349, 242] on span "Show more subcategories" at bounding box center [336, 240] width 97 height 9
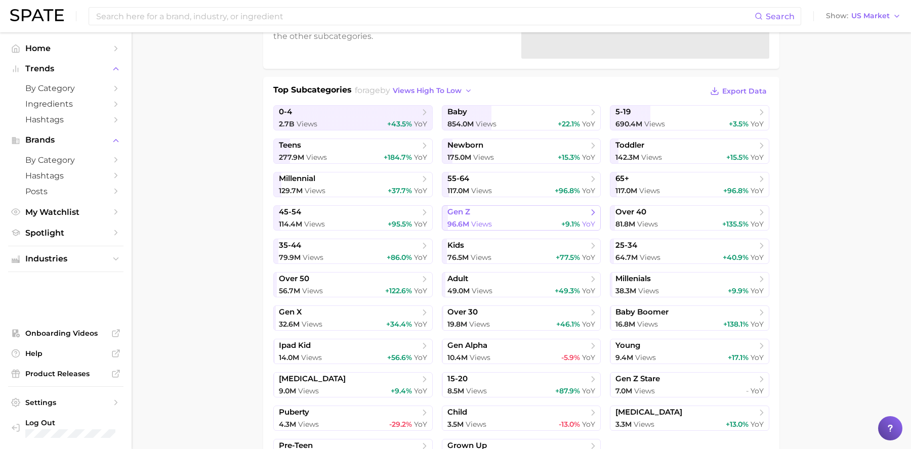
scroll to position [213, 0]
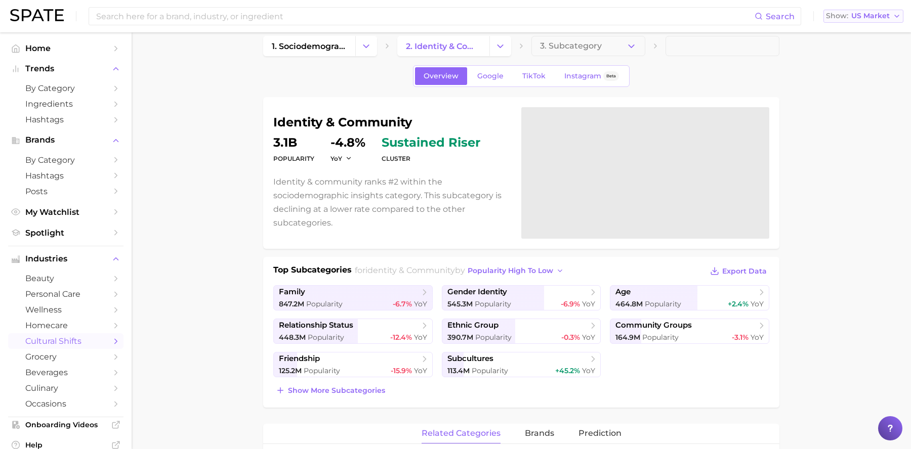
scroll to position [12, 0]
click at [870, 17] on span "US Market" at bounding box center [870, 16] width 38 height 6
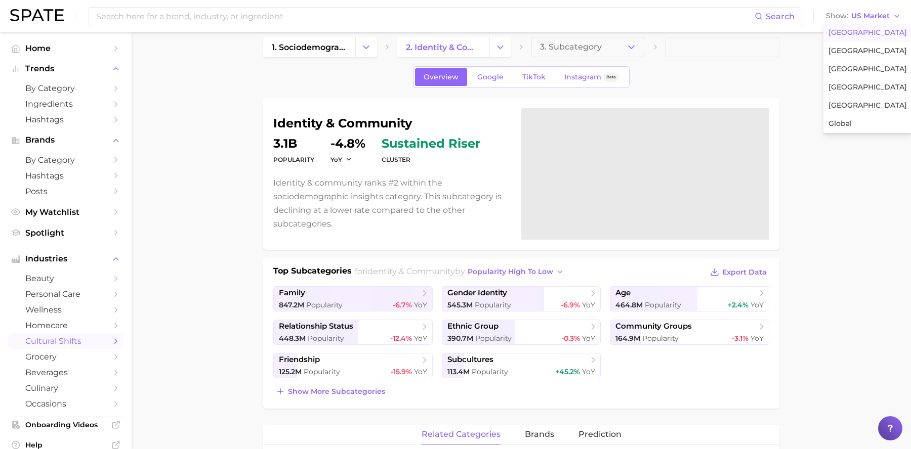
click at [487, 9] on input at bounding box center [425, 16] width 660 height 17
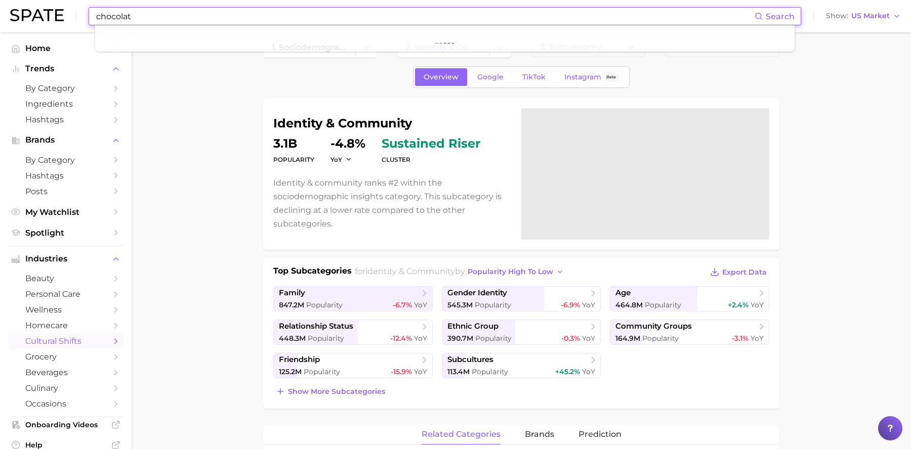
type input "chocolate"
